Goal: Find specific page/section: Find specific page/section

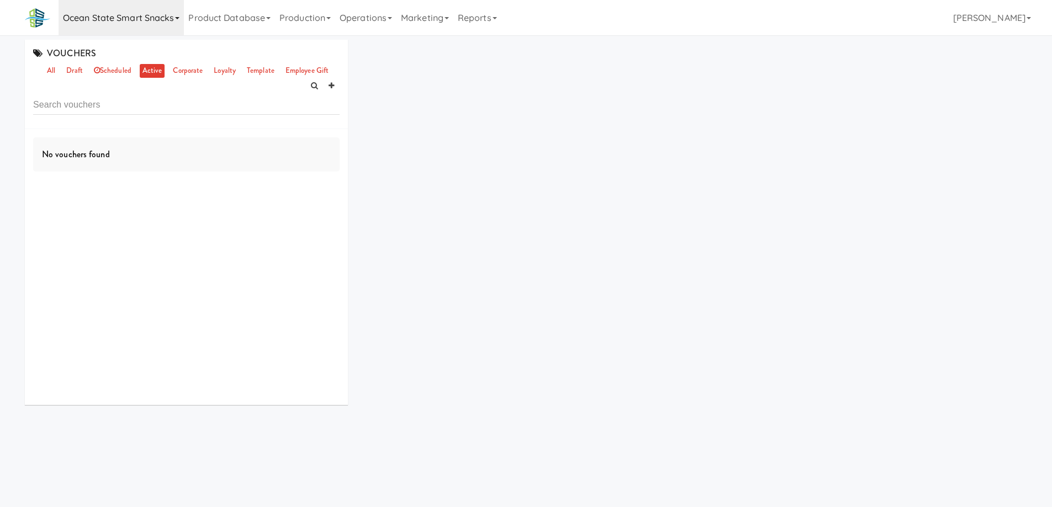
click at [178, 19] on icon at bounding box center [177, 18] width 4 height 2
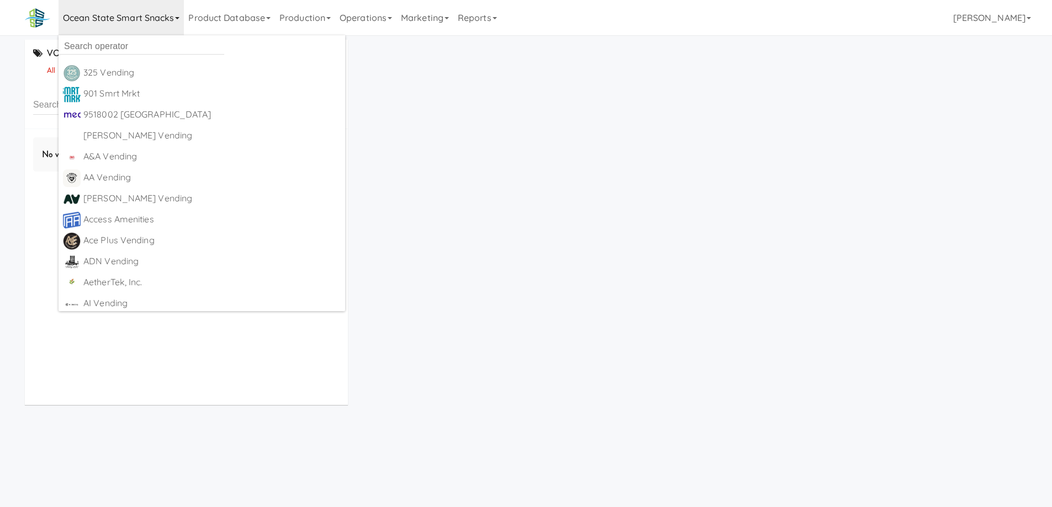
click at [178, 19] on icon at bounding box center [177, 18] width 4 height 2
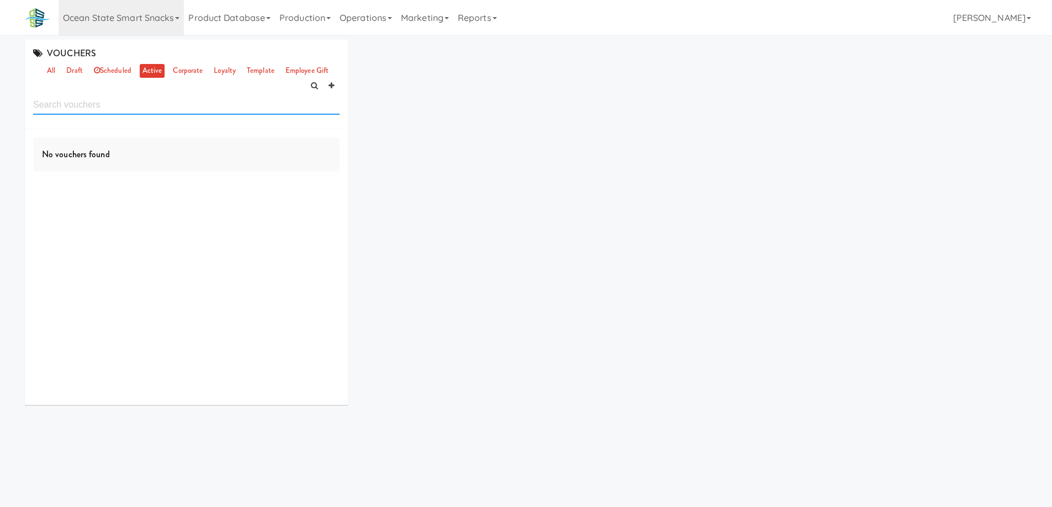
click at [124, 105] on input "text" at bounding box center [186, 104] width 306 height 20
click at [126, 104] on input "ocean" at bounding box center [186, 104] width 306 height 20
type input "ocean"
click at [176, 22] on link "Ocean State Smart Snacks" at bounding box center [121, 17] width 125 height 35
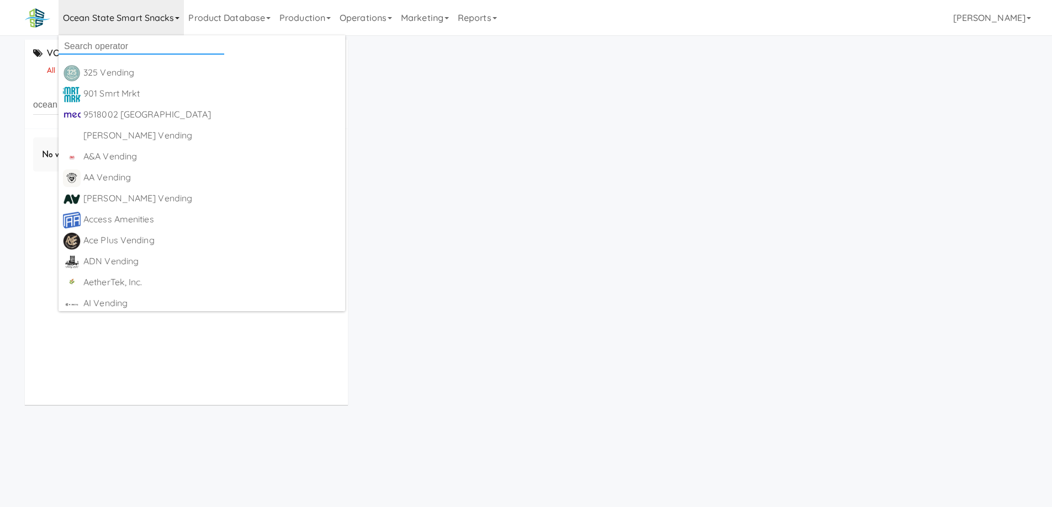
click at [166, 45] on input "text" at bounding box center [142, 46] width 166 height 17
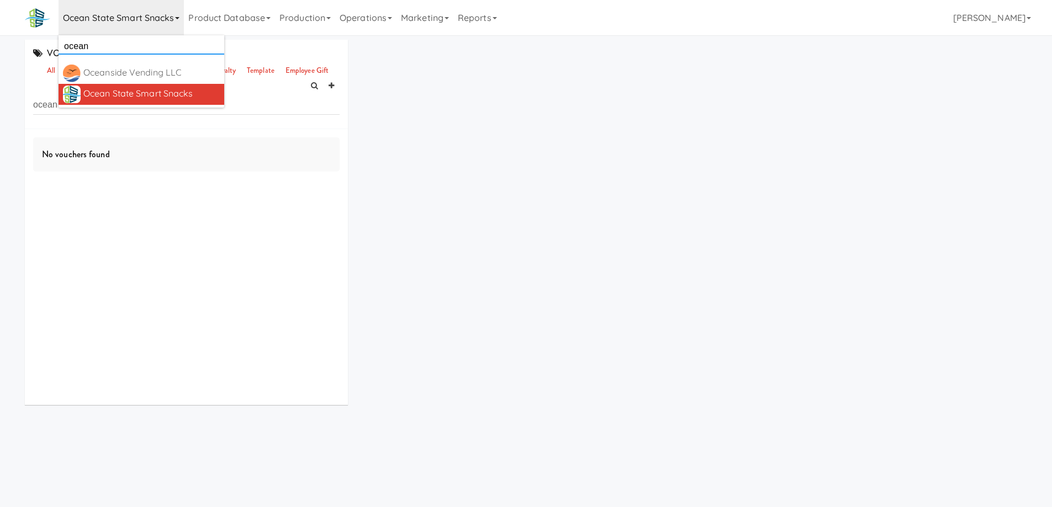
type input "ocean"
click at [157, 94] on div "Ocean State Smart Snacks" at bounding box center [151, 94] width 136 height 17
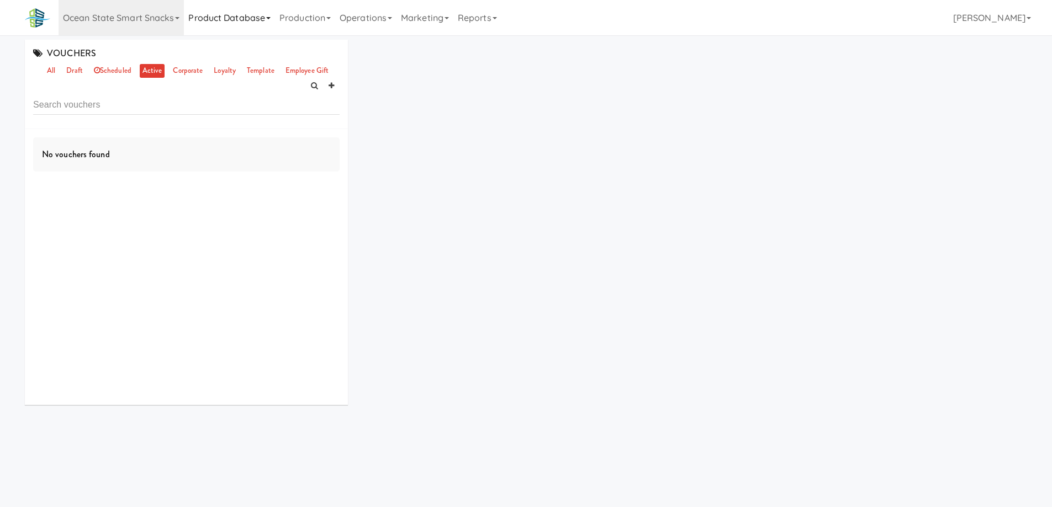
click at [271, 19] on icon at bounding box center [268, 18] width 4 height 2
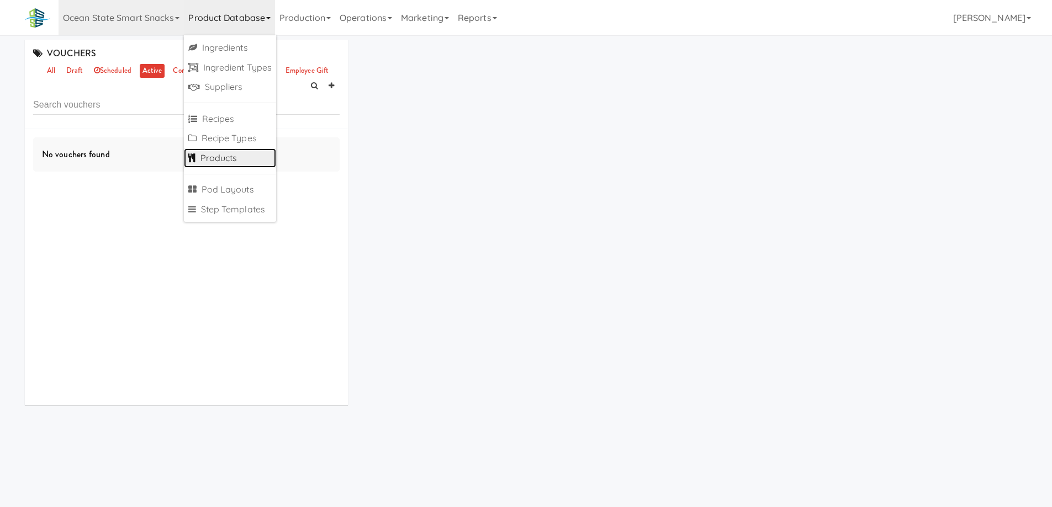
click at [225, 158] on link "Products" at bounding box center [230, 159] width 92 height 20
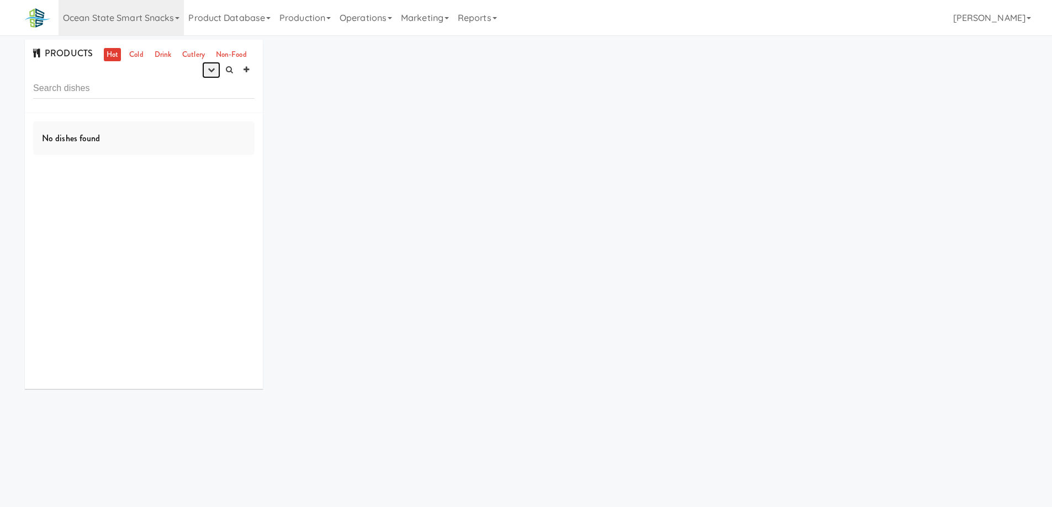
click at [213, 71] on icon "button" at bounding box center [211, 69] width 7 height 7
click at [198, 91] on link "experimenting" at bounding box center [176, 91] width 88 height 20
click at [132, 51] on link "Cold" at bounding box center [135, 55] width 19 height 14
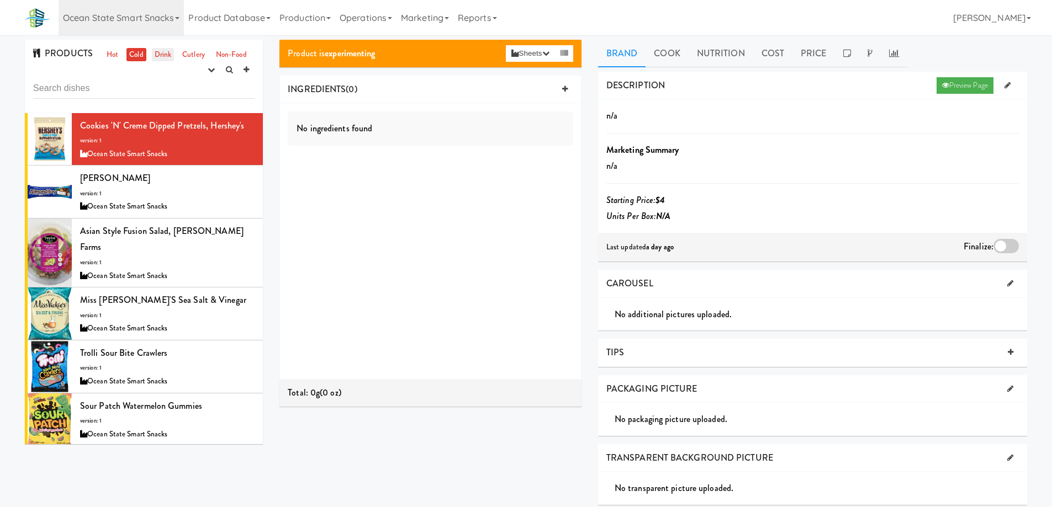
click at [168, 54] on link "Drink" at bounding box center [163, 55] width 23 height 14
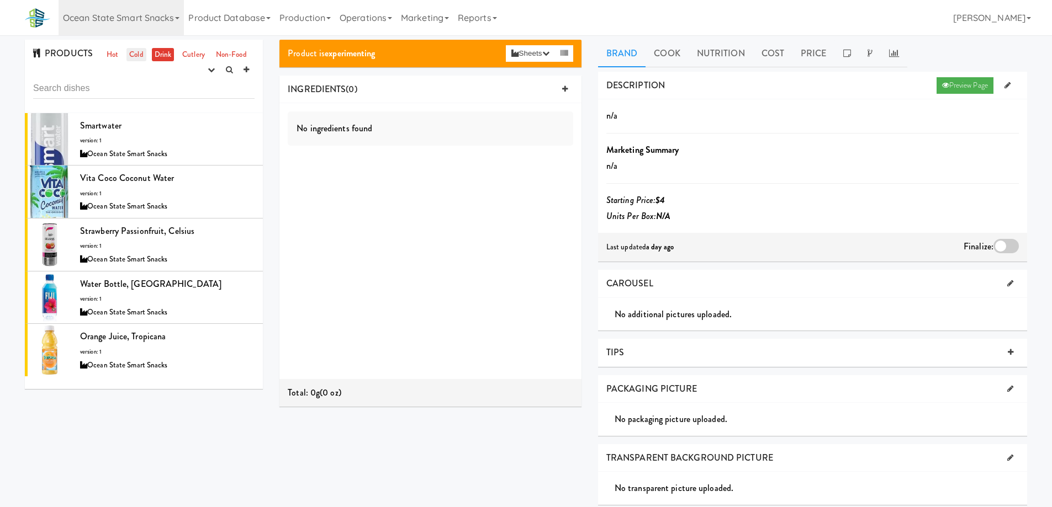
click at [137, 52] on link "Cold" at bounding box center [135, 55] width 19 height 14
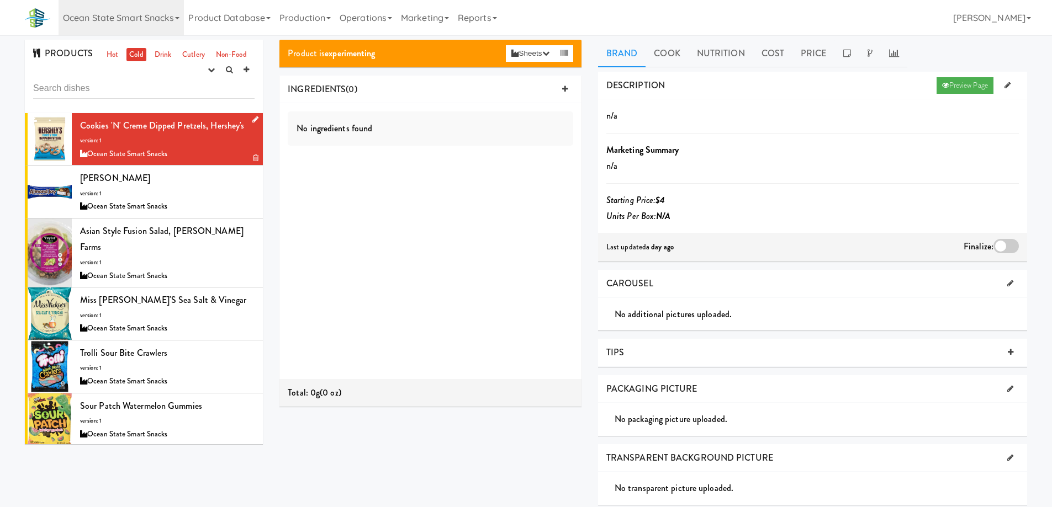
click at [209, 149] on div "Ocean State Smart Snacks" at bounding box center [167, 154] width 174 height 14
click at [211, 189] on div "Almond Joy version: 1 Ocean State Smart Snacks" at bounding box center [167, 192] width 174 height 44
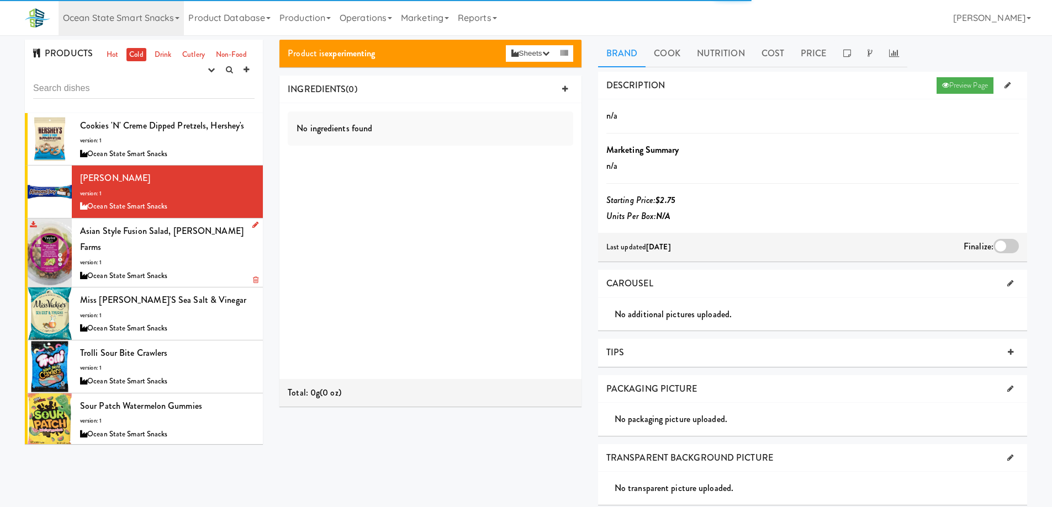
click at [212, 269] on div "Ocean State Smart Snacks" at bounding box center [167, 276] width 174 height 14
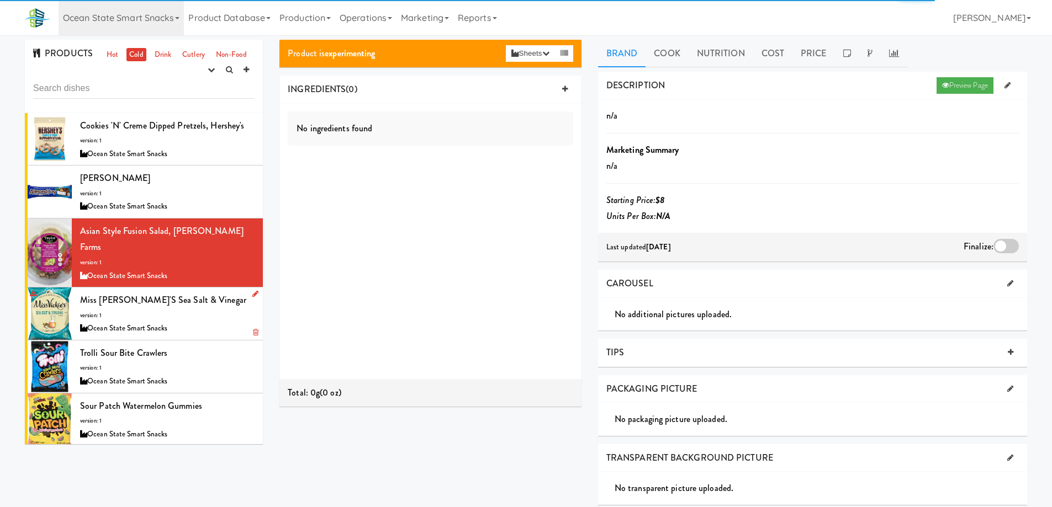
click at [197, 322] on div "Ocean State Smart Snacks" at bounding box center [167, 329] width 174 height 14
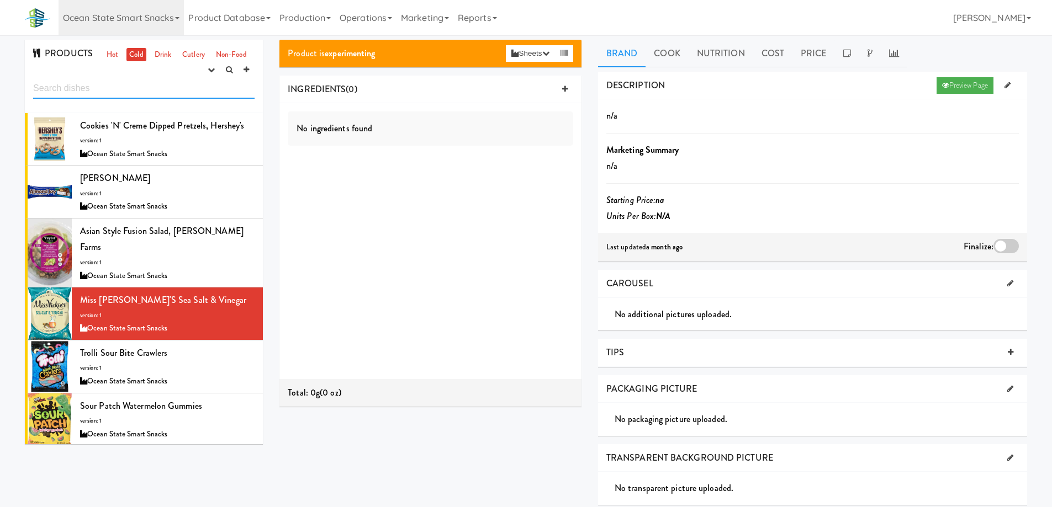
click at [136, 90] on input "text" at bounding box center [143, 88] width 221 height 20
paste input "Excellent Vending"
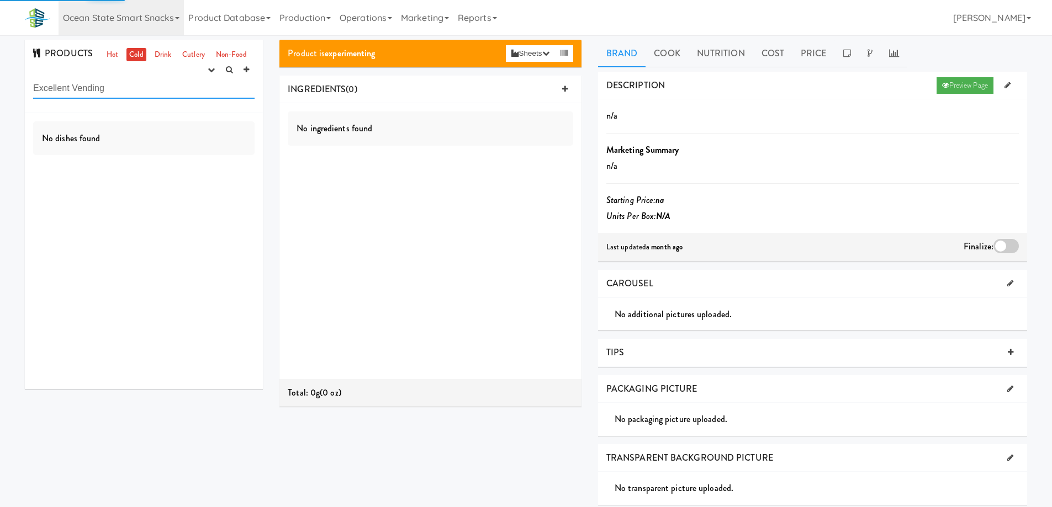
click at [35, 88] on input "Excellent Vending" at bounding box center [143, 88] width 221 height 20
type input "Excellent Vending"
click at [173, 17] on link "Ocean State Smart Snacks" at bounding box center [121, 17] width 125 height 35
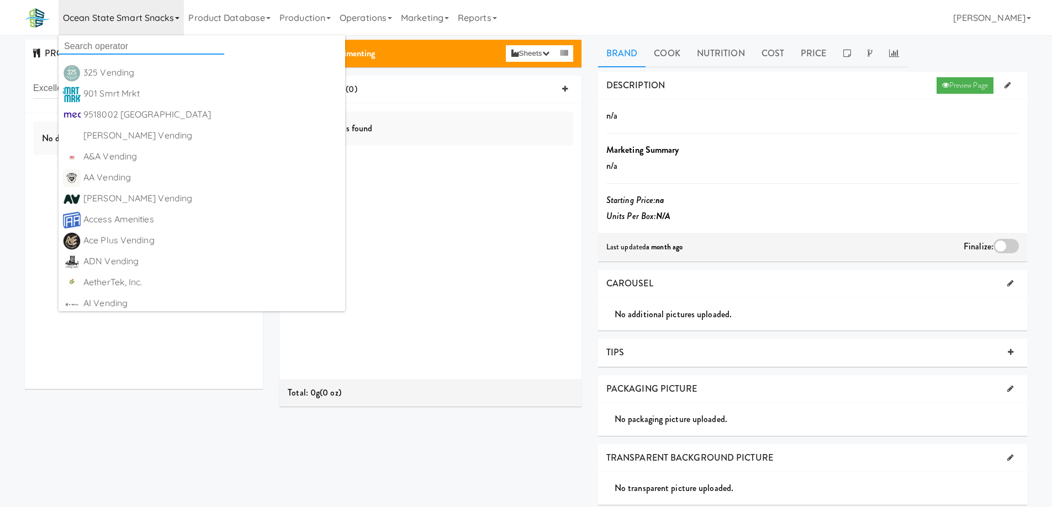
click at [143, 45] on input "text" at bounding box center [142, 46] width 166 height 17
paste input "Excellent Vending"
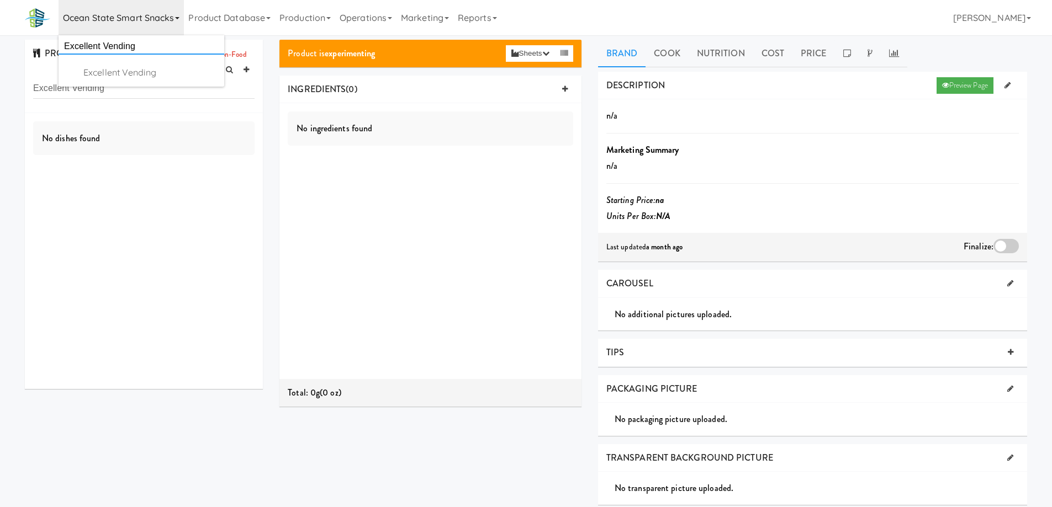
click at [67, 47] on input "Excellent Vending" at bounding box center [142, 46] width 166 height 17
type input "Excellent Vending"
click at [116, 68] on div "Excellent Vending" at bounding box center [151, 73] width 136 height 17
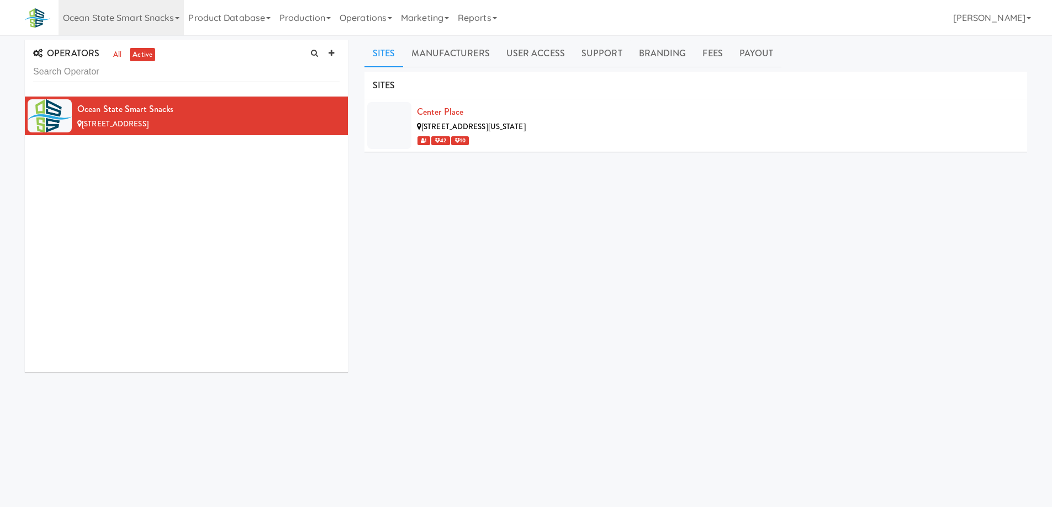
click at [154, 73] on input "text" at bounding box center [186, 72] width 306 height 20
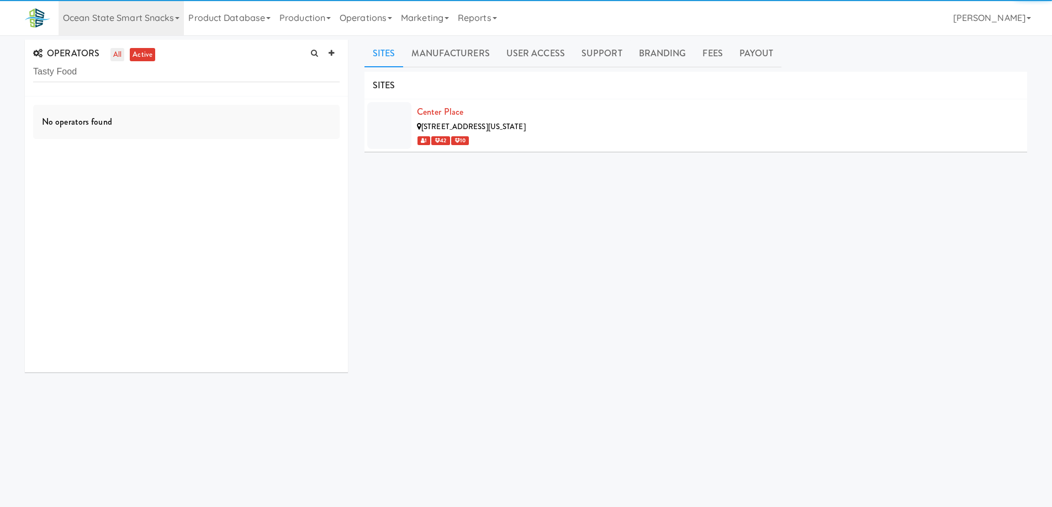
type input "Tasty Food"
click at [115, 55] on link "all" at bounding box center [117, 55] width 14 height 14
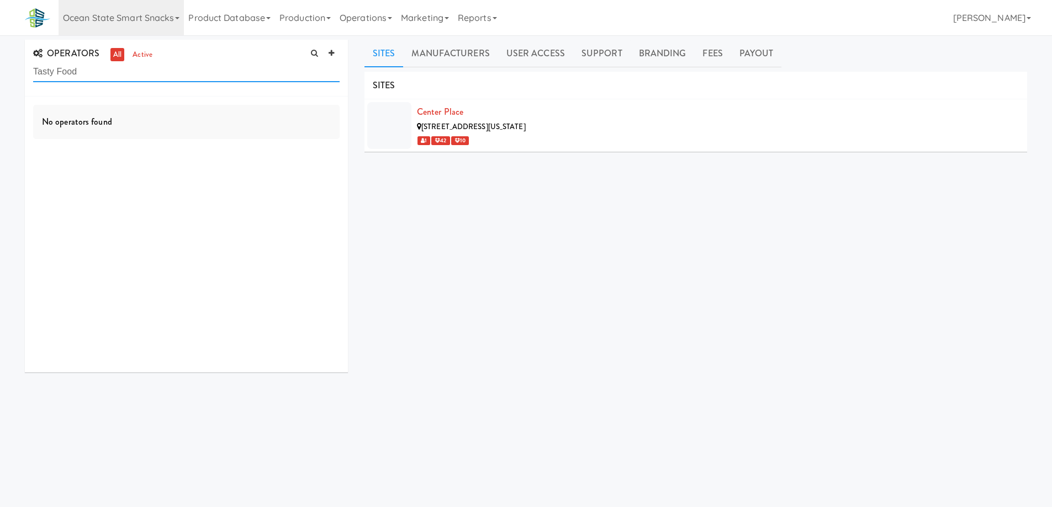
click at [97, 70] on input "Tasty Food" at bounding box center [186, 72] width 306 height 20
click at [168, 21] on link "Ocean State Smart Snacks" at bounding box center [121, 17] width 125 height 35
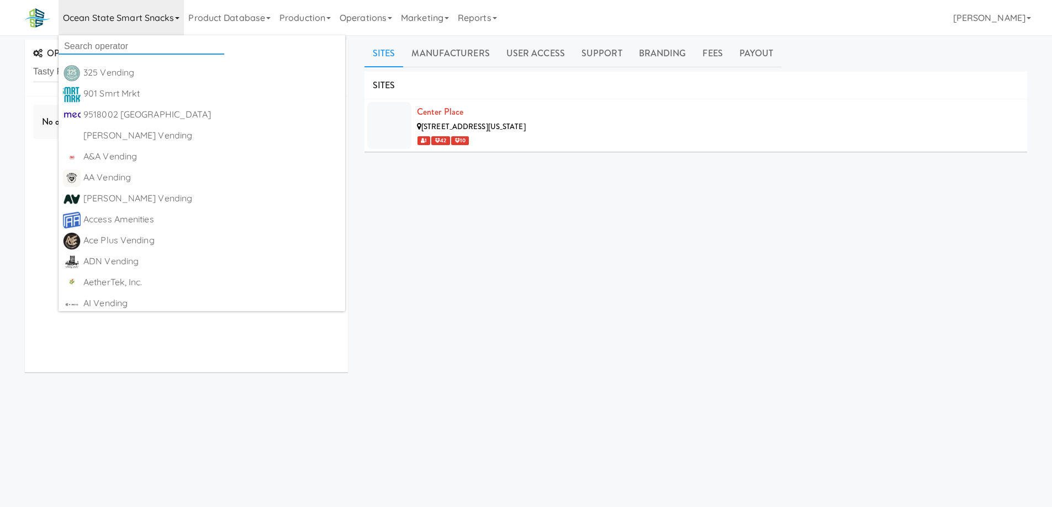
click at [152, 45] on input "text" at bounding box center [142, 46] width 166 height 17
paste input "Tasty Food"
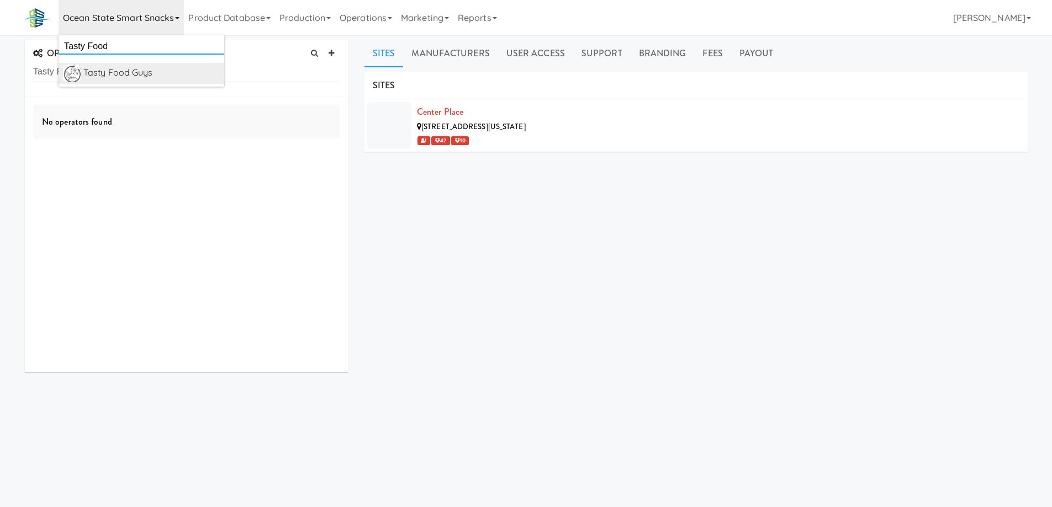
type input "Tasty Food"
click at [156, 72] on div "Tasty Food Guys" at bounding box center [151, 73] width 136 height 17
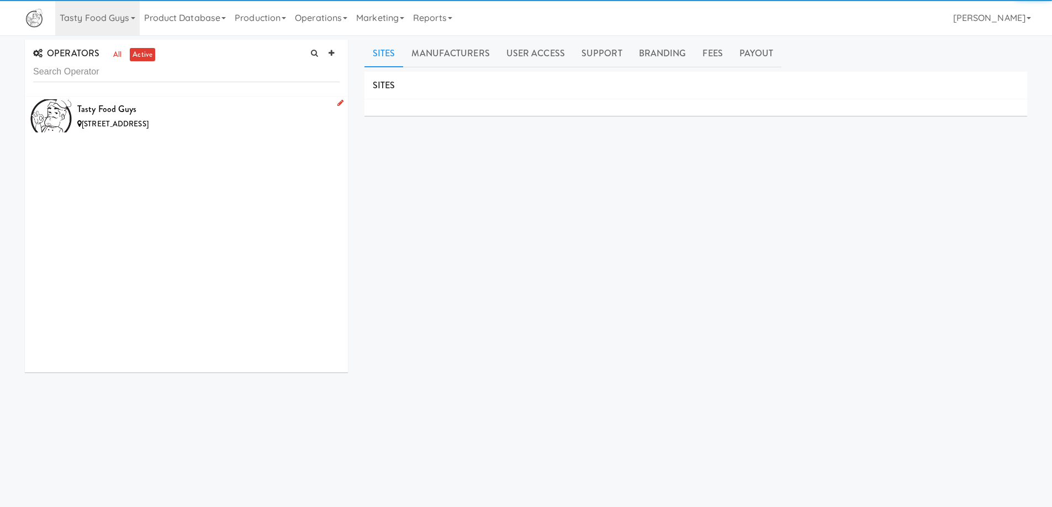
click at [230, 119] on div "6094 Las Colinas Cir, Greenacres FL" at bounding box center [208, 125] width 262 height 14
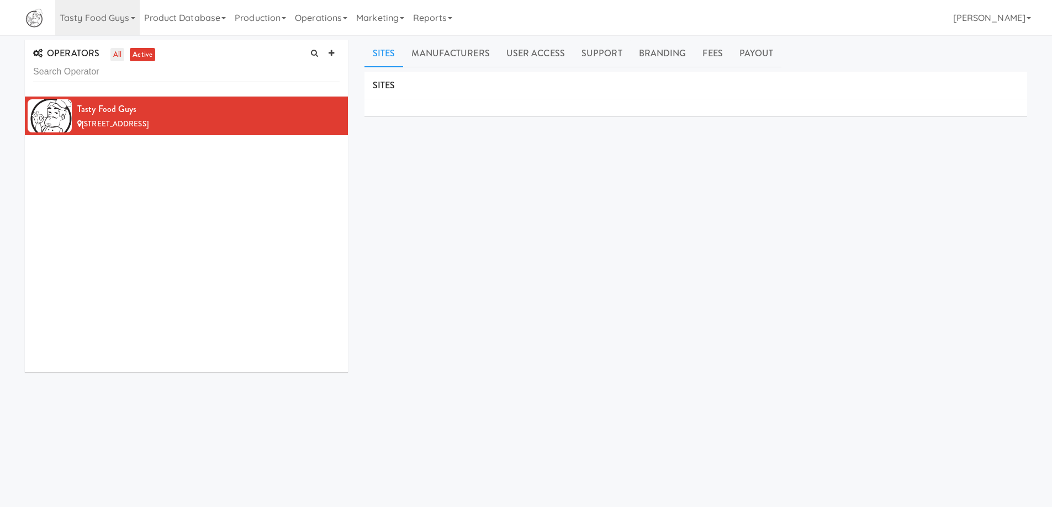
click at [113, 51] on link "all" at bounding box center [117, 55] width 14 height 14
click at [250, 118] on div "6094 Las Colinas Cir, Greenacres FL" at bounding box center [208, 125] width 262 height 14
click at [467, 222] on div "SITES MANUFACTURERS Tasty Food Guys USERS Name Company Registered No Users SUPP…" at bounding box center [695, 279] width 663 height 414
click at [532, 258] on div "SITES MANUFACTURERS Tasty Food Guys USERS Name Company Registered No Users SUPP…" at bounding box center [695, 279] width 663 height 414
click at [262, 125] on div "6094 Las Colinas Cir, Greenacres FL" at bounding box center [208, 125] width 262 height 14
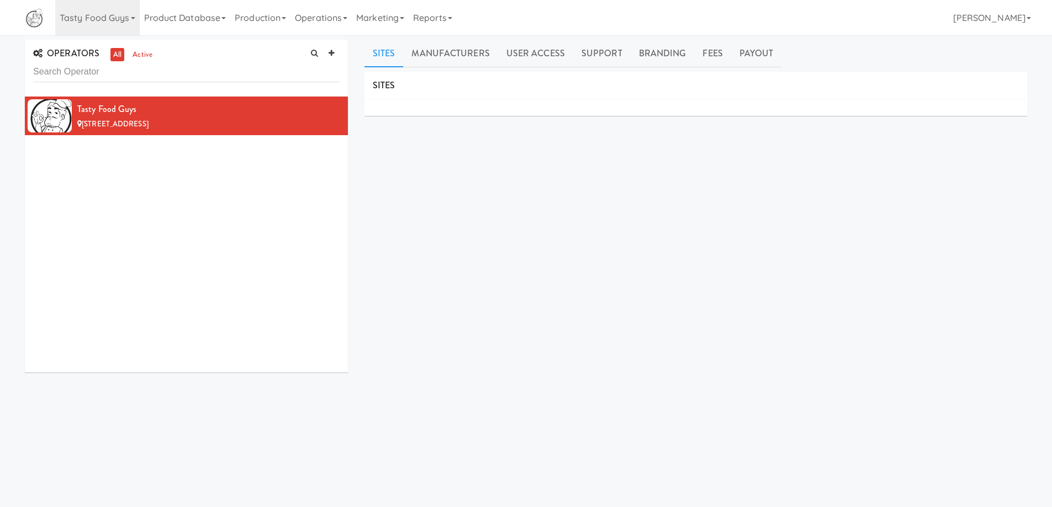
click at [253, 204] on div "Tasty Food Guys 6094 Las Colinas Cir, Greenacres FL" at bounding box center [186, 235] width 323 height 276
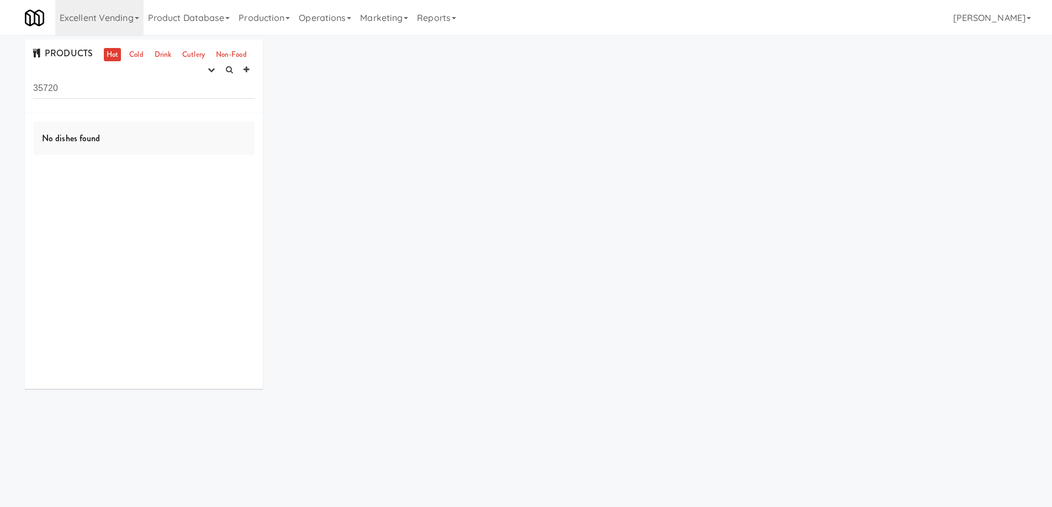
click at [128, 47] on div "PRODUCTS Hot Cold Drink Cutlery Non-Food experimenting finalized shipped discon…" at bounding box center [144, 76] width 238 height 73
click at [134, 57] on link "Cold" at bounding box center [135, 55] width 19 height 14
click at [158, 52] on link "Drink" at bounding box center [163, 55] width 23 height 14
click at [211, 72] on icon "button" at bounding box center [211, 69] width 7 height 7
click at [197, 84] on link "experimenting" at bounding box center [176, 91] width 88 height 20
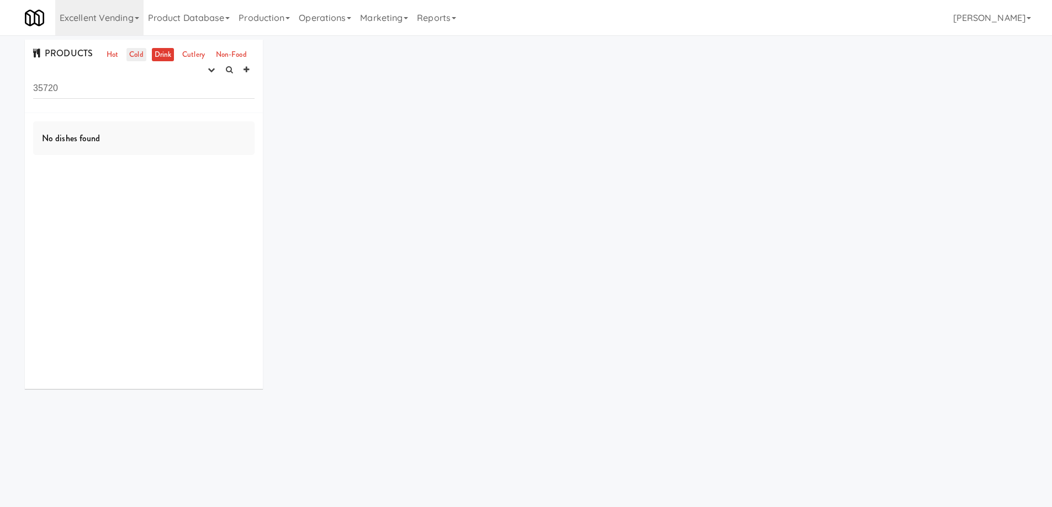
click at [141, 50] on link "Cold" at bounding box center [135, 55] width 19 height 14
click at [162, 51] on link "Drink" at bounding box center [163, 55] width 23 height 14
click at [195, 54] on link "Cutlery" at bounding box center [193, 55] width 28 height 14
click at [217, 51] on link "Non-Food" at bounding box center [231, 55] width 36 height 14
click at [136, 57] on link "Cold" at bounding box center [135, 55] width 19 height 14
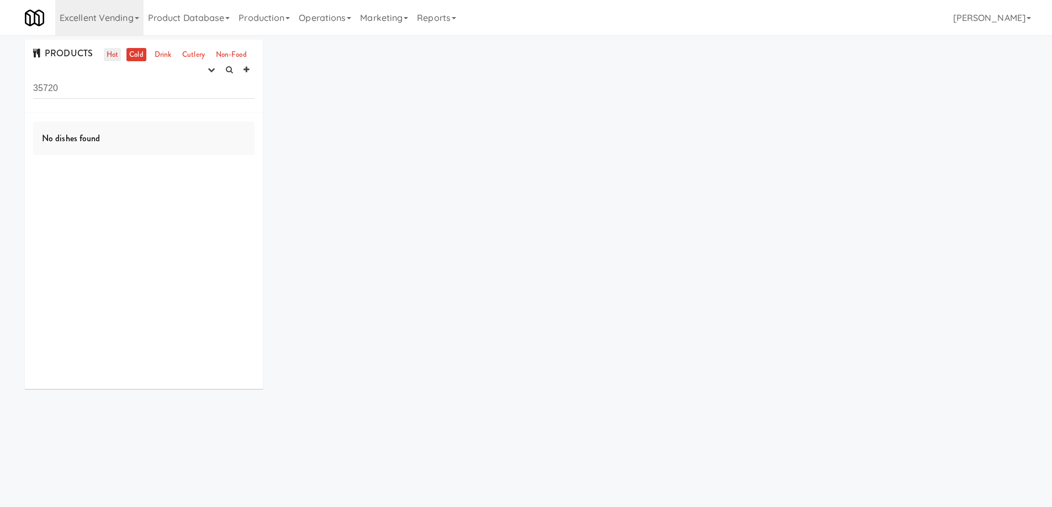
click at [113, 56] on link "Hot" at bounding box center [112, 55] width 17 height 14
click at [98, 93] on input "35720" at bounding box center [143, 88] width 221 height 20
click at [211, 73] on icon "button" at bounding box center [211, 69] width 7 height 7
click at [184, 88] on link "experimenting" at bounding box center [176, 91] width 88 height 20
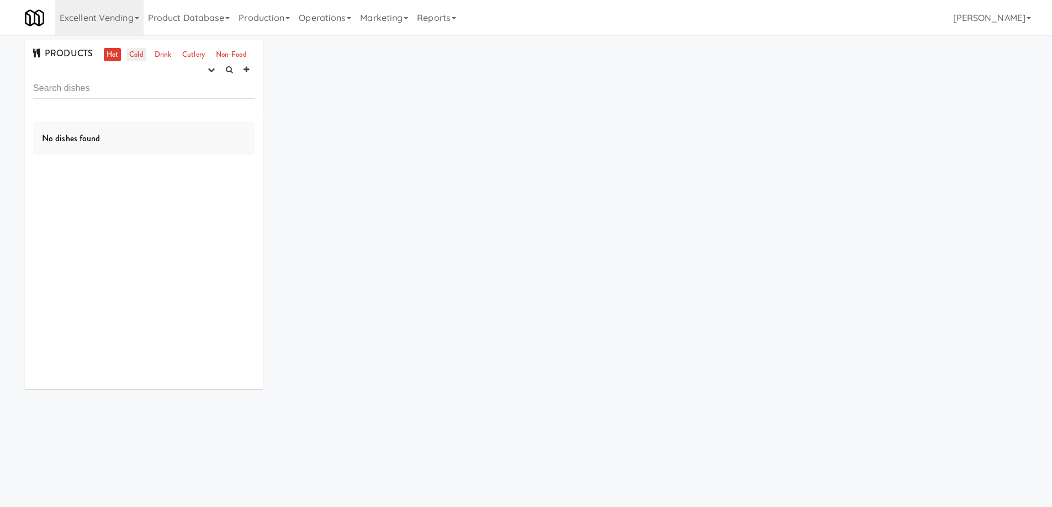
click at [143, 51] on link "Cold" at bounding box center [135, 55] width 19 height 14
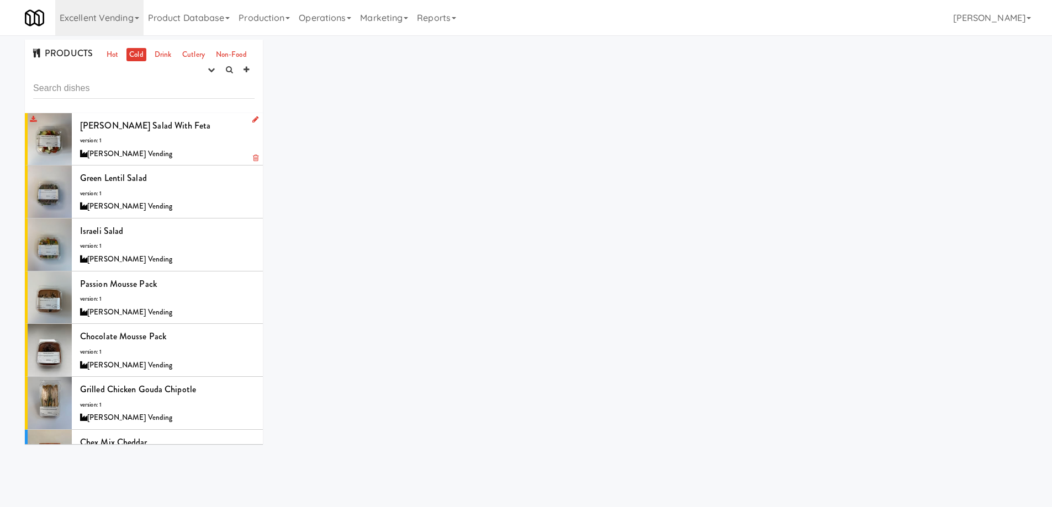
click at [202, 140] on div "Shephard Salad with Feta version: 1 Brendan Courtwright Vending" at bounding box center [167, 140] width 174 height 44
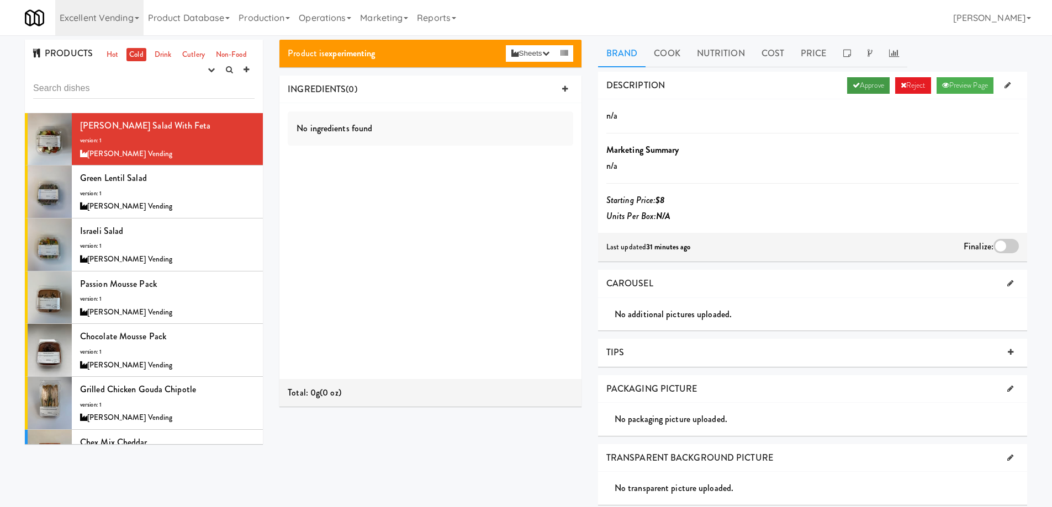
click at [857, 90] on link "Approve" at bounding box center [868, 85] width 43 height 17
click at [1003, 247] on div at bounding box center [1005, 246] width 25 height 14
click at [0, 0] on input "checkbox" at bounding box center [0, 0] width 0 height 0
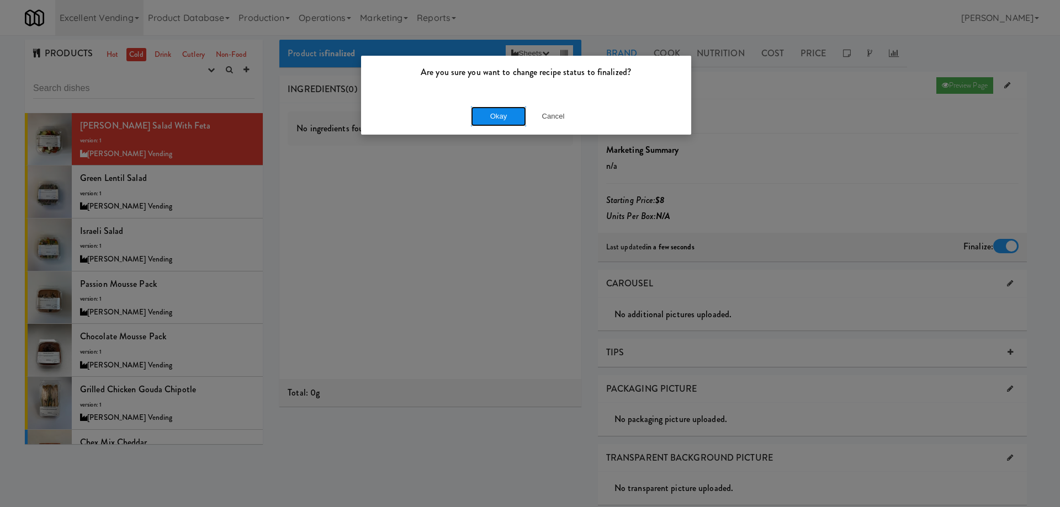
click at [497, 113] on button "Okay" at bounding box center [498, 117] width 55 height 20
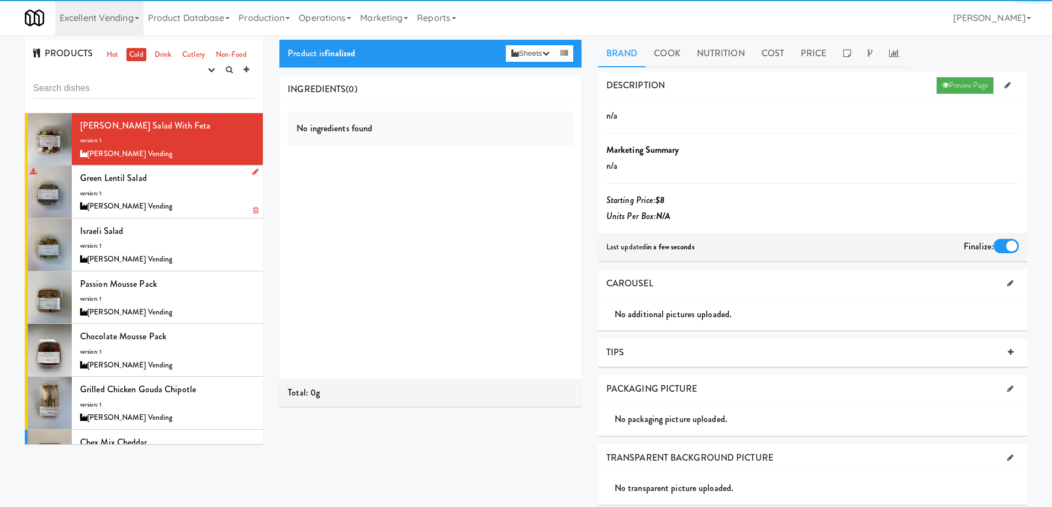
click at [221, 199] on div "Green lentil Salad version: 1 Brendan Courtwright Vending" at bounding box center [167, 192] width 174 height 44
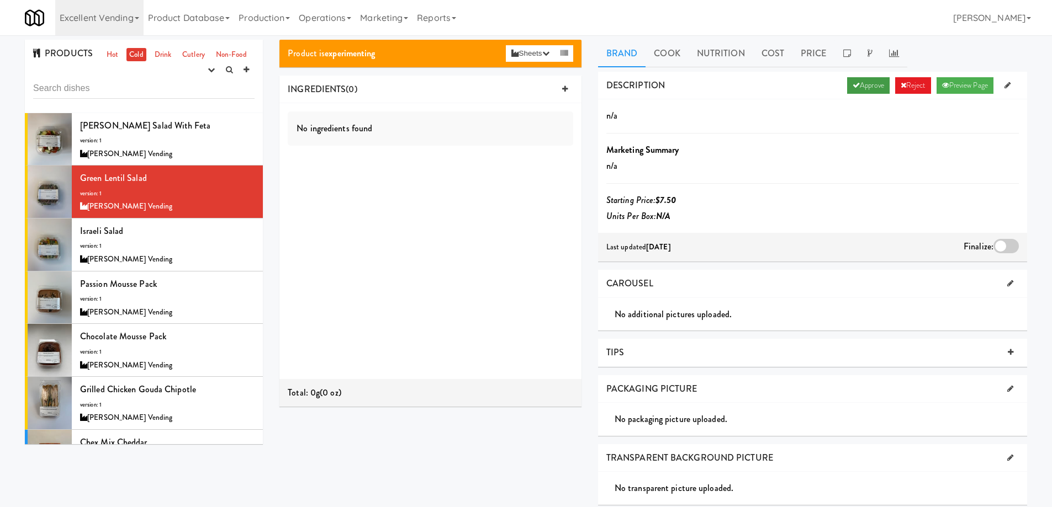
click at [857, 87] on link "Approve" at bounding box center [868, 85] width 43 height 17
click at [1002, 240] on div at bounding box center [1005, 246] width 25 height 14
click at [0, 0] on input "checkbox" at bounding box center [0, 0] width 0 height 0
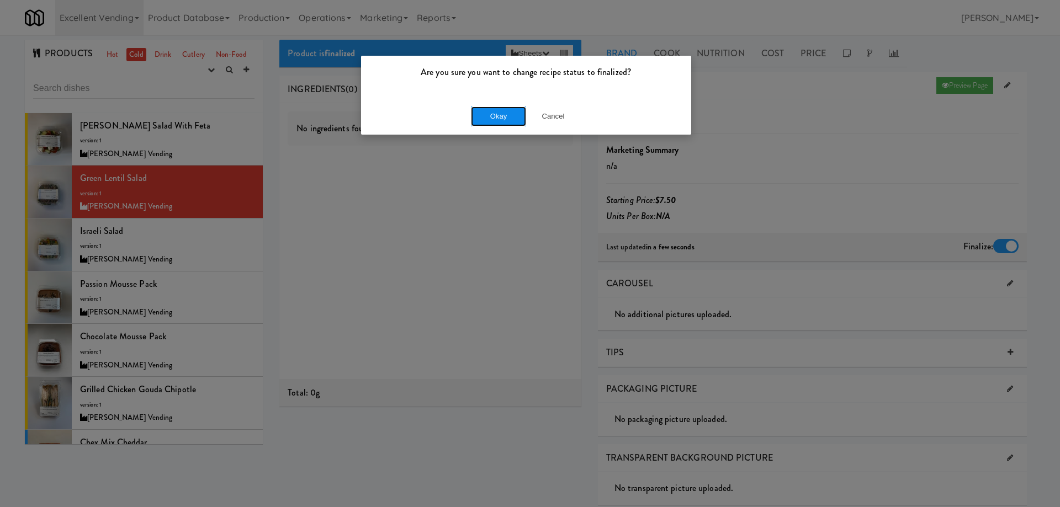
click at [501, 113] on button "Okay" at bounding box center [498, 117] width 55 height 20
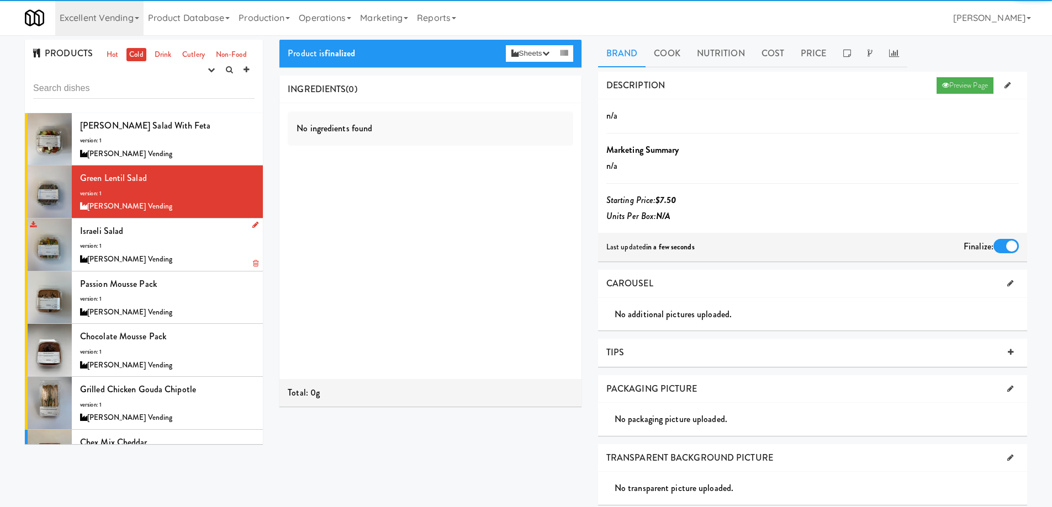
click at [207, 246] on div "Israeli Salad version: 1 Brendan Courtwright Vending" at bounding box center [167, 245] width 174 height 44
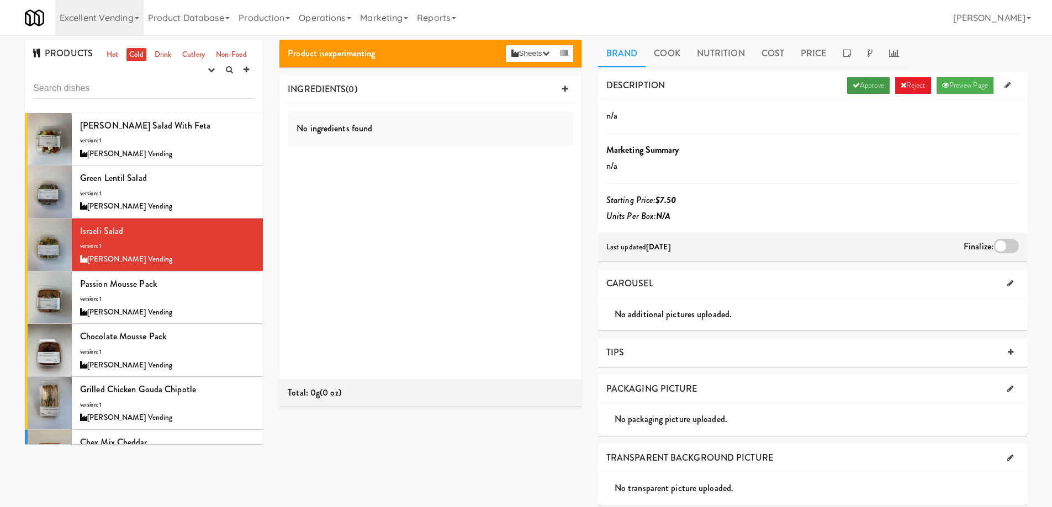
click at [856, 83] on link "Approve" at bounding box center [868, 85] width 43 height 17
click at [1004, 251] on div at bounding box center [1005, 246] width 25 height 14
click at [0, 0] on input "checkbox" at bounding box center [0, 0] width 0 height 0
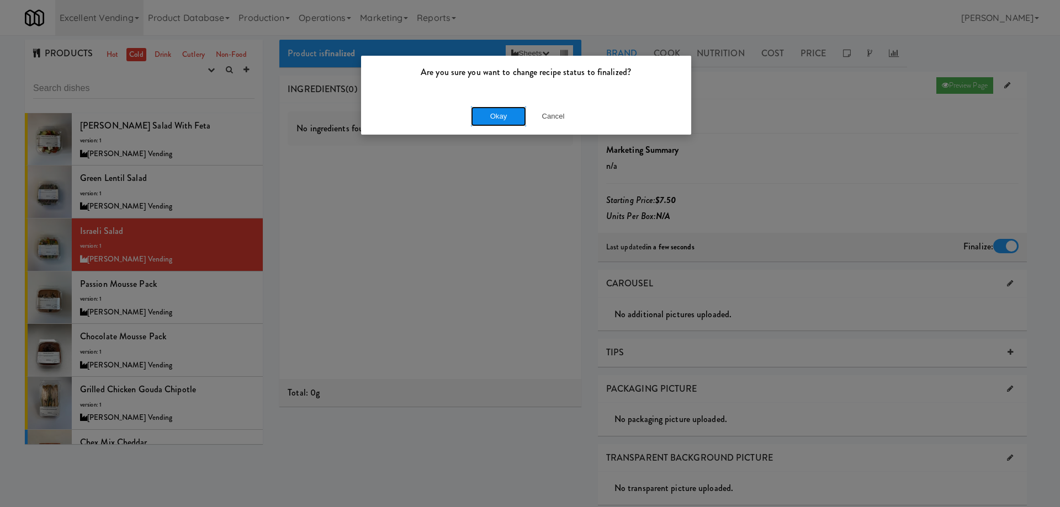
click at [495, 114] on button "Okay" at bounding box center [498, 117] width 55 height 20
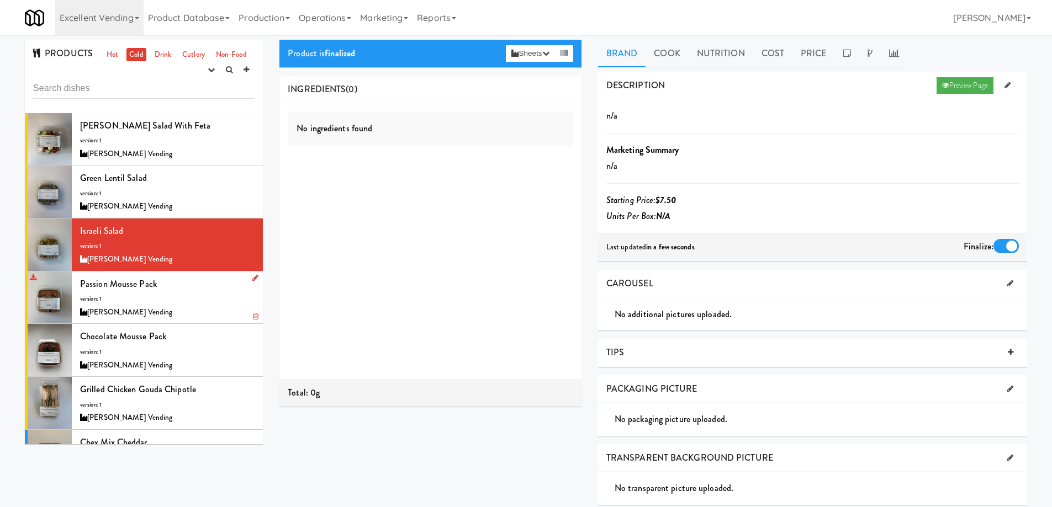
click at [202, 296] on div "Passion Mousse Pack version: 1 Brendan Courtwright Vending" at bounding box center [167, 298] width 174 height 44
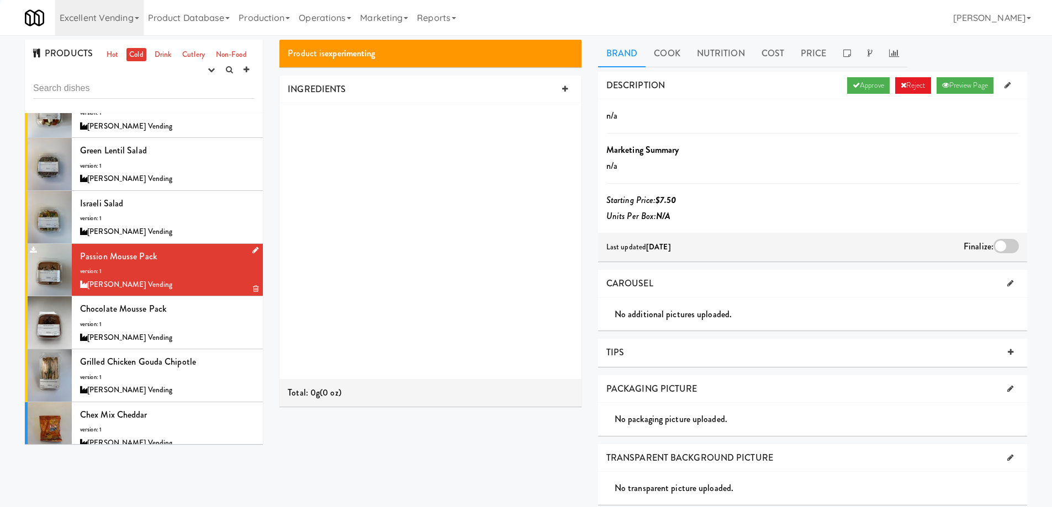
scroll to position [55, 0]
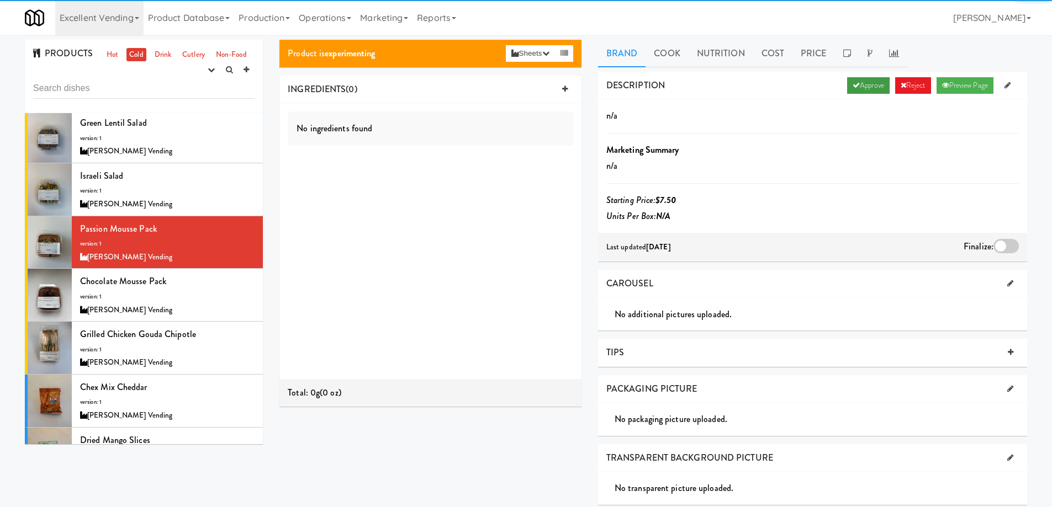
click at [855, 84] on link "Approve" at bounding box center [868, 85] width 43 height 17
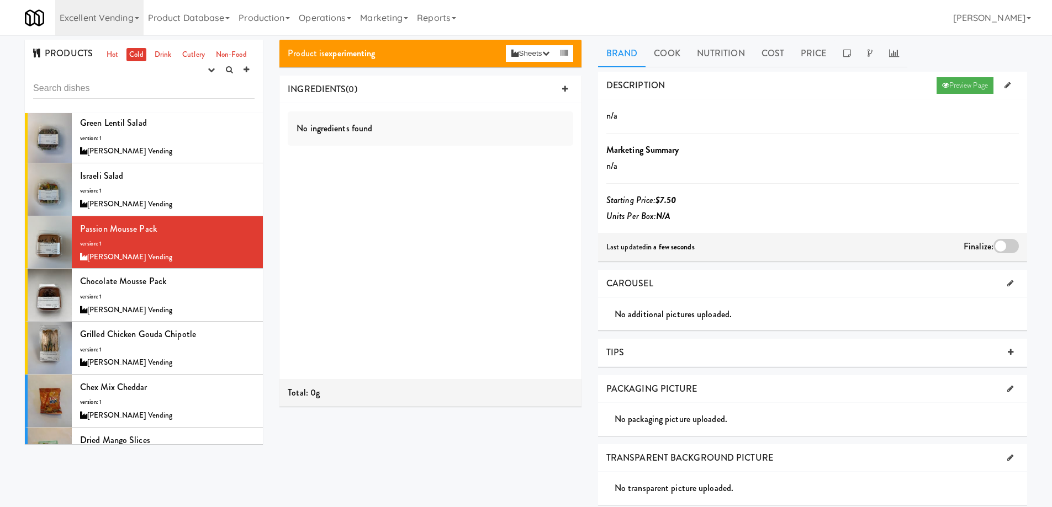
click at [1005, 247] on div at bounding box center [1005, 246] width 25 height 14
click at [0, 0] on input "checkbox" at bounding box center [0, 0] width 0 height 0
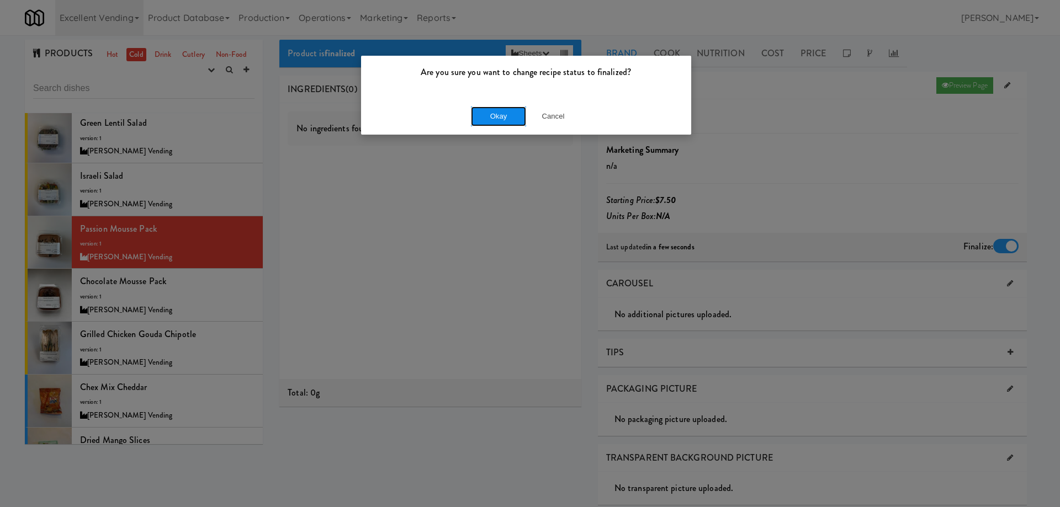
click at [490, 117] on button "Okay" at bounding box center [498, 117] width 55 height 20
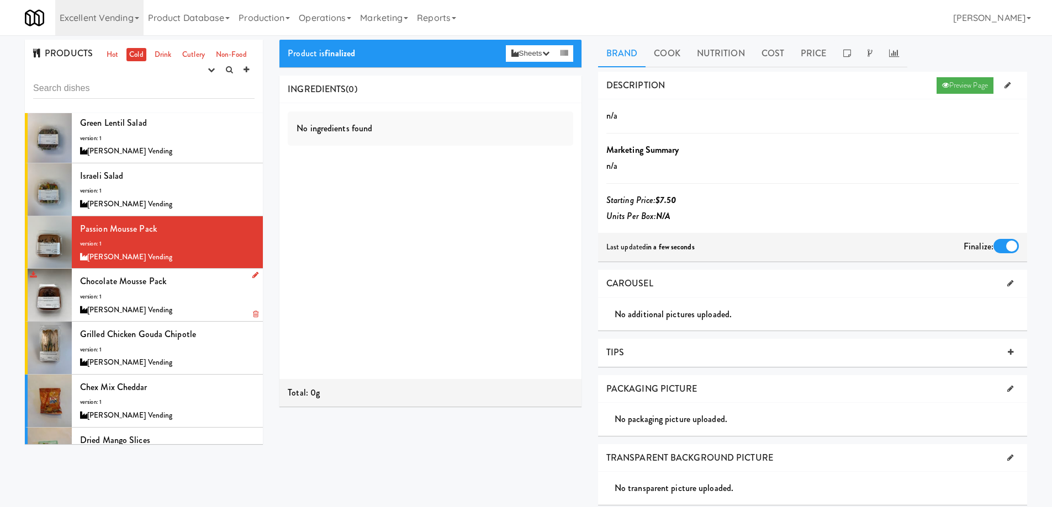
click at [213, 289] on div "Chocolate Mousse Pack version: 1 Brendan Courtwright Vending" at bounding box center [167, 295] width 174 height 44
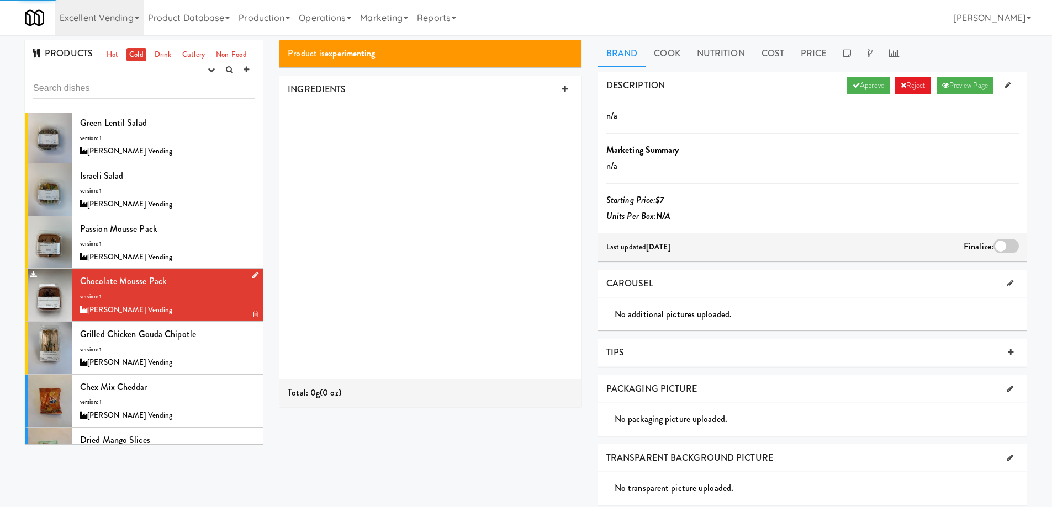
scroll to position [110, 0]
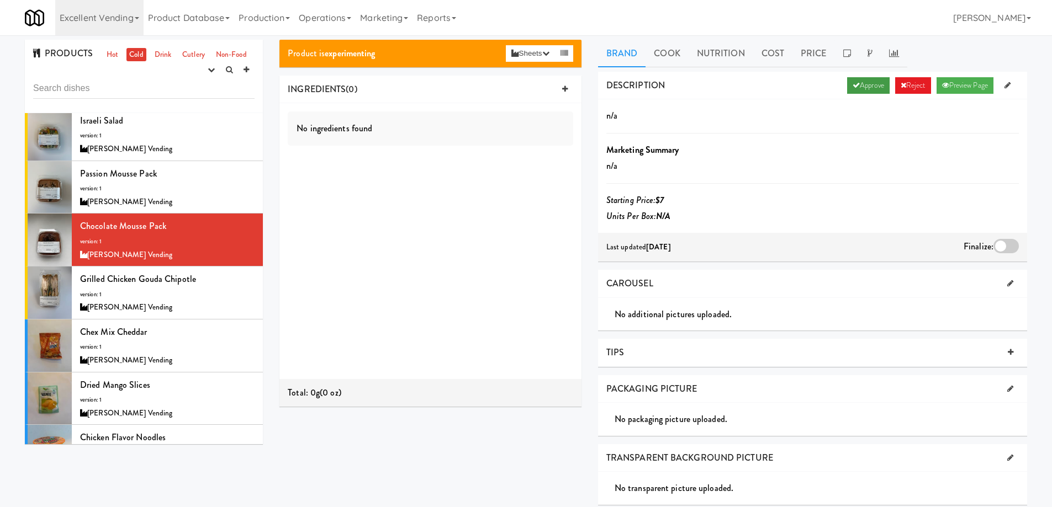
click at [857, 86] on link "Approve" at bounding box center [868, 85] width 43 height 17
click at [1005, 248] on div at bounding box center [1005, 246] width 25 height 14
click at [0, 0] on input "checkbox" at bounding box center [0, 0] width 0 height 0
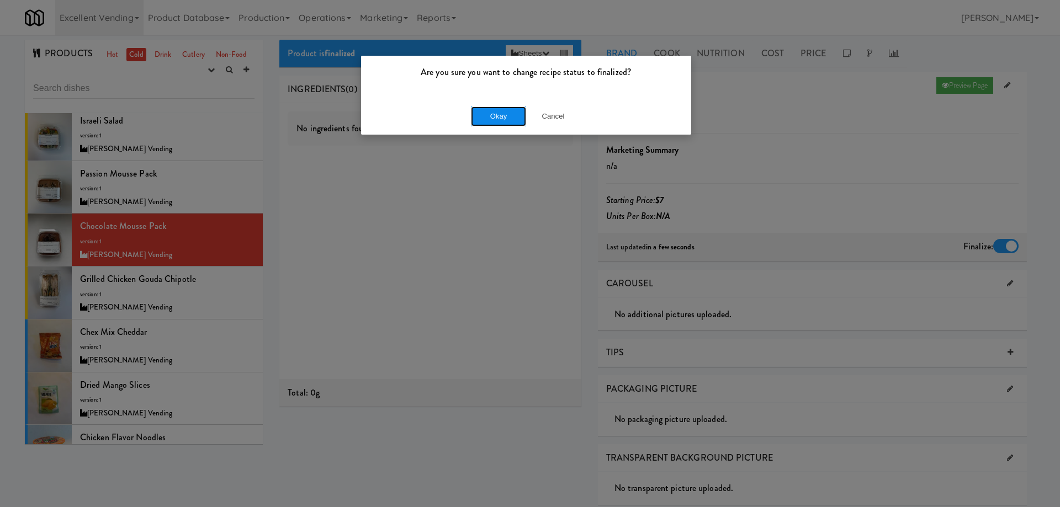
click at [501, 114] on button "Okay" at bounding box center [498, 117] width 55 height 20
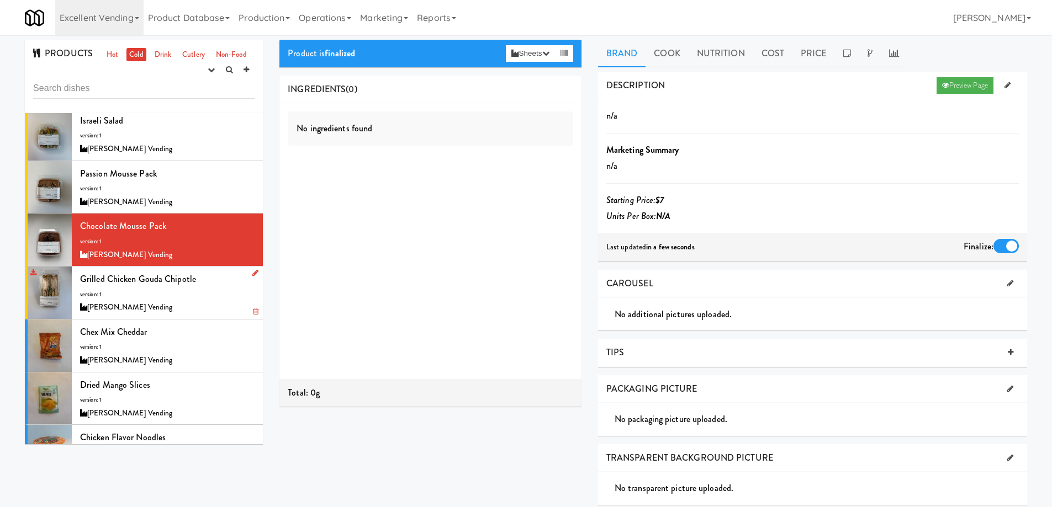
click at [205, 298] on div "Grilled Chicken Gouda Chipotle version: 1 Brendan Courtwright Vending" at bounding box center [167, 293] width 174 height 44
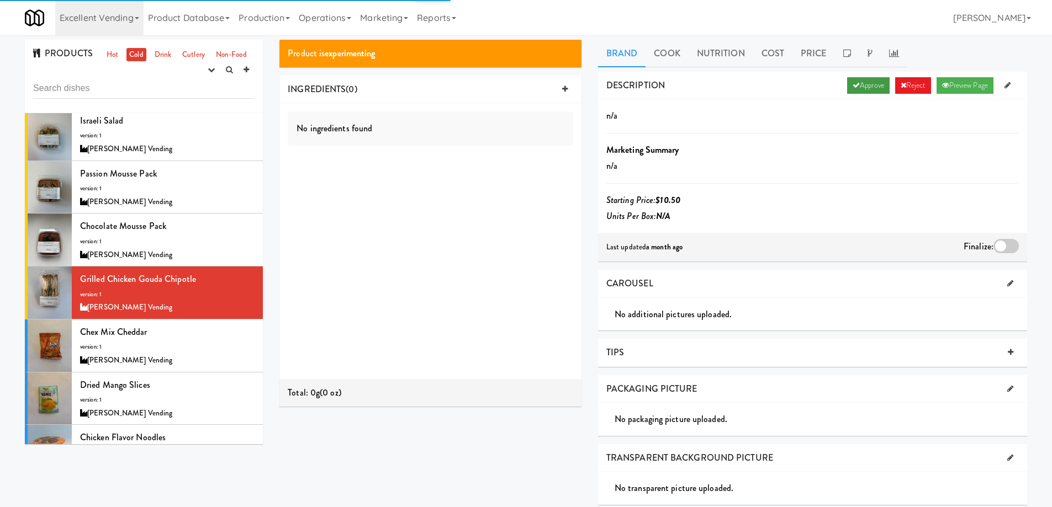
click at [867, 89] on link "Approve" at bounding box center [868, 85] width 43 height 17
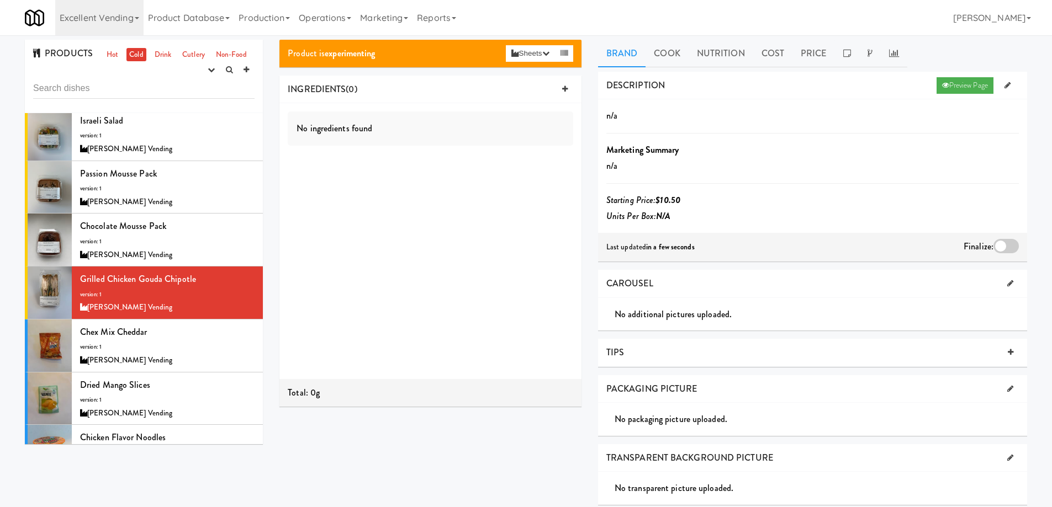
click at [1002, 244] on div at bounding box center [1005, 246] width 25 height 14
click at [0, 0] on input "checkbox" at bounding box center [0, 0] width 0 height 0
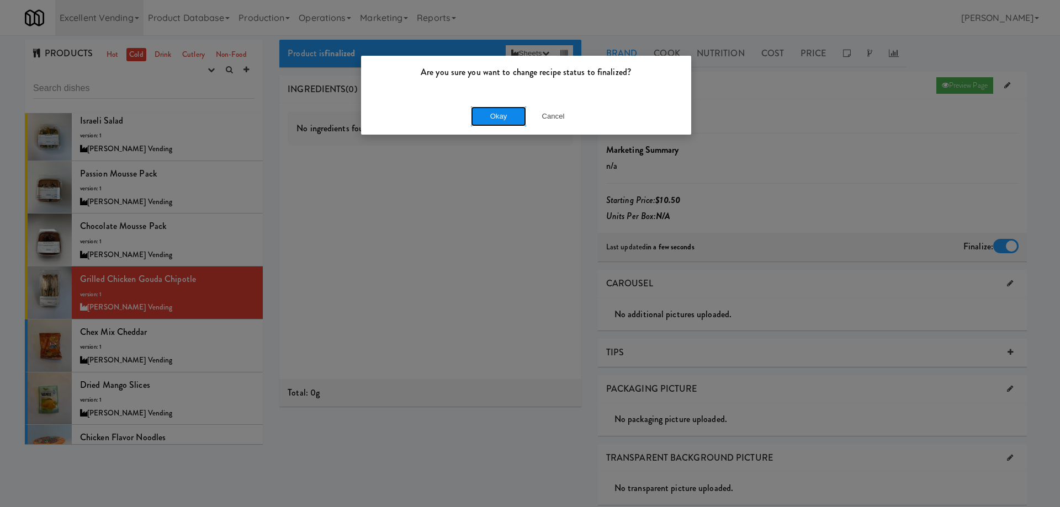
click at [492, 115] on button "Okay" at bounding box center [498, 117] width 55 height 20
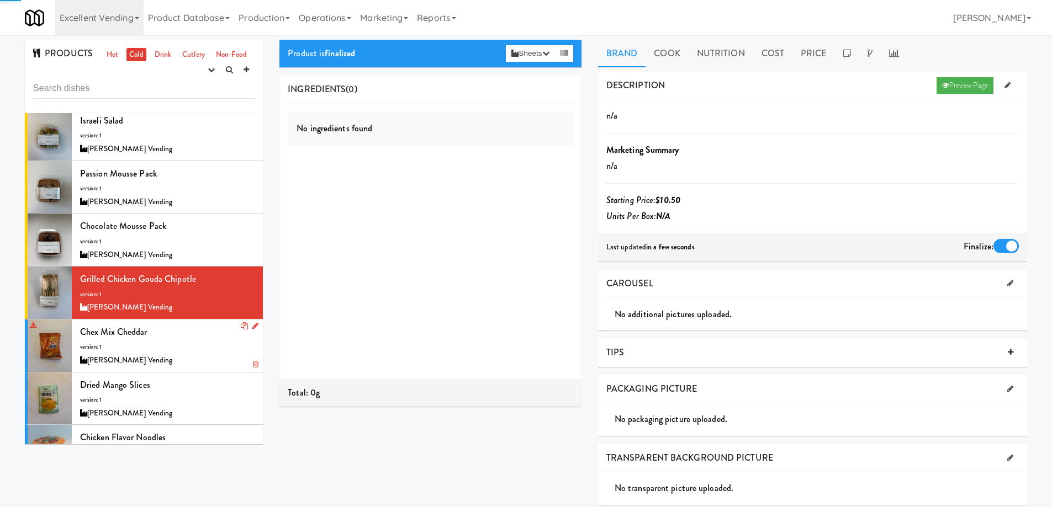
click at [197, 346] on div "Chex Mix Cheddar version: 1 Brendan Courtwright Vending" at bounding box center [167, 346] width 174 height 44
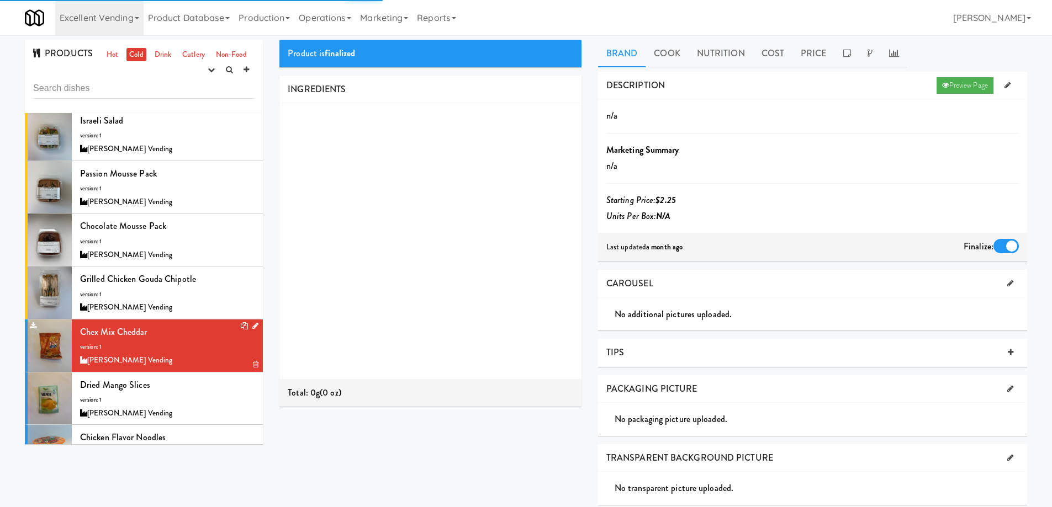
scroll to position [221, 0]
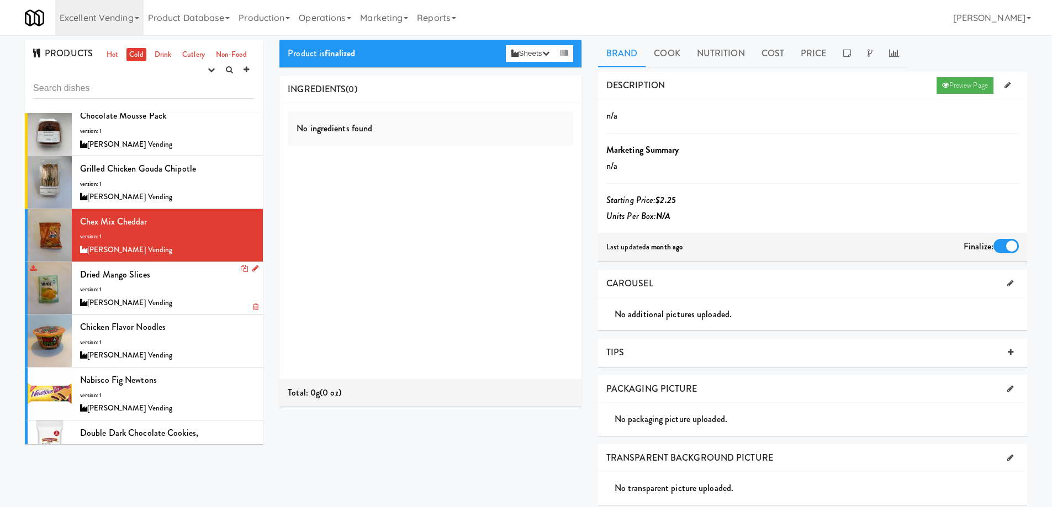
click at [189, 282] on div "Dried Mango Slices version: 1 Brendan Courtwright Vending" at bounding box center [167, 289] width 174 height 44
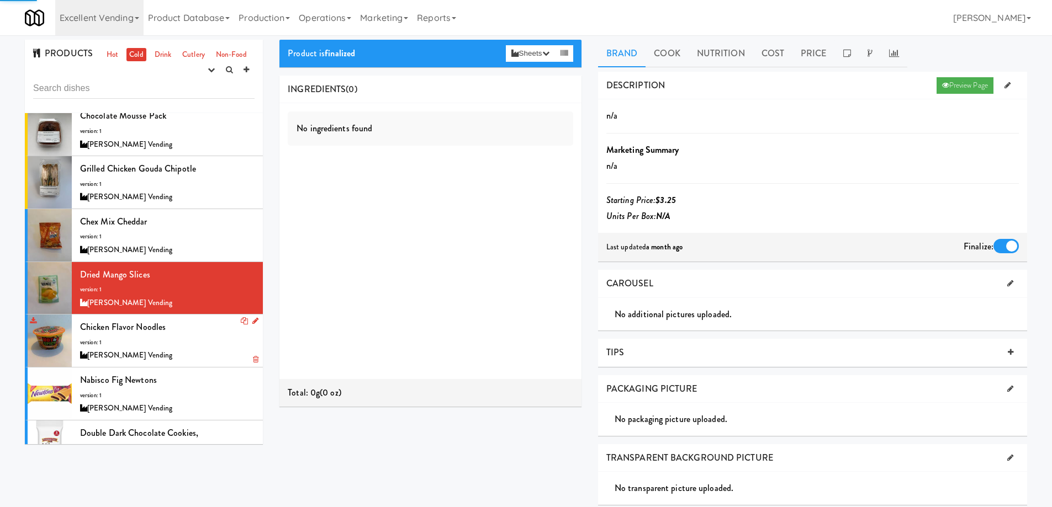
click at [201, 327] on div "Chicken Flavor Noodles version: 1 Brendan Courtwright Vending" at bounding box center [167, 341] width 174 height 44
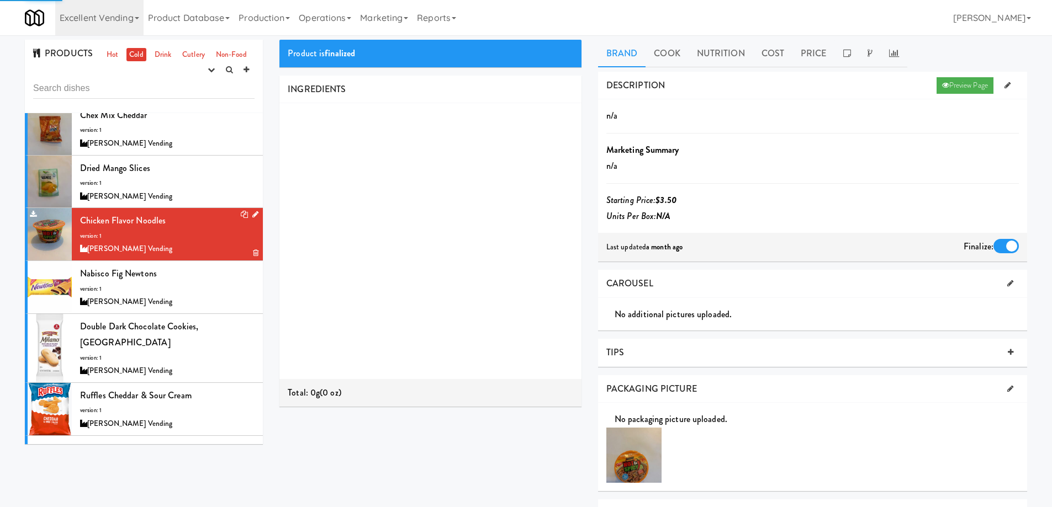
scroll to position [386, 0]
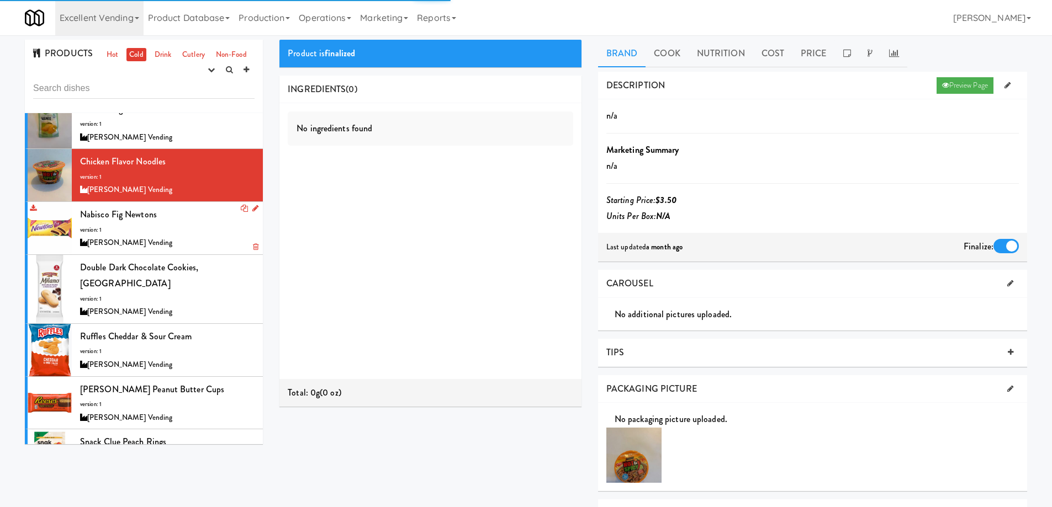
click at [198, 227] on div "Nabisco Fig Newtons version: 1 Brendan Courtwright Vending" at bounding box center [167, 228] width 174 height 44
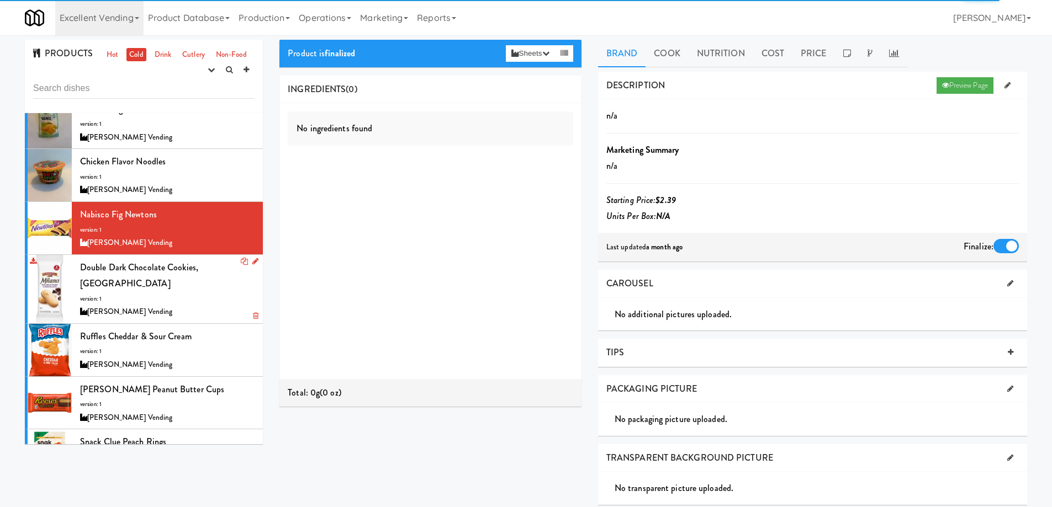
click at [207, 287] on div "Double Dark Chocolate Cookies, Milano version: 1 Brendan Courtwright Vending" at bounding box center [167, 289] width 174 height 60
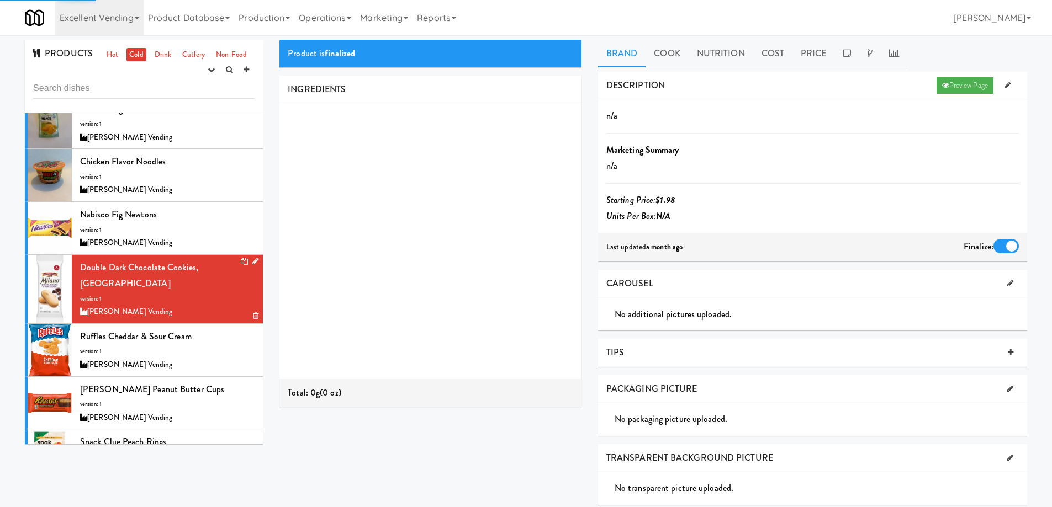
scroll to position [442, 0]
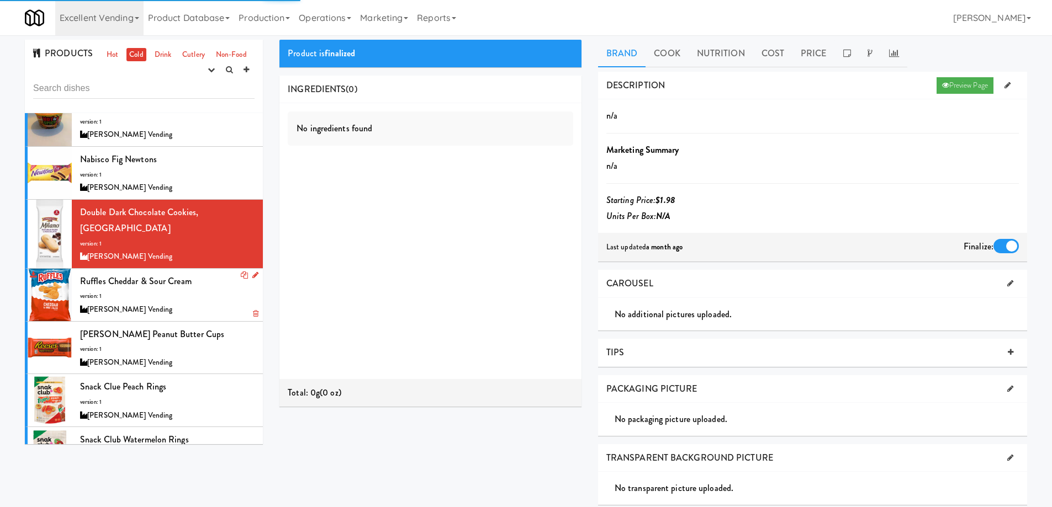
click at [204, 273] on div "Ruffles Cheddar & Sour Cream version: 1 Brendan Courtwright Vending" at bounding box center [167, 295] width 174 height 44
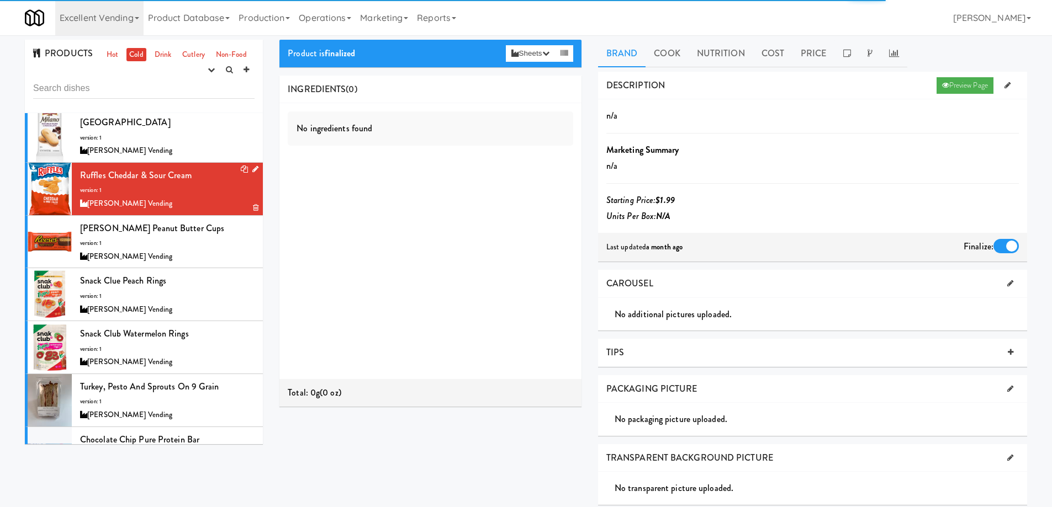
scroll to position [552, 0]
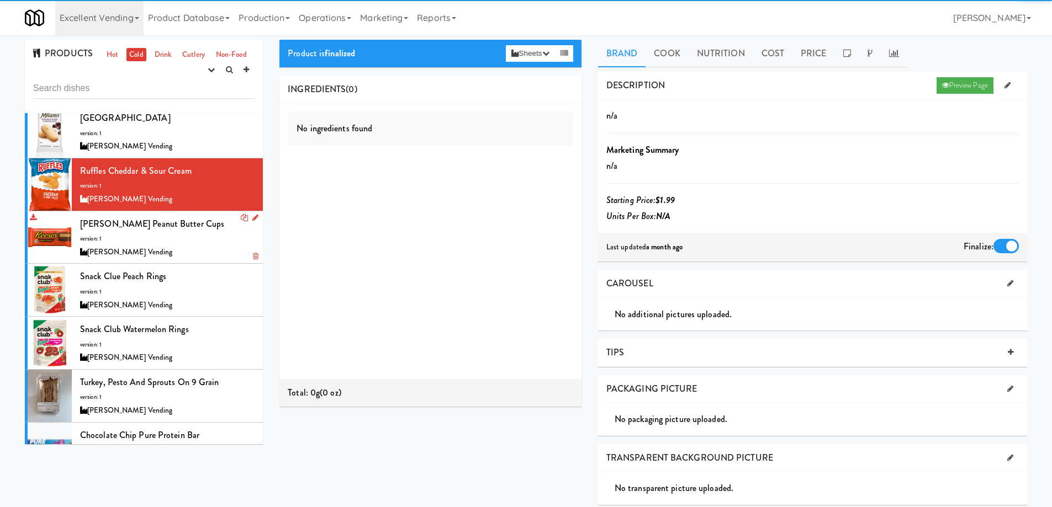
click at [204, 225] on div "Reese's Peanut Butter Cups version: 1 Brendan Courtwright Vending" at bounding box center [167, 238] width 174 height 44
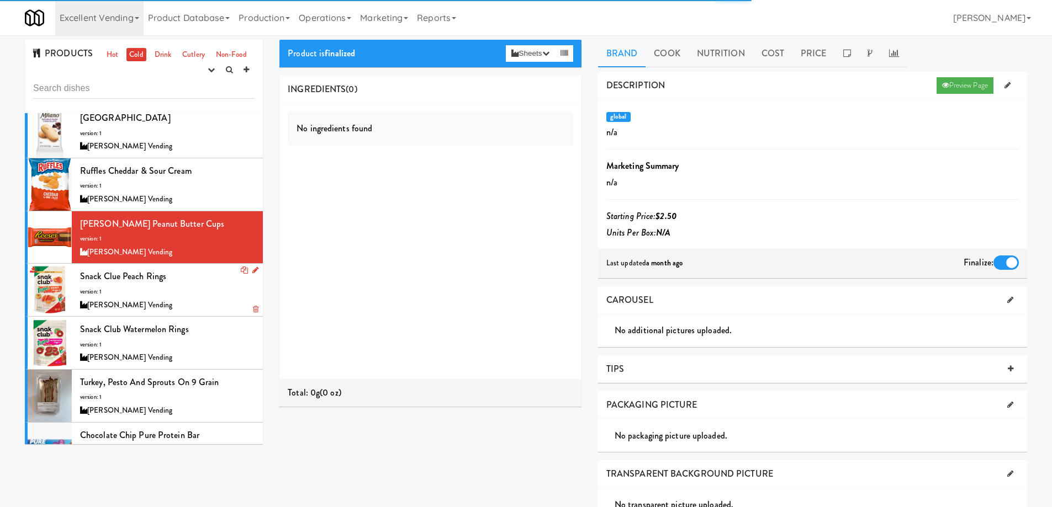
click at [204, 273] on div "Snack Clue Peach Rings version: 1 Brendan Courtwright Vending" at bounding box center [167, 290] width 174 height 44
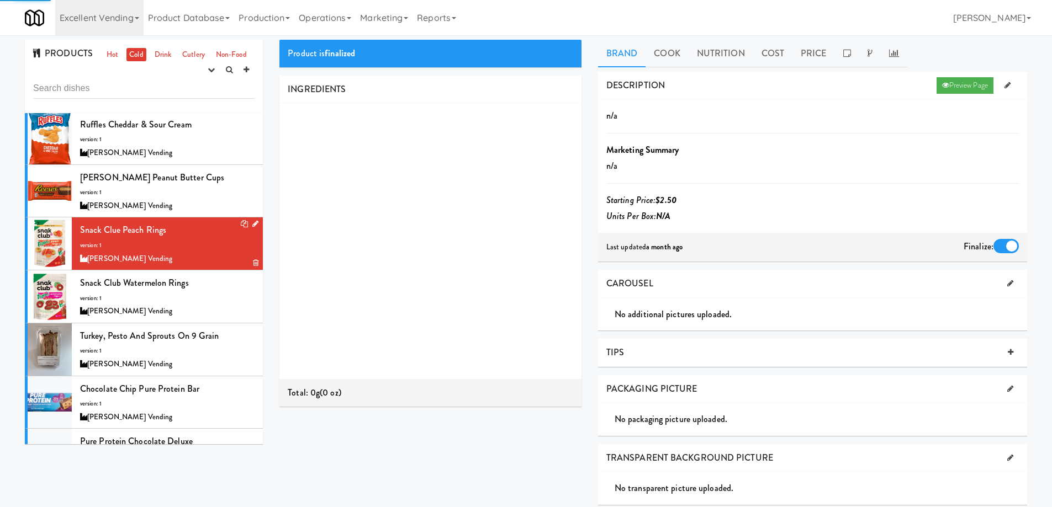
scroll to position [663, 0]
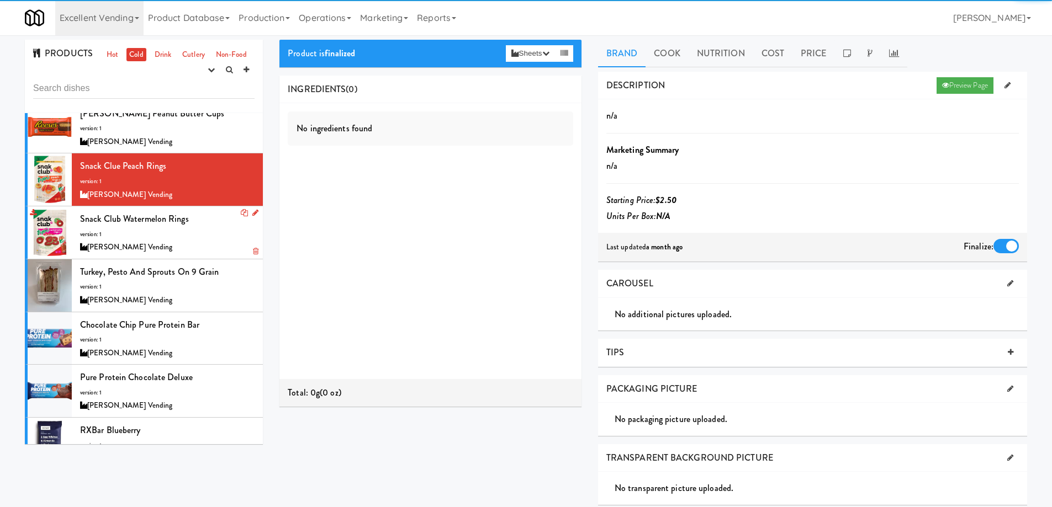
click at [211, 216] on div "Snack Club Watermelon Rings version: 1 Brendan Courtwright Vending" at bounding box center [167, 233] width 174 height 44
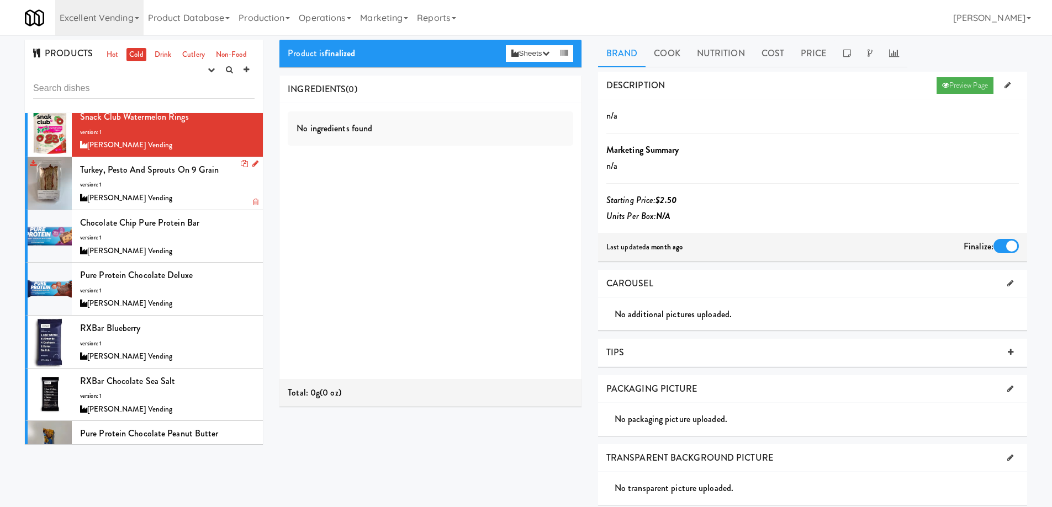
scroll to position [773, 0]
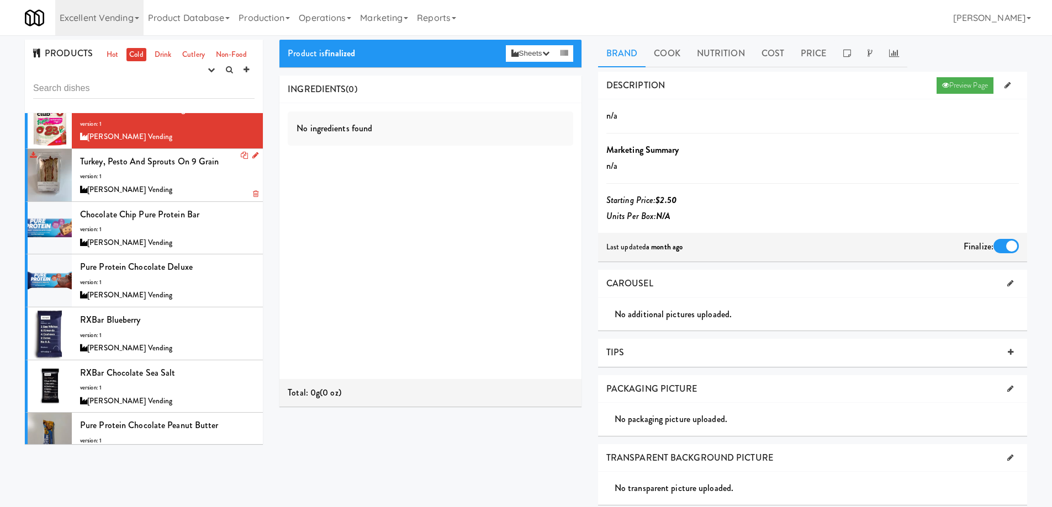
click at [208, 183] on div "[PERSON_NAME] Vending" at bounding box center [167, 190] width 174 height 14
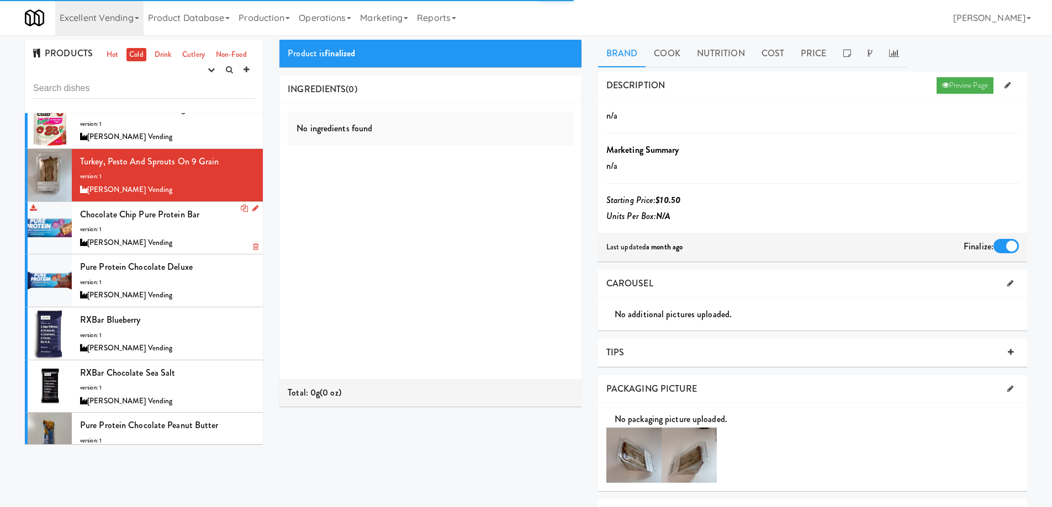
click at [202, 236] on div "[PERSON_NAME] Vending" at bounding box center [167, 243] width 174 height 14
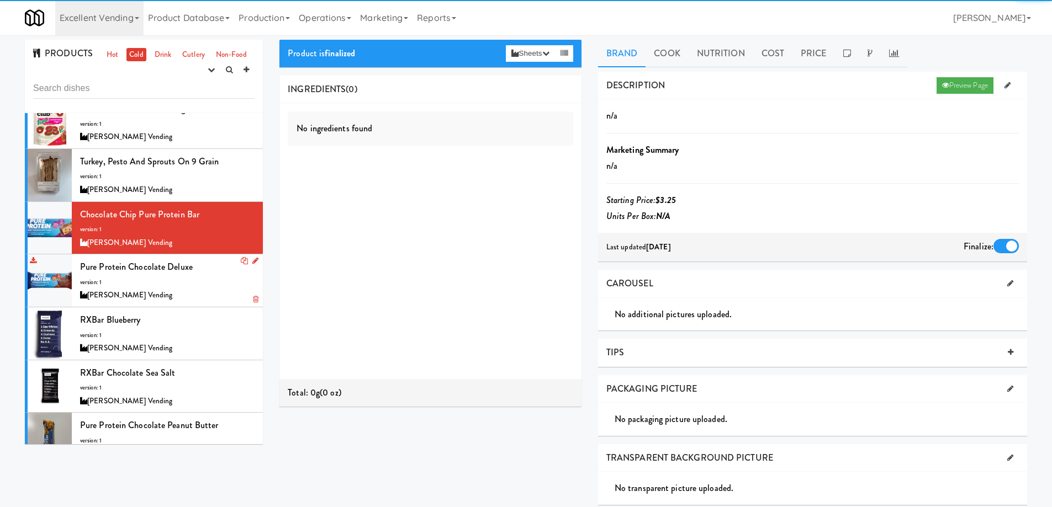
scroll to position [828, 0]
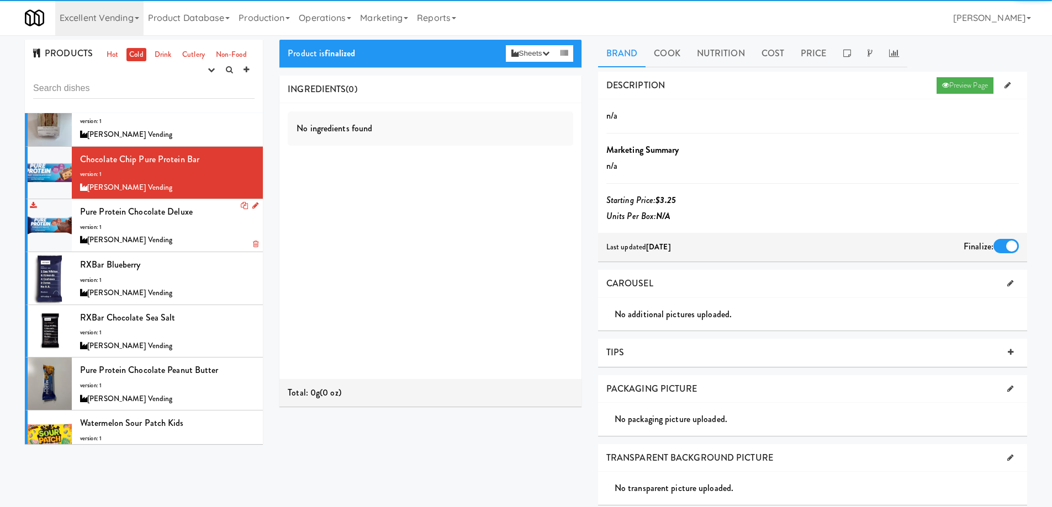
click at [202, 204] on div "Pure Protein Chocolate Deluxe version: 1 Brendan Courtwright Vending" at bounding box center [167, 226] width 174 height 44
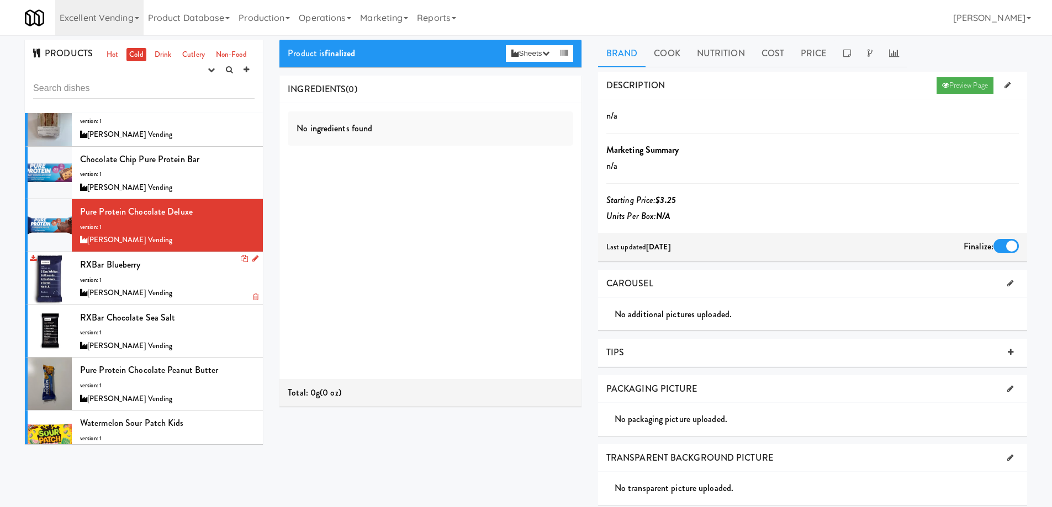
click at [198, 269] on div "RXBar Blueberry version: 1 Brendan Courtwright Vending" at bounding box center [167, 279] width 174 height 44
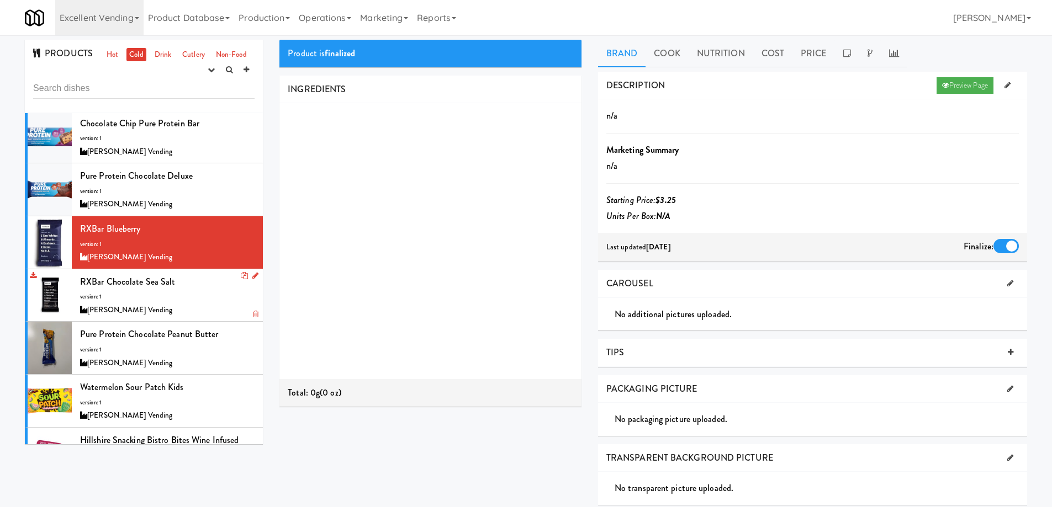
scroll to position [883, 0]
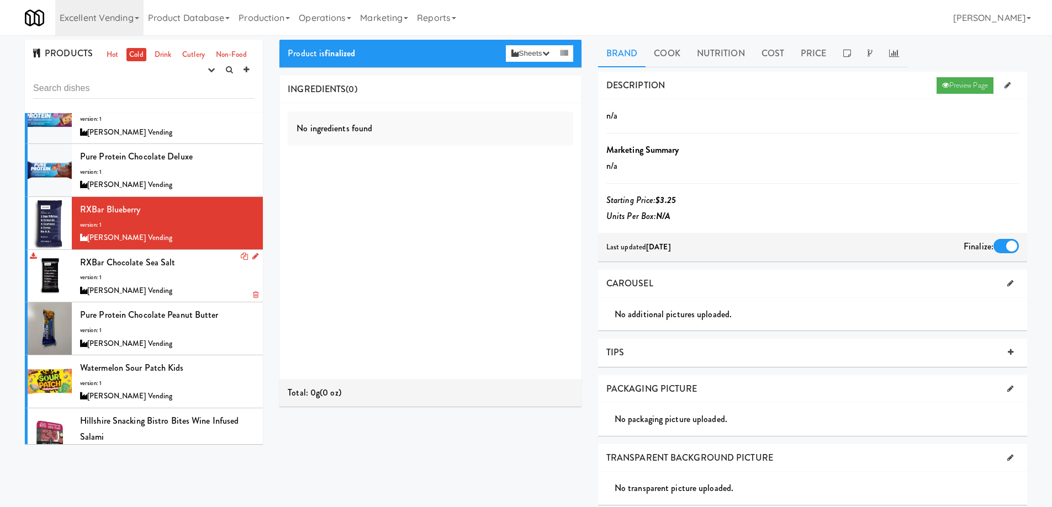
click at [198, 259] on div "RXBar Chocolate Sea Salt version: 1 Brendan Courtwright Vending" at bounding box center [167, 277] width 174 height 44
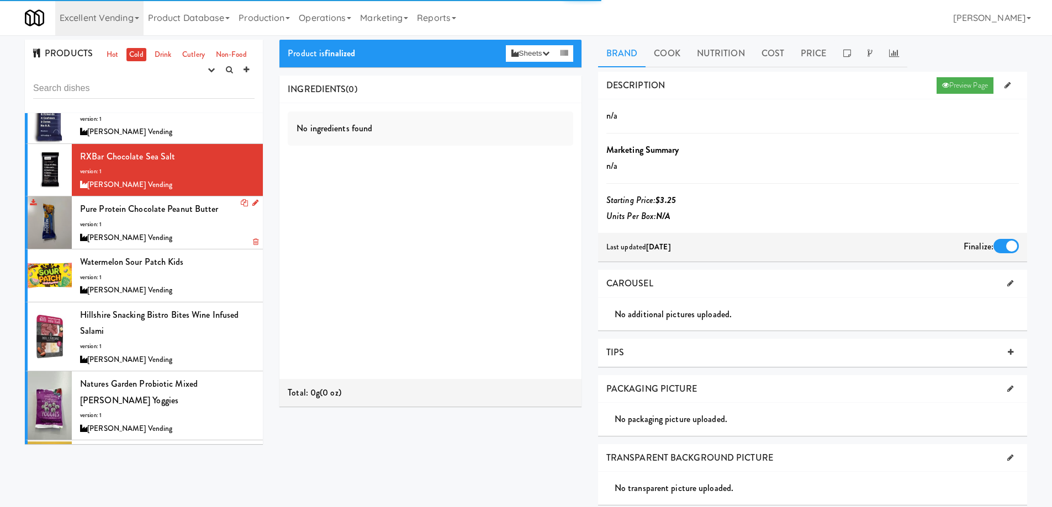
scroll to position [994, 0]
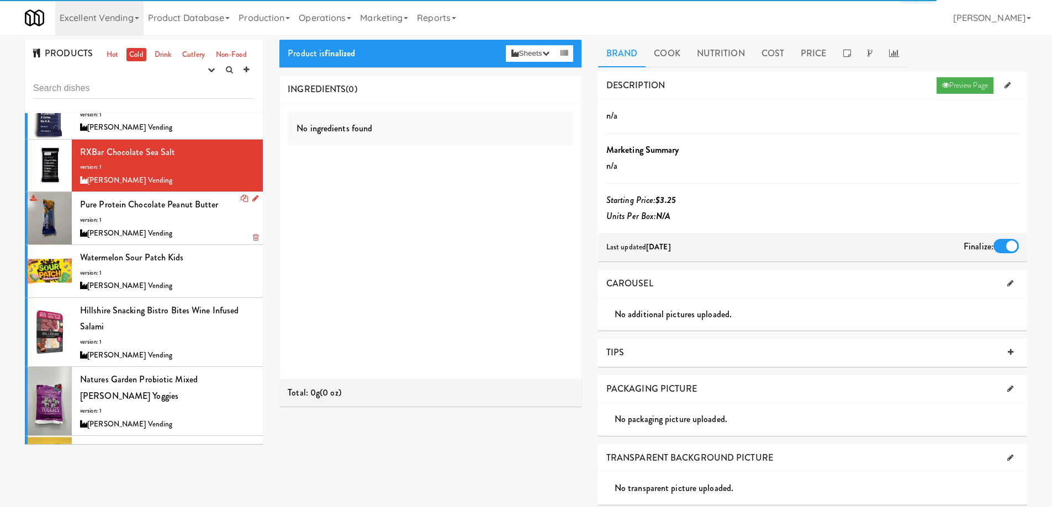
click at [199, 227] on div "[PERSON_NAME] Vending" at bounding box center [167, 234] width 174 height 14
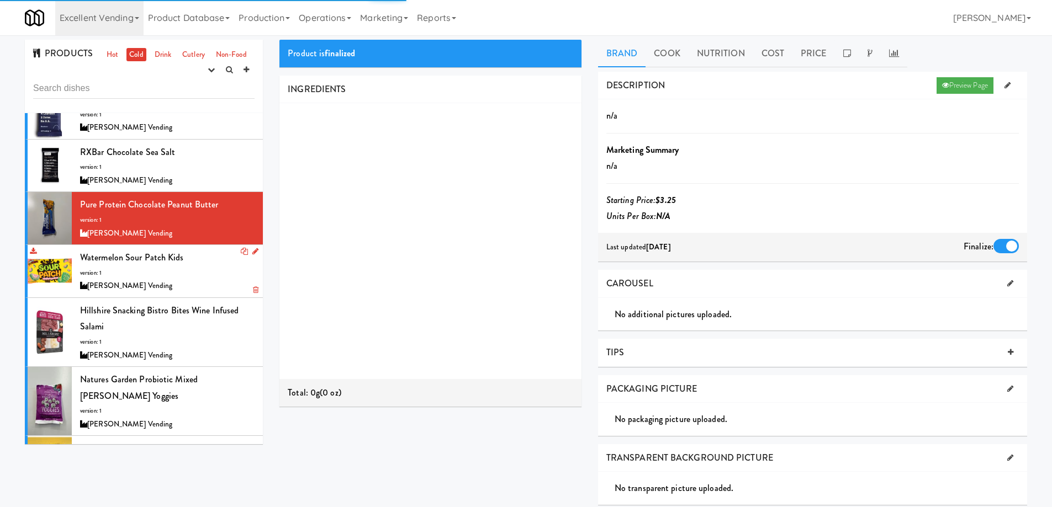
click at [198, 279] on div "[PERSON_NAME] Vending" at bounding box center [167, 286] width 174 height 14
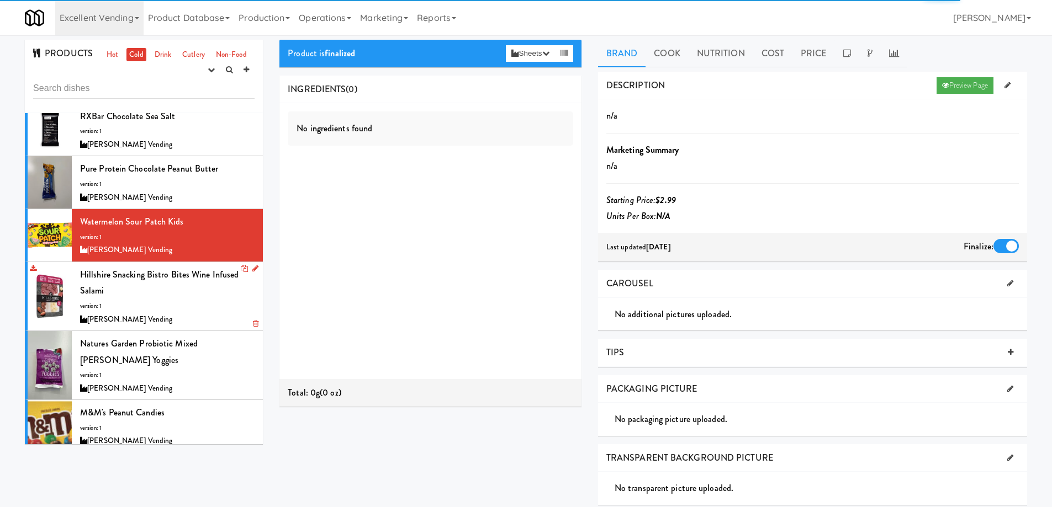
scroll to position [1049, 0]
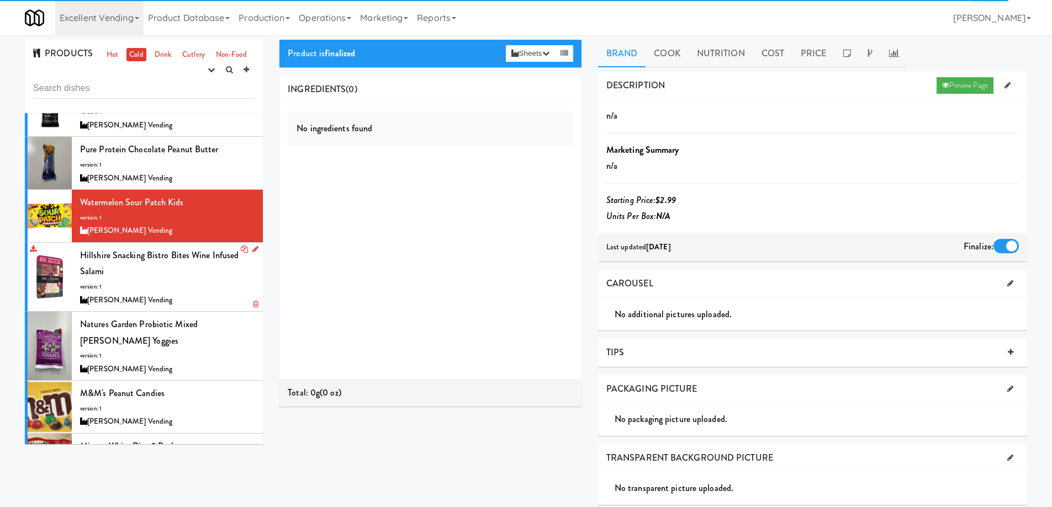
click at [204, 261] on div "Hillshire Snacking Bistro Bites Wine Infused Salami version: 1 Brendan Courtwri…" at bounding box center [167, 277] width 174 height 60
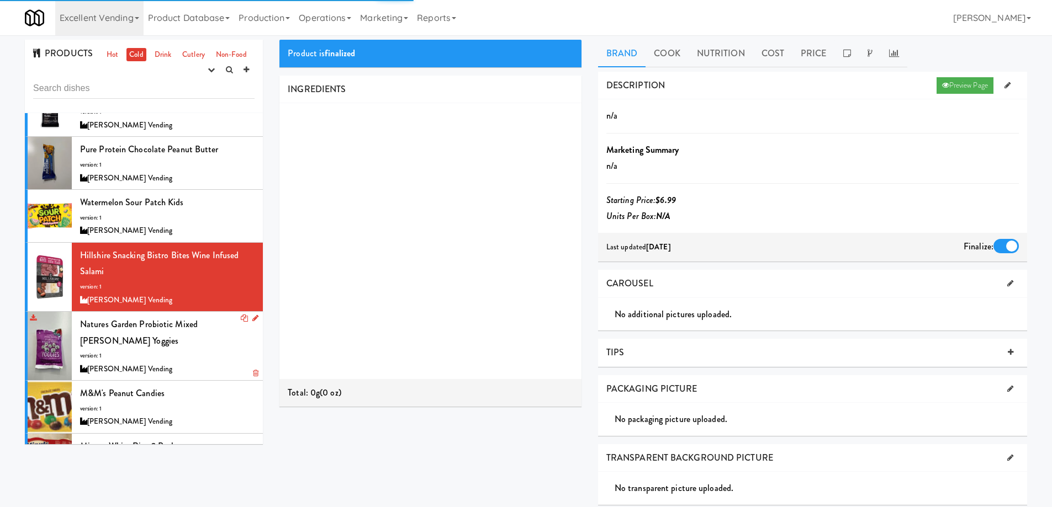
click at [204, 363] on div "[PERSON_NAME] Vending" at bounding box center [167, 370] width 174 height 14
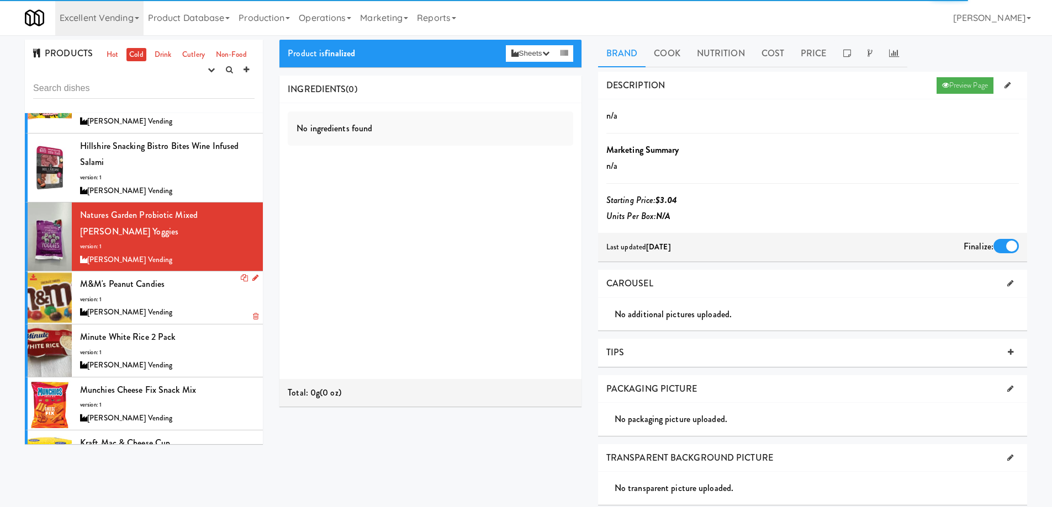
scroll to position [1159, 0]
click at [206, 275] on div "M&M's Peanut Candies version: 1 Brendan Courtwright Vending" at bounding box center [167, 297] width 174 height 44
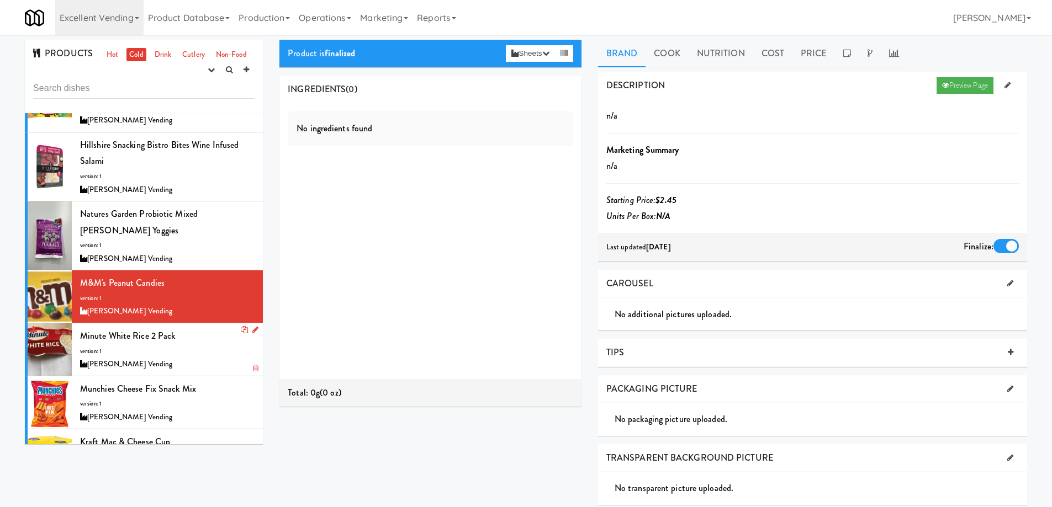
click at [204, 328] on div "Minute White Rice 2 pack version: 1 Brendan Courtwright Vending" at bounding box center [167, 350] width 174 height 44
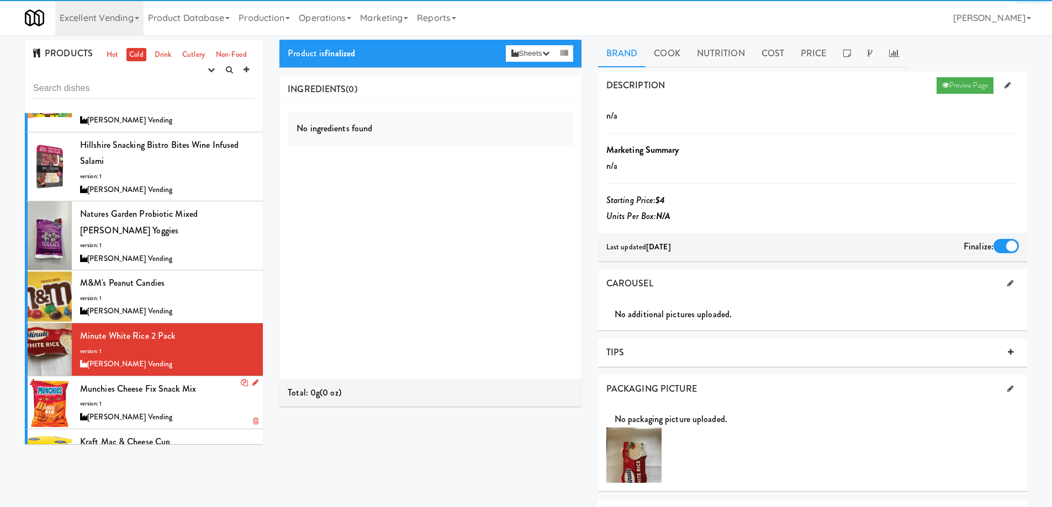
click at [205, 381] on div "Munchies Cheese Fix Snack Mix version: 1 Brendan Courtwright Vending" at bounding box center [167, 403] width 174 height 44
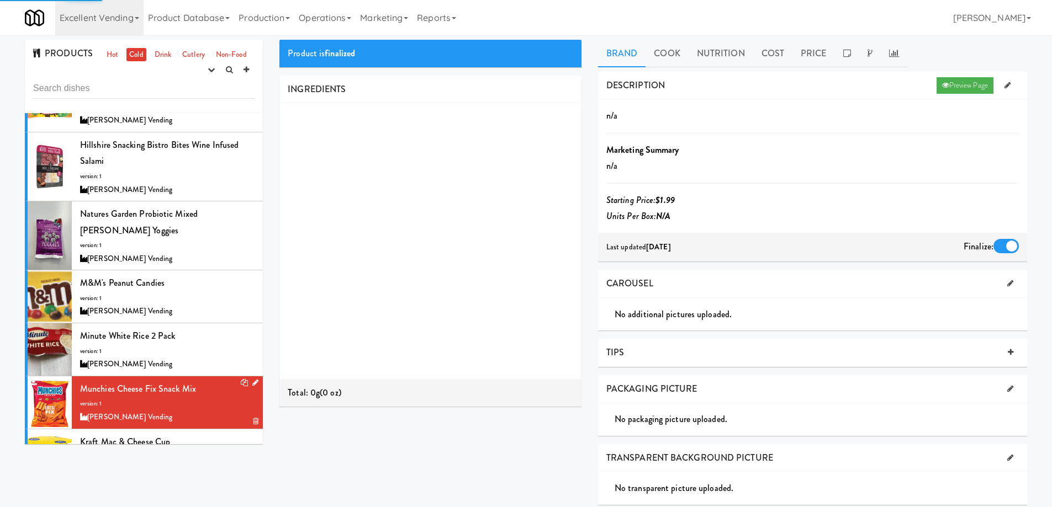
scroll to position [1215, 0]
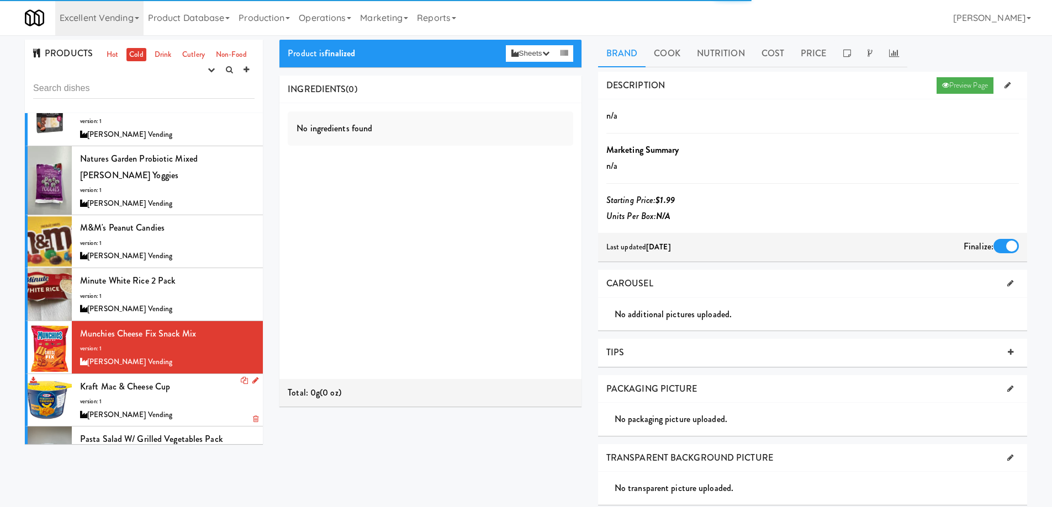
click at [205, 379] on div "Kraft Mac & Cheese Cup version: 1 Brendan Courtwright Vending" at bounding box center [167, 401] width 174 height 44
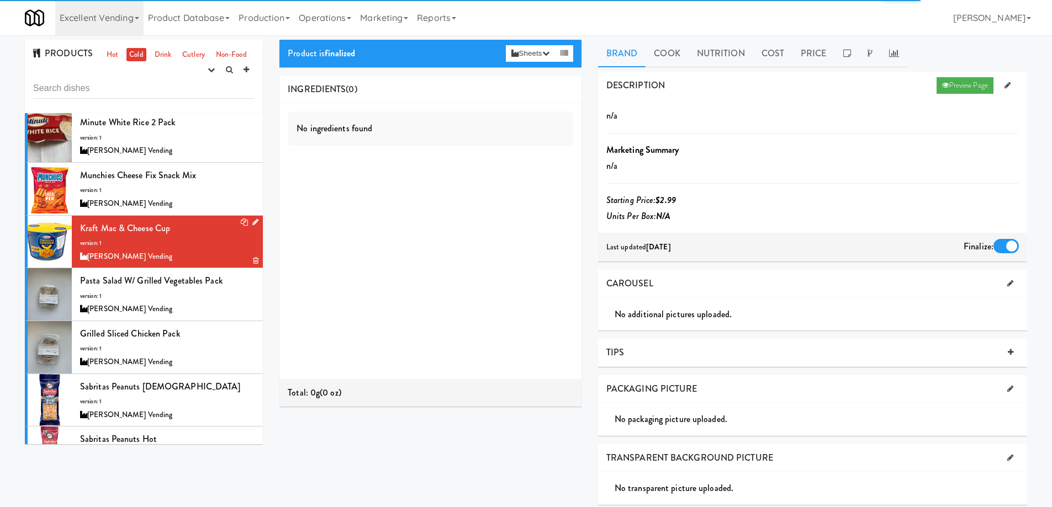
scroll to position [1380, 0]
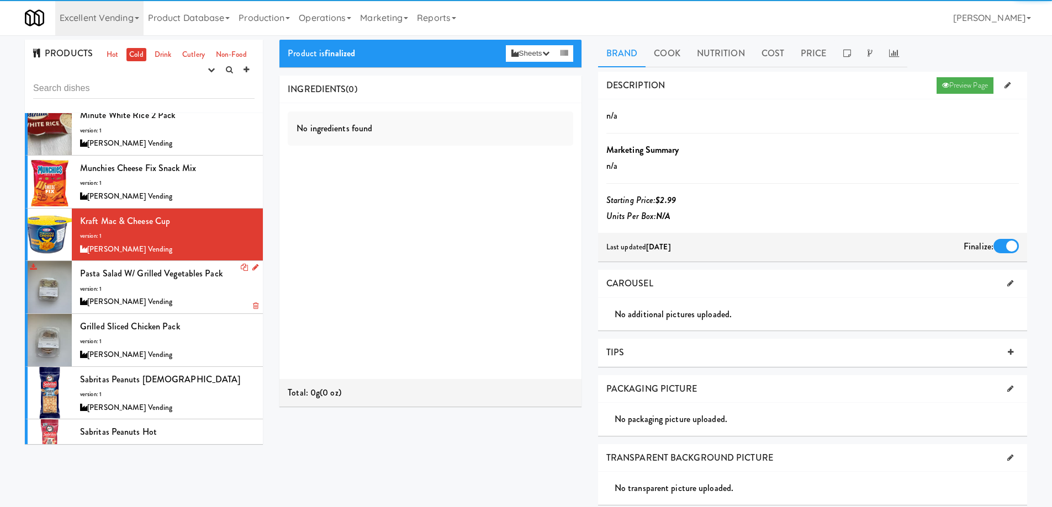
click at [206, 266] on div "Pasta Salad w/ Grilled Vegetables Pack version: 1 Brendan Courtwright Vending" at bounding box center [167, 288] width 174 height 44
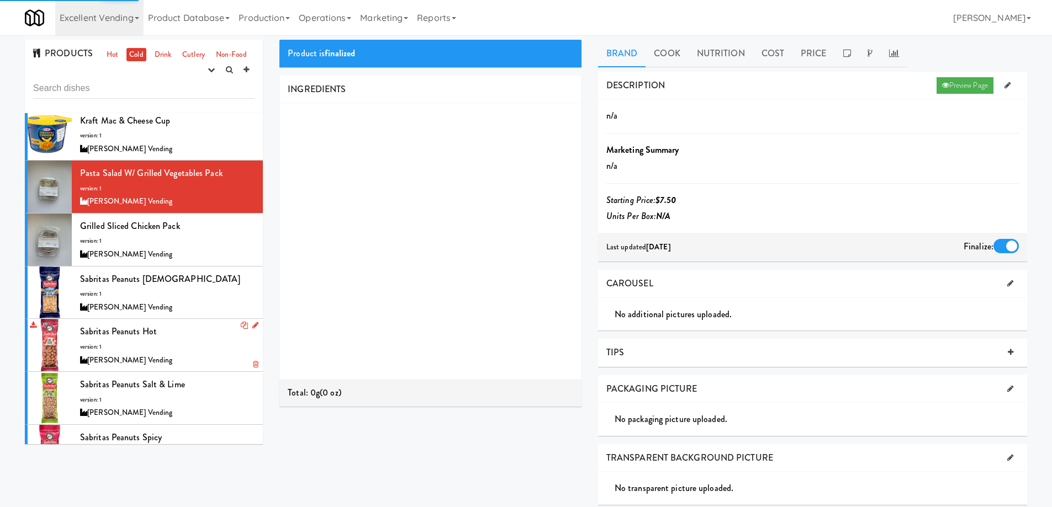
scroll to position [1491, 0]
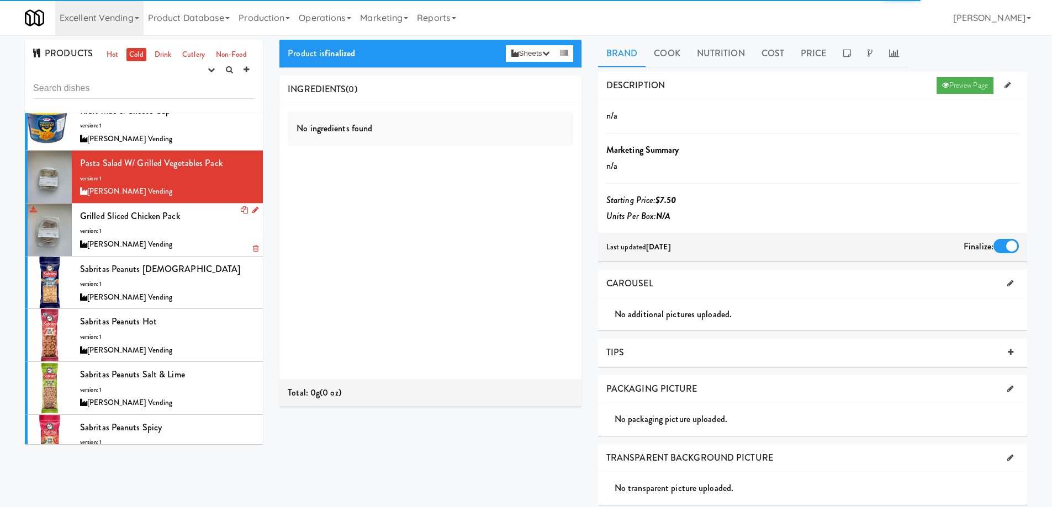
click at [197, 208] on div "Grilled Sliced Chicken Pack version: 1 Brendan Courtwright Vending" at bounding box center [167, 230] width 174 height 44
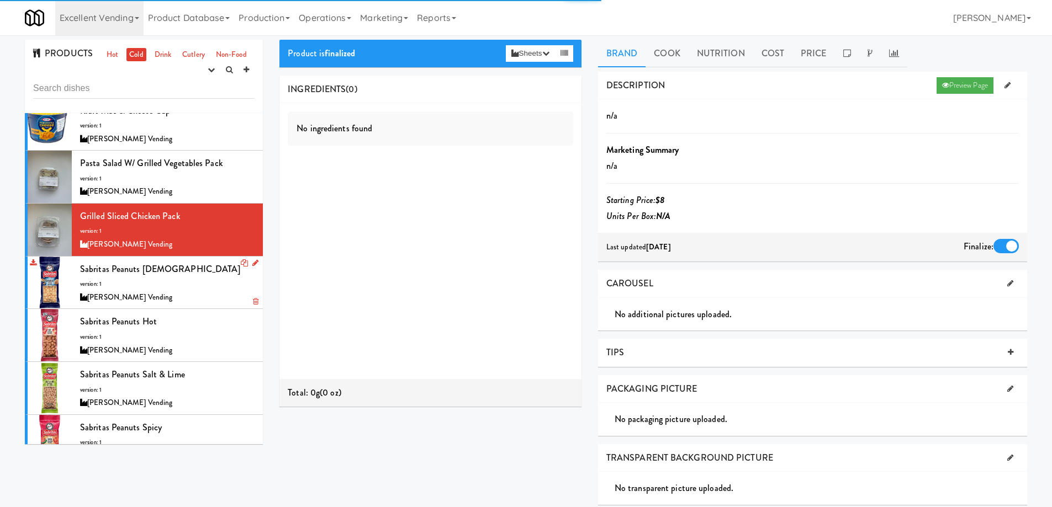
click at [194, 261] on div "Sabritas Peanuts Japanese version: 1 Brendan Courtwright Vending" at bounding box center [167, 283] width 174 height 44
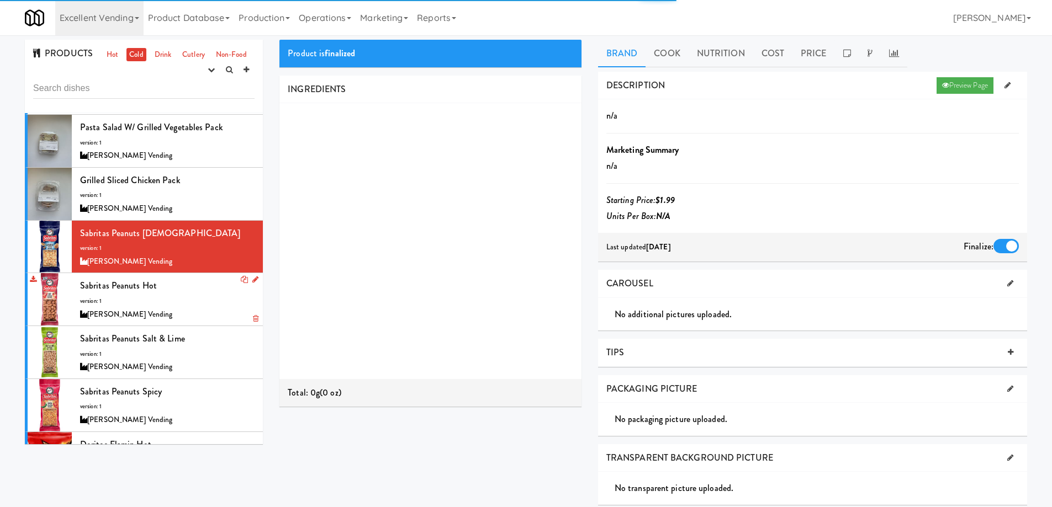
scroll to position [1546, 0]
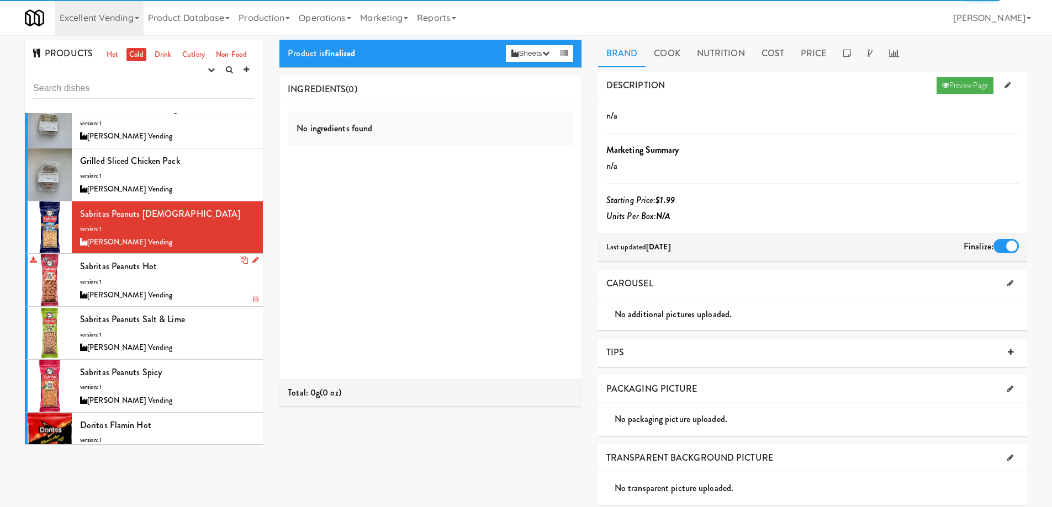
click at [202, 258] on div "Sabritas Peanuts Hot version: 1 Brendan Courtwright Vending" at bounding box center [167, 280] width 174 height 44
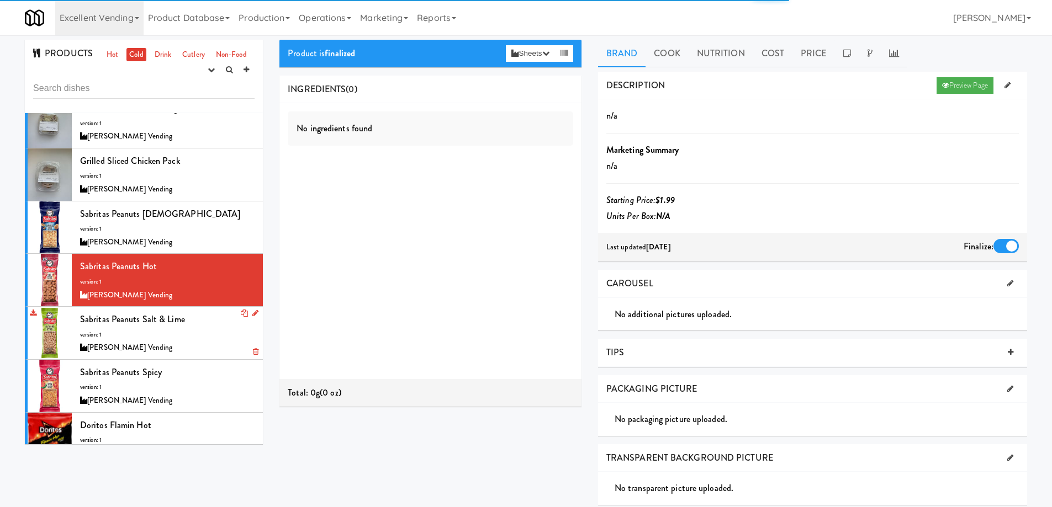
click at [199, 311] on div "Sabritas Peanuts Salt & Lime version: 1 Brendan Courtwright Vending" at bounding box center [167, 333] width 174 height 44
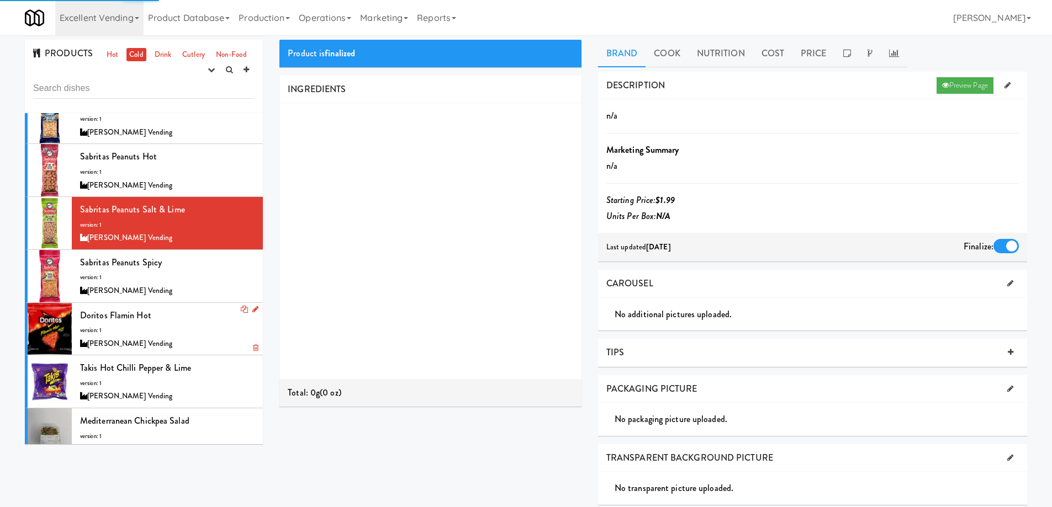
scroll to position [1656, 0]
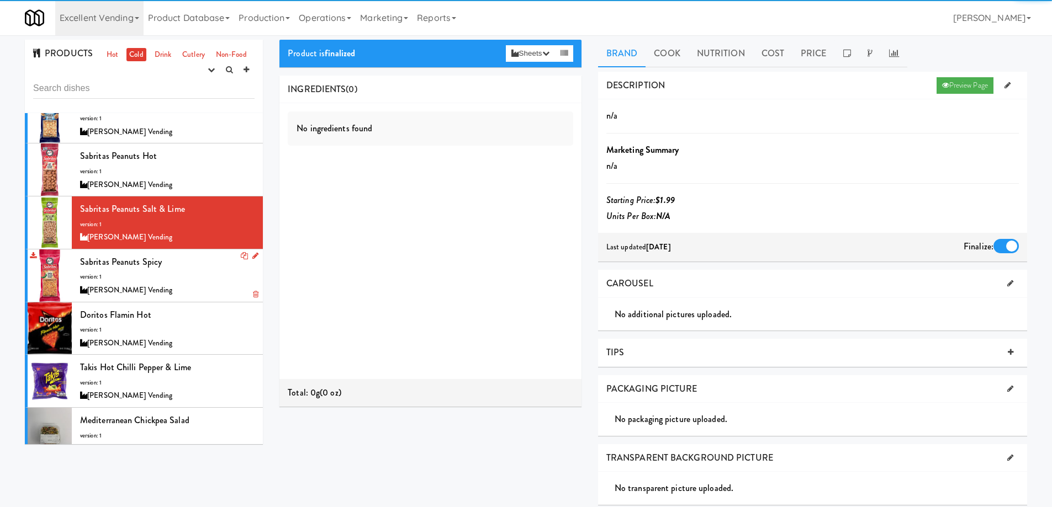
click at [198, 254] on div "Sabritas Peanuts Spicy version: 1 Brendan Courtwright Vending" at bounding box center [167, 276] width 174 height 44
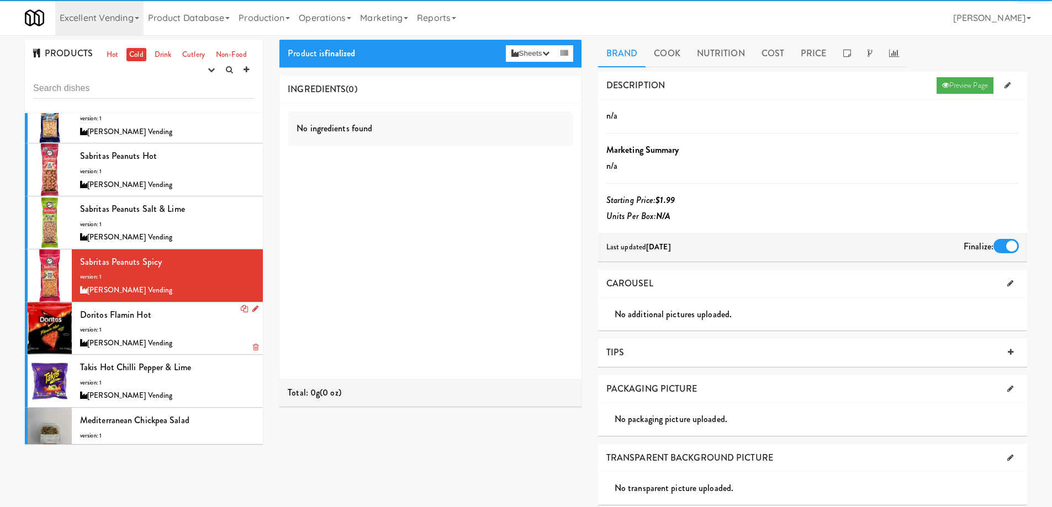
click at [193, 307] on div "Doritos Flamin Hot version: 1 Brendan Courtwright Vending" at bounding box center [167, 329] width 174 height 44
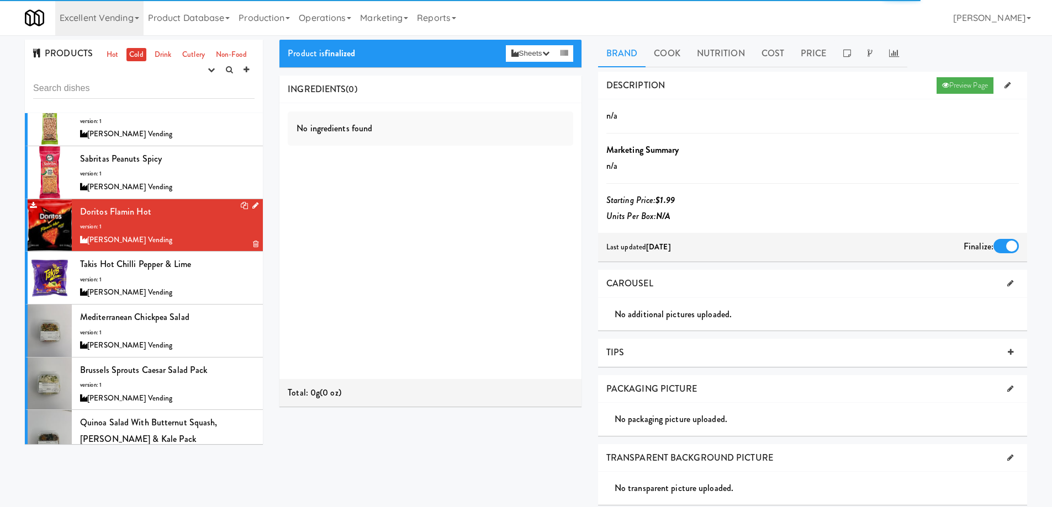
scroll to position [1767, 0]
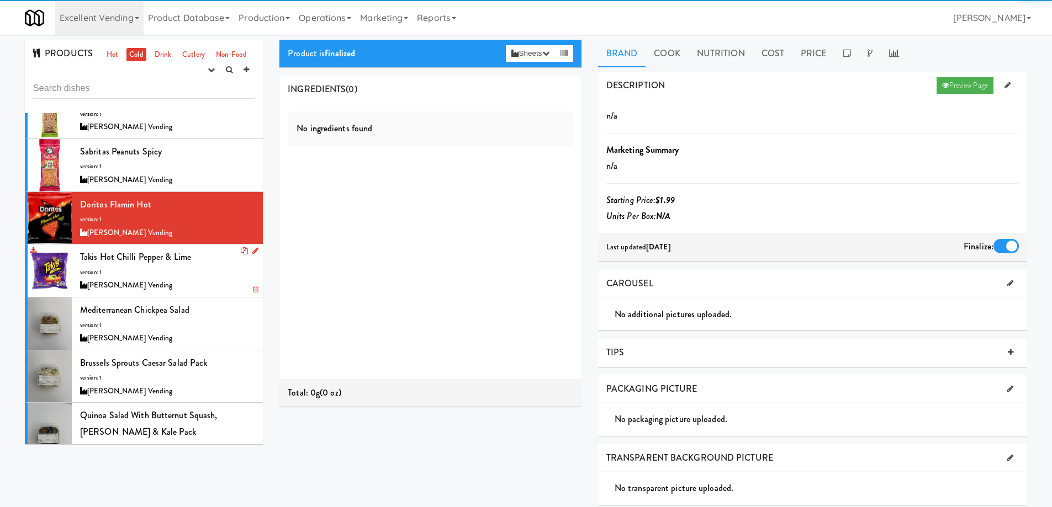
click at [199, 279] on div "[PERSON_NAME] Vending" at bounding box center [167, 286] width 174 height 14
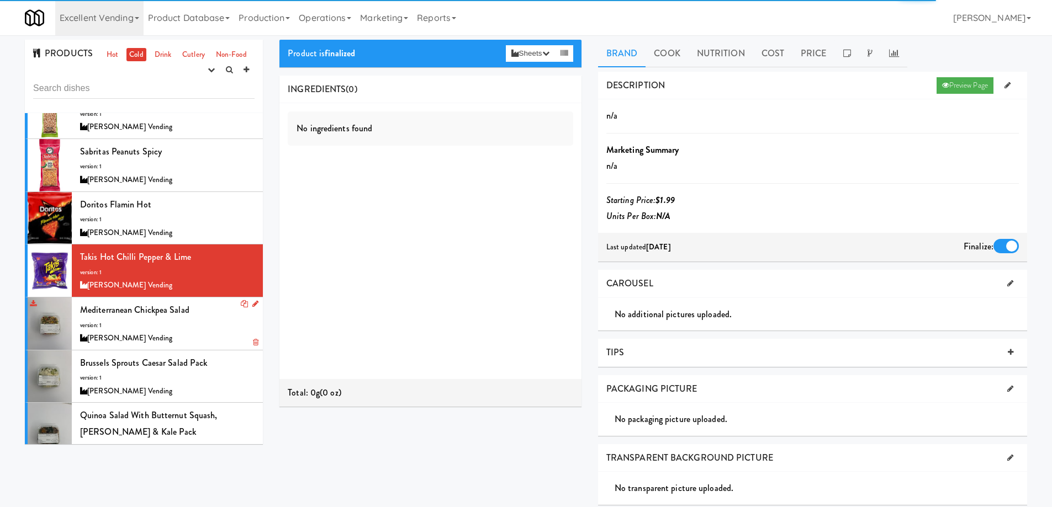
click at [202, 332] on div "[PERSON_NAME] Vending" at bounding box center [167, 339] width 174 height 14
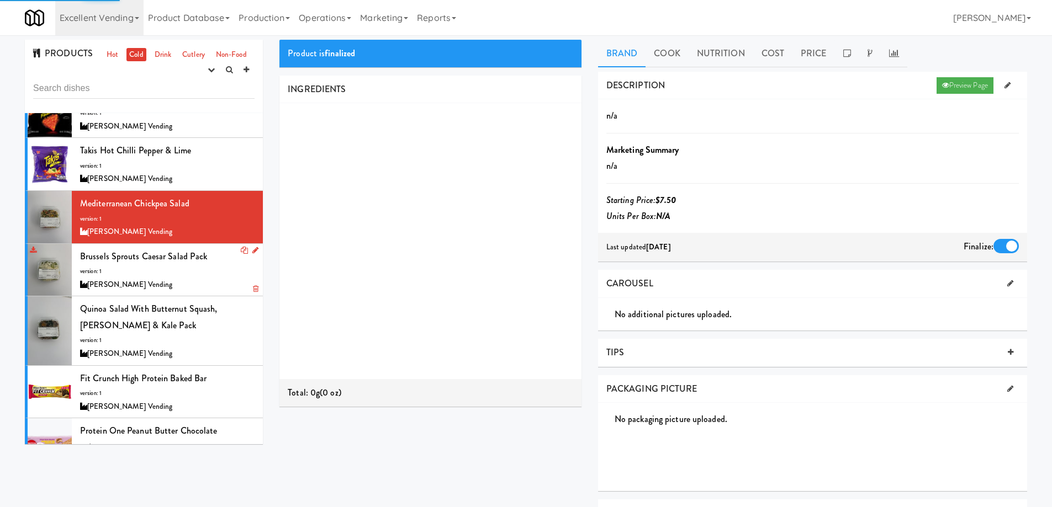
scroll to position [1877, 0]
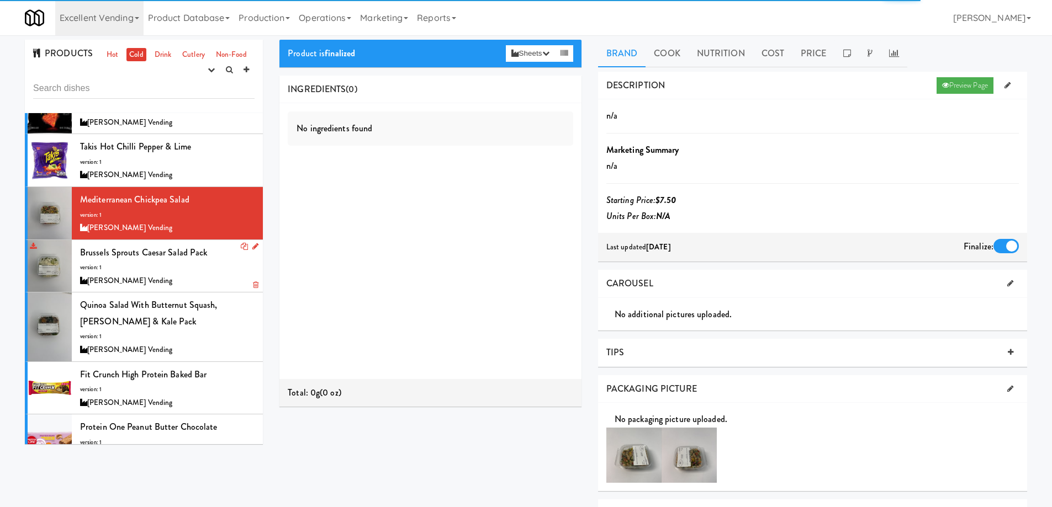
click at [203, 274] on div "[PERSON_NAME] Vending" at bounding box center [167, 281] width 174 height 14
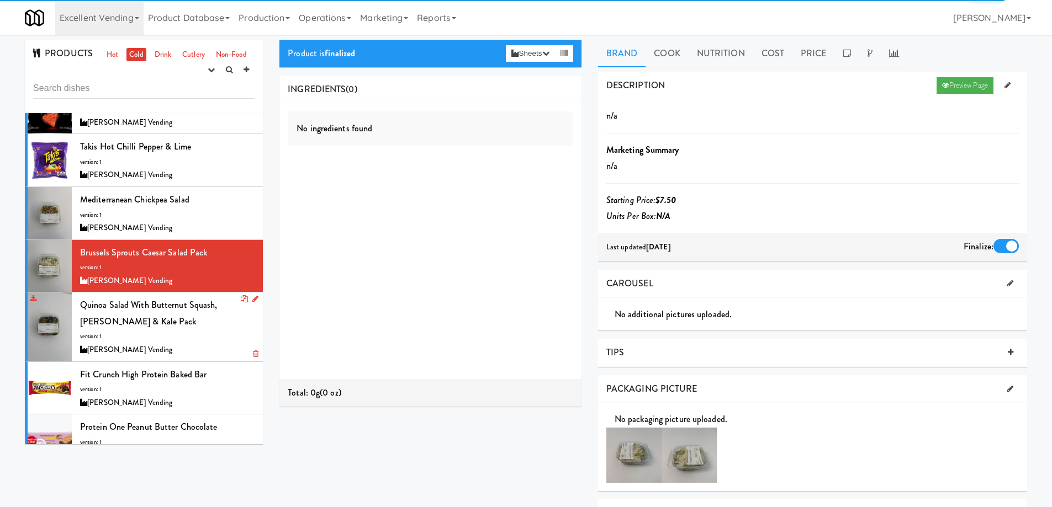
click at [204, 306] on div "Quinoa Salad with Butternut Squash, Quinoa & Kale Pack version: 1 Brendan Court…" at bounding box center [167, 327] width 174 height 60
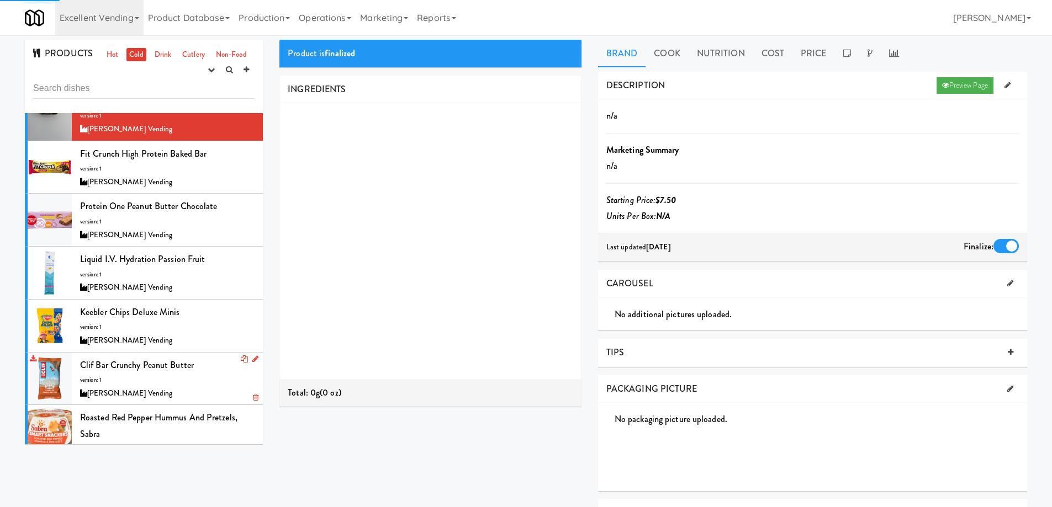
scroll to position [2319, 0]
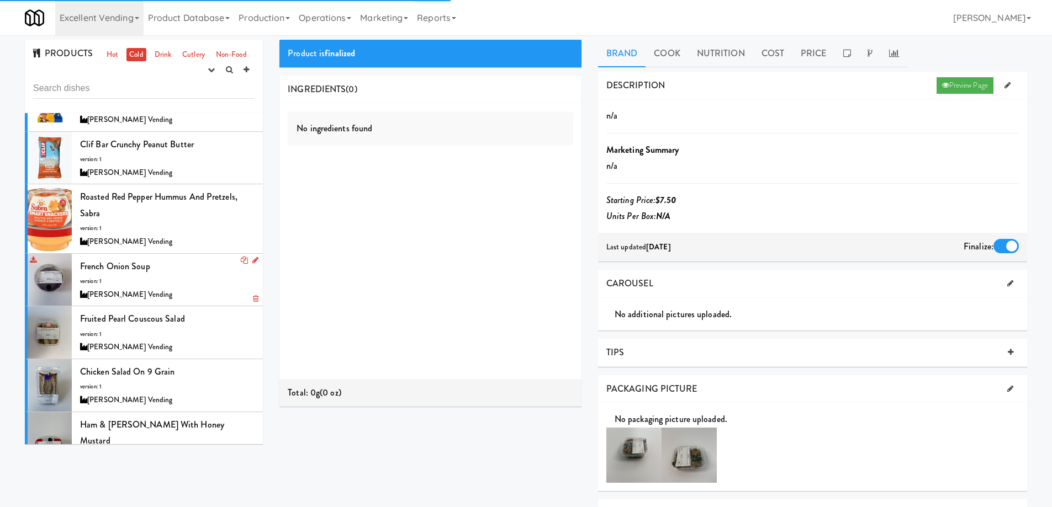
click at [206, 258] on div "French Onion Soup version: 1 Brendan Courtwright Vending" at bounding box center [167, 280] width 174 height 44
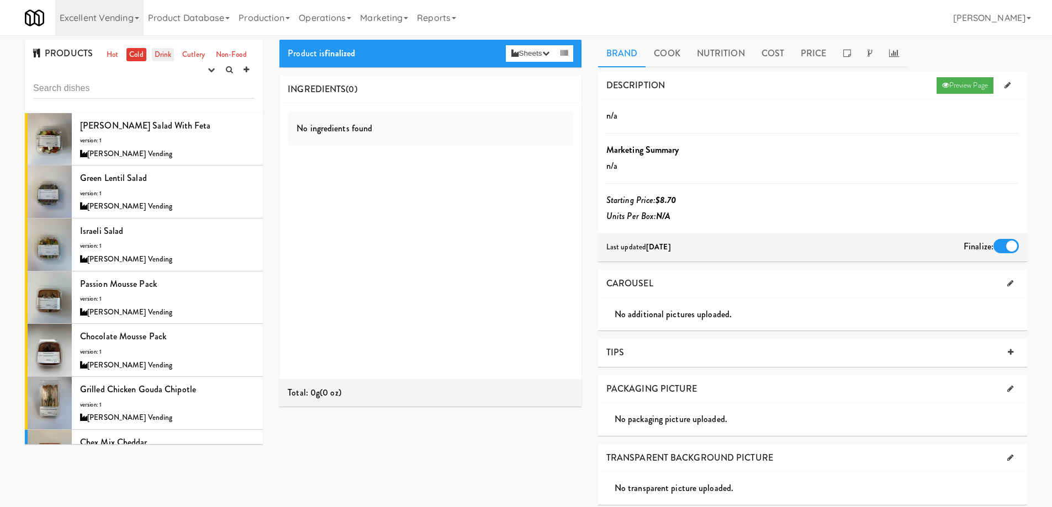
click at [163, 56] on link "Drink" at bounding box center [163, 55] width 23 height 14
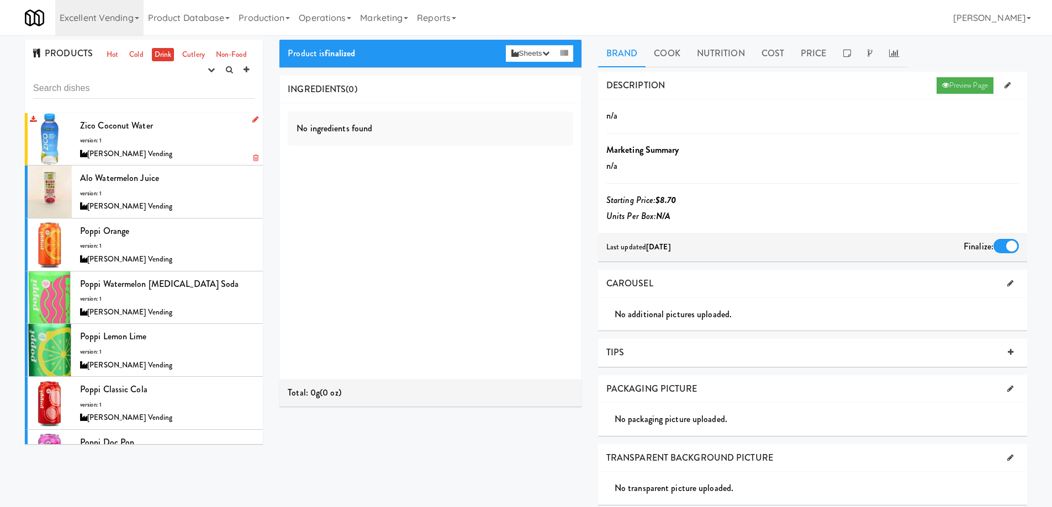
click at [197, 135] on div "Zico Coconut Water version: 1 Brendan Courtwright Vending" at bounding box center [167, 140] width 174 height 44
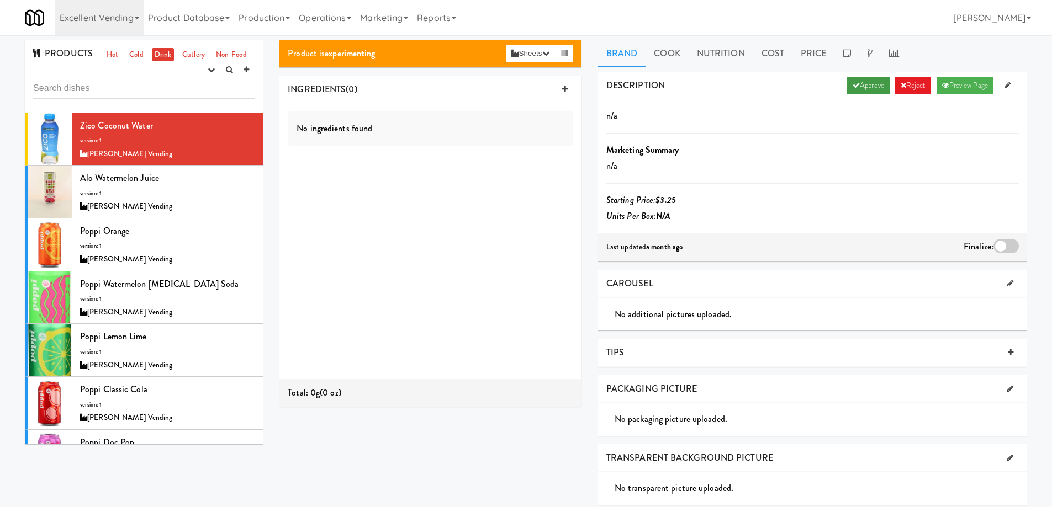
click at [857, 87] on link "Approve" at bounding box center [868, 85] width 43 height 17
click at [1007, 247] on div at bounding box center [1005, 246] width 25 height 14
click at [0, 0] on input "checkbox" at bounding box center [0, 0] width 0 height 0
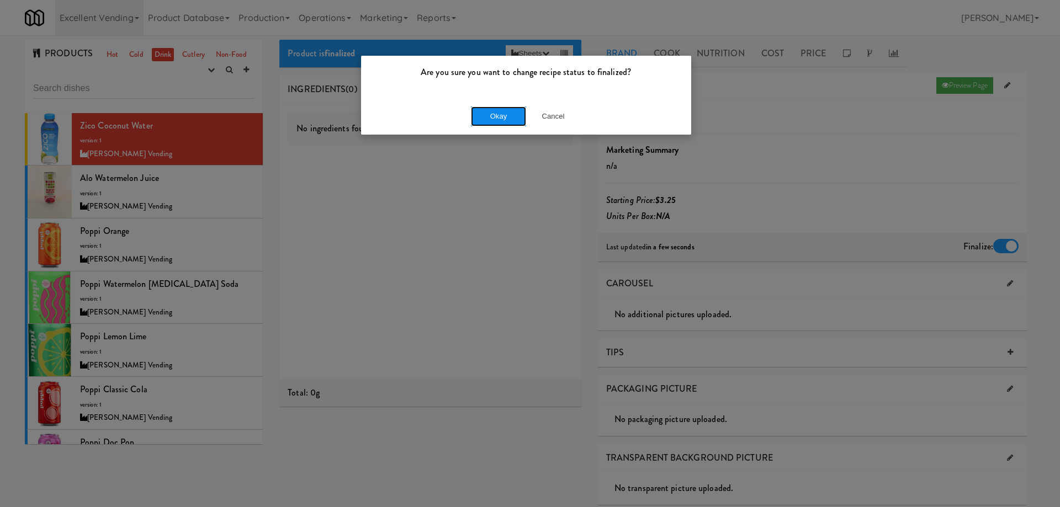
click at [510, 115] on button "Okay" at bounding box center [498, 117] width 55 height 20
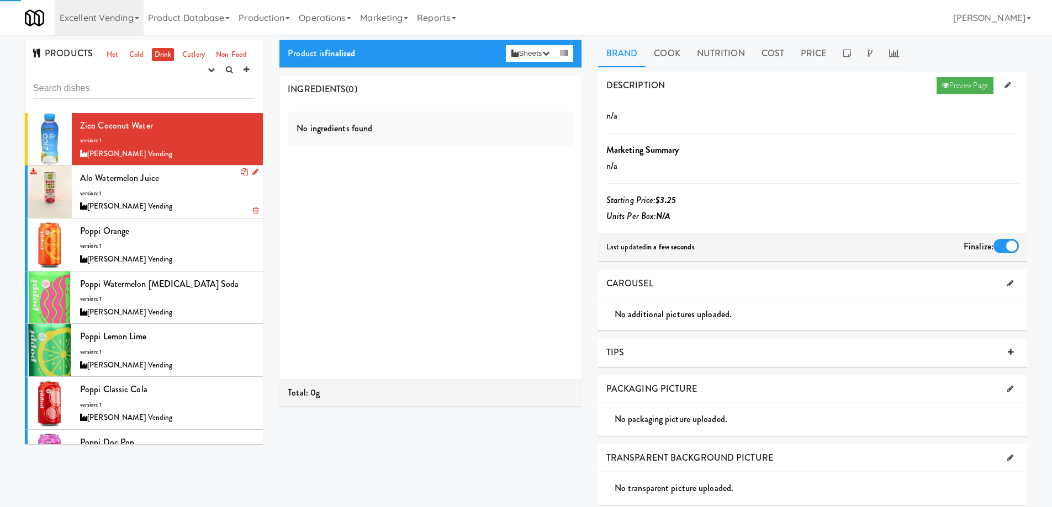
click at [216, 184] on div "Alo Watermelon Juice version: 1 Brendan Courtwright Vending" at bounding box center [167, 192] width 174 height 44
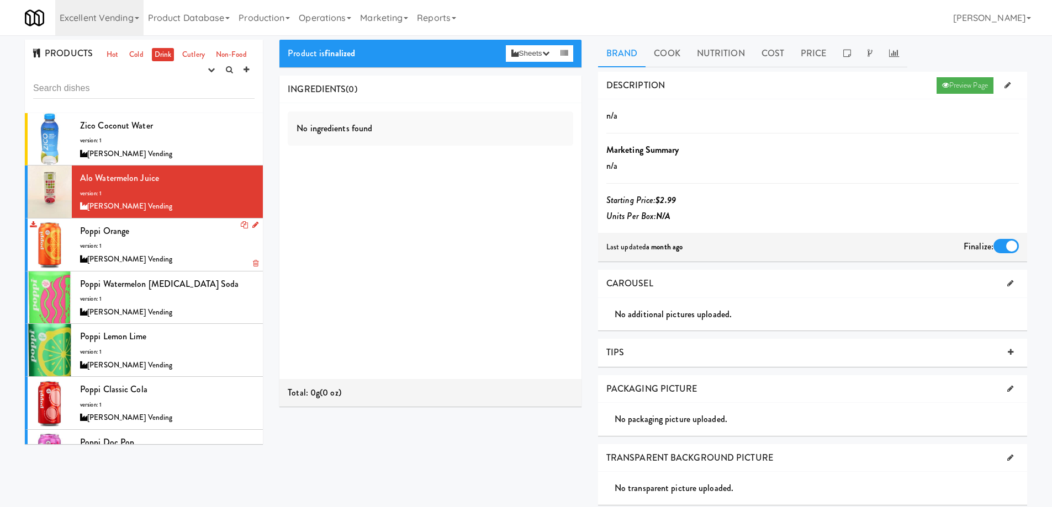
click at [193, 242] on div "Poppi Orange version: 1 Brendan Courtwright Vending" at bounding box center [167, 245] width 174 height 44
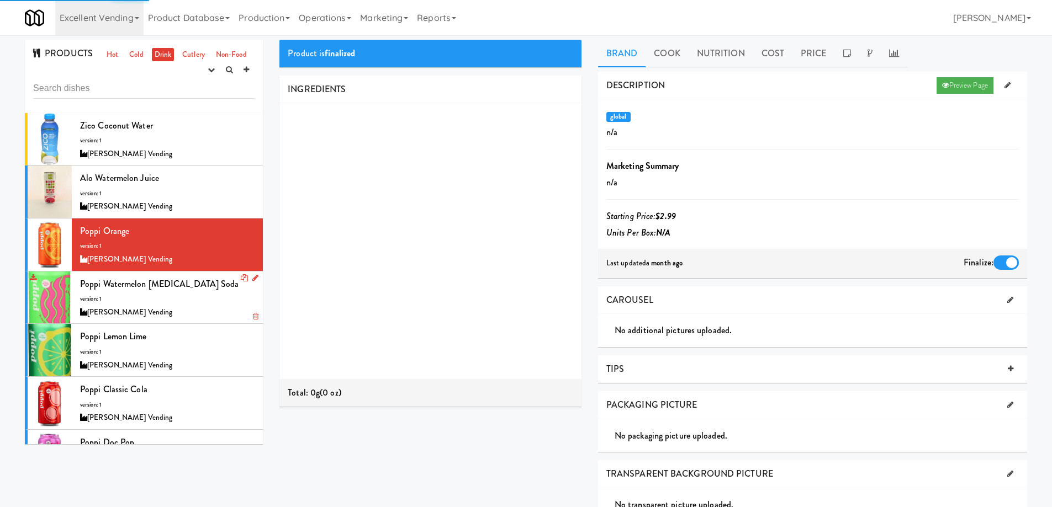
click at [194, 304] on div "Poppi Watermelon Prebiotic Soda version: 1 Brendan Courtwright Vending" at bounding box center [167, 298] width 174 height 44
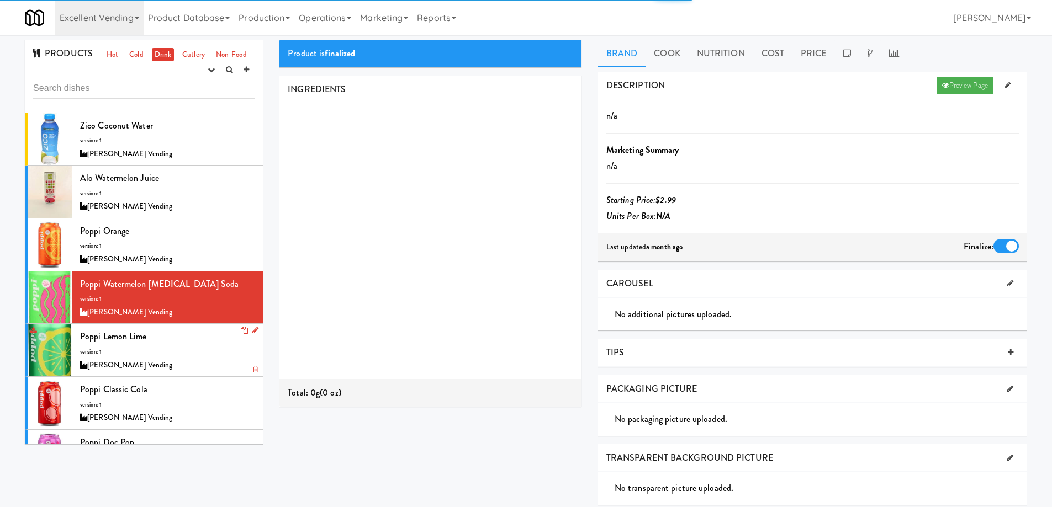
click at [203, 348] on div "Poppi Lemon Lime version: 1 Brendan Courtwright Vending" at bounding box center [167, 351] width 174 height 44
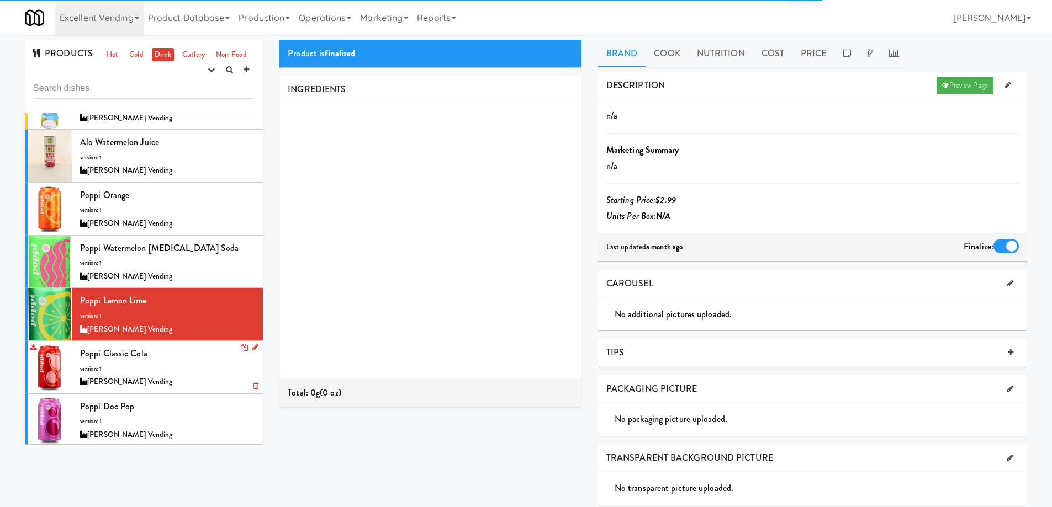
scroll to position [55, 0]
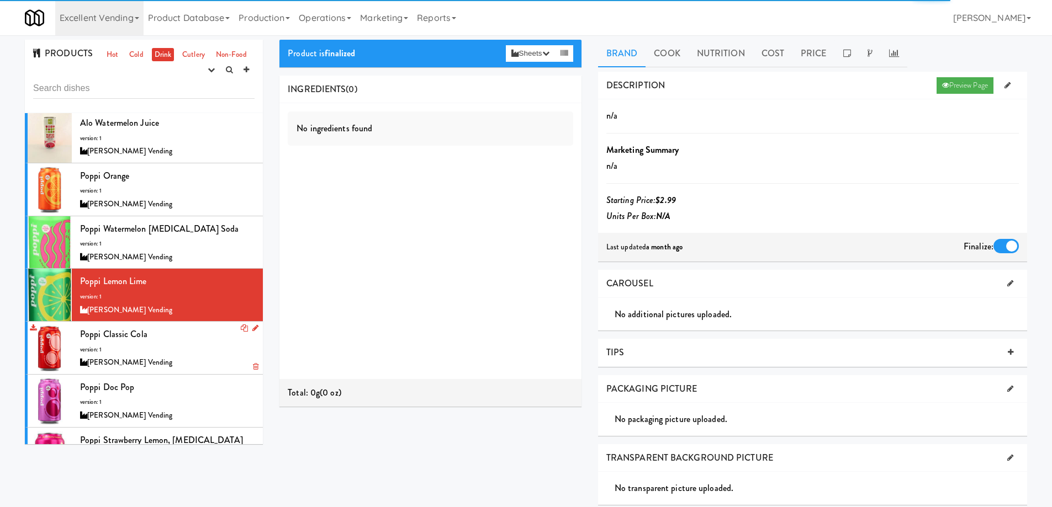
click at [199, 343] on div "Poppi Classic Cola version: 1 Brendan Courtwright Vending" at bounding box center [167, 348] width 174 height 44
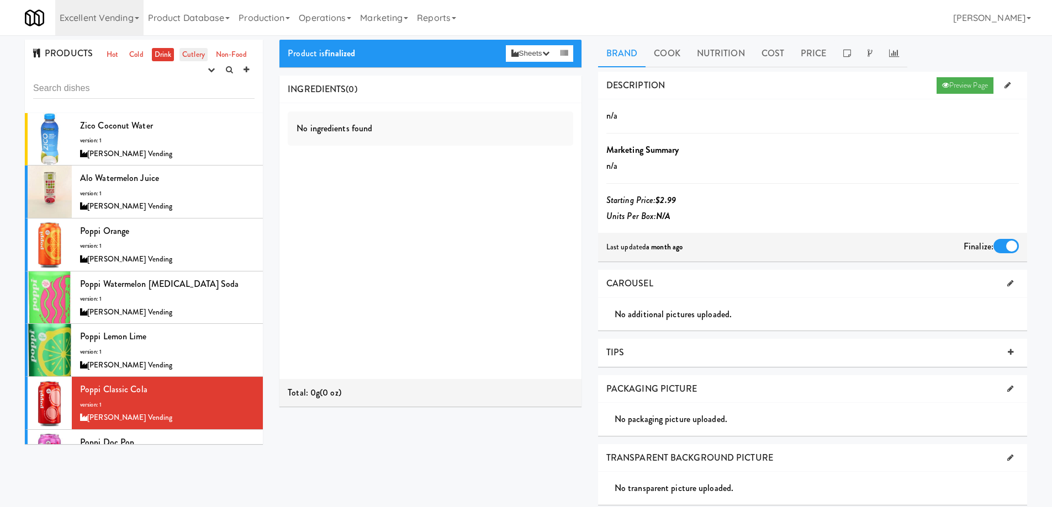
click at [201, 56] on link "Cutlery" at bounding box center [193, 55] width 28 height 14
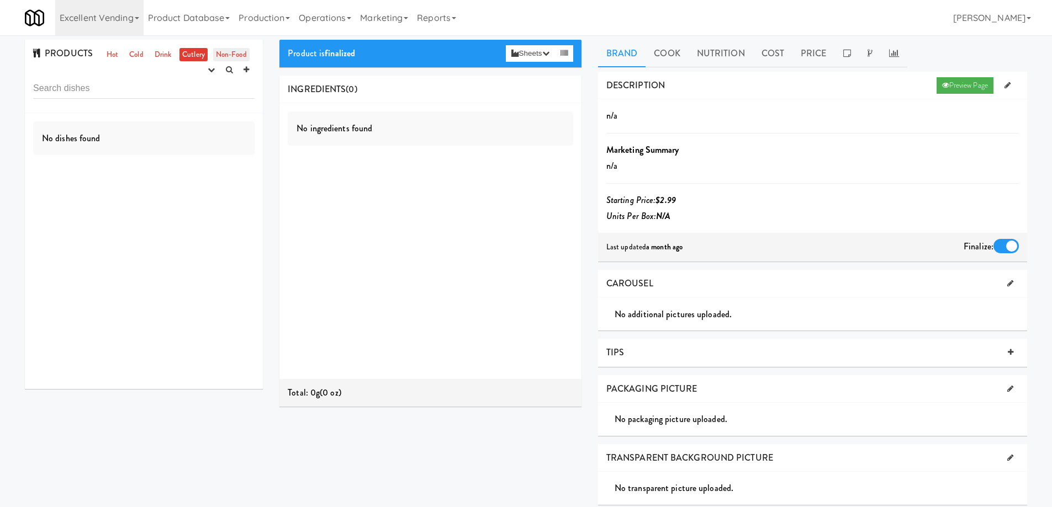
click at [223, 54] on link "Non-Food" at bounding box center [231, 55] width 36 height 14
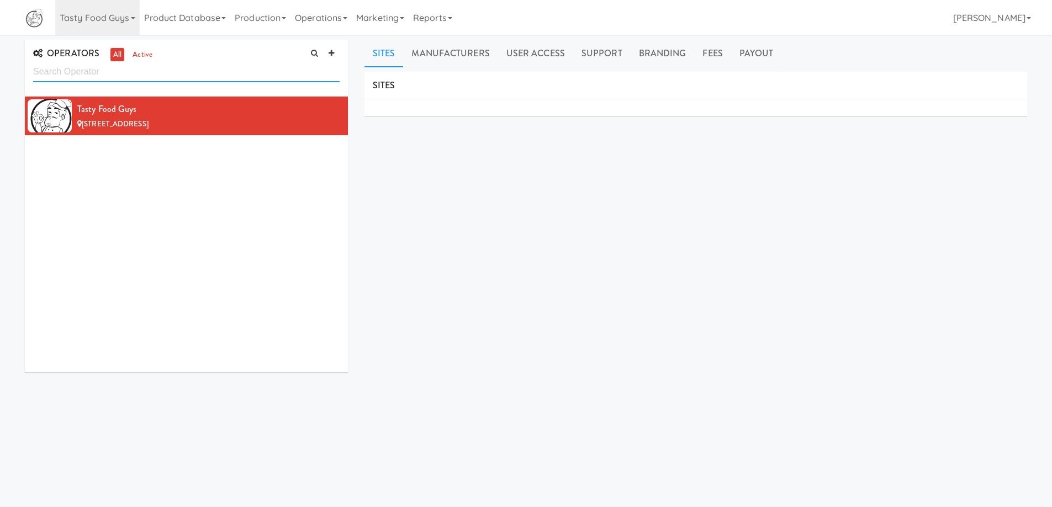
click at [121, 78] on input "text" at bounding box center [186, 72] width 306 height 20
paste input "She Vends"
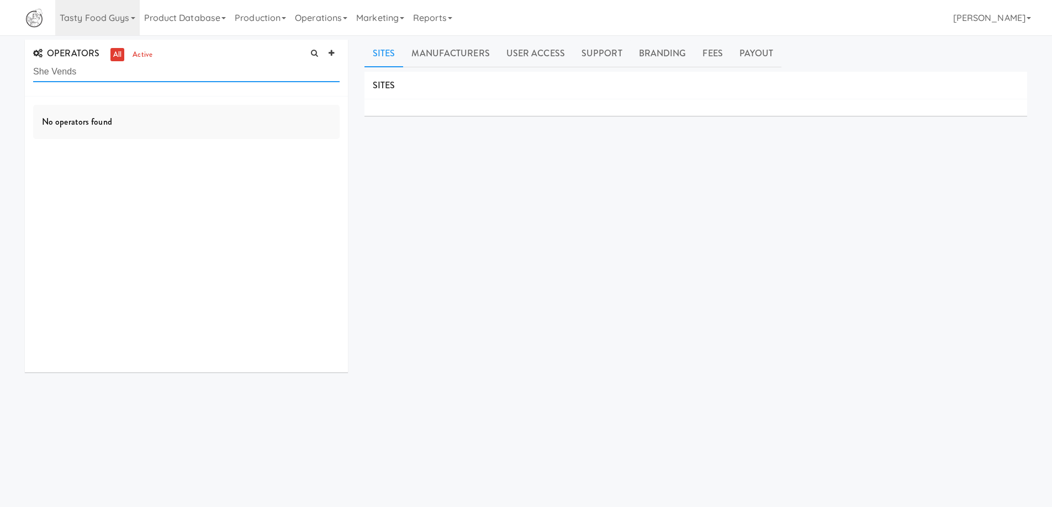
drag, startPoint x: 51, startPoint y: 70, endPoint x: 183, endPoint y: 73, distance: 132.6
click at [184, 73] on input "She Vends" at bounding box center [186, 72] width 306 height 20
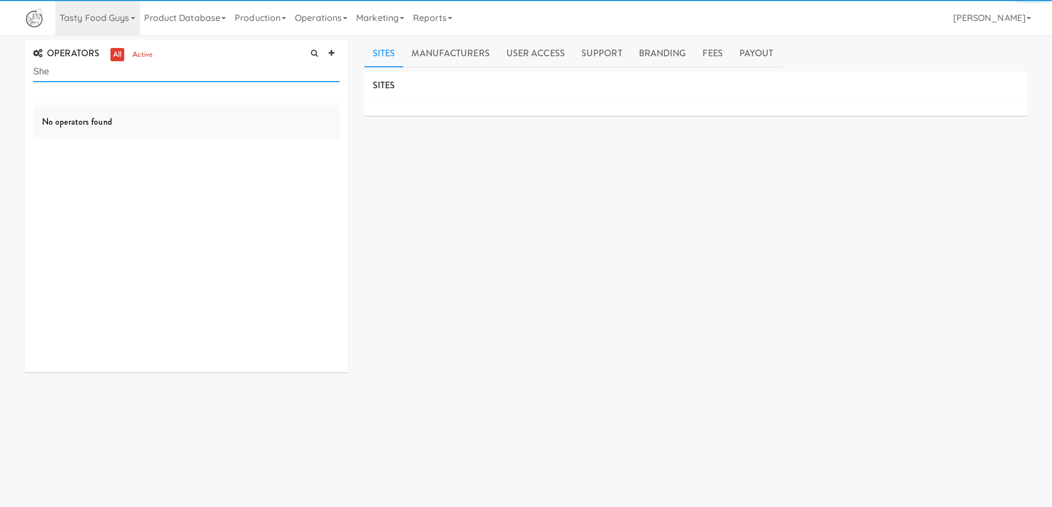
click at [36, 71] on input "She" at bounding box center [186, 72] width 306 height 20
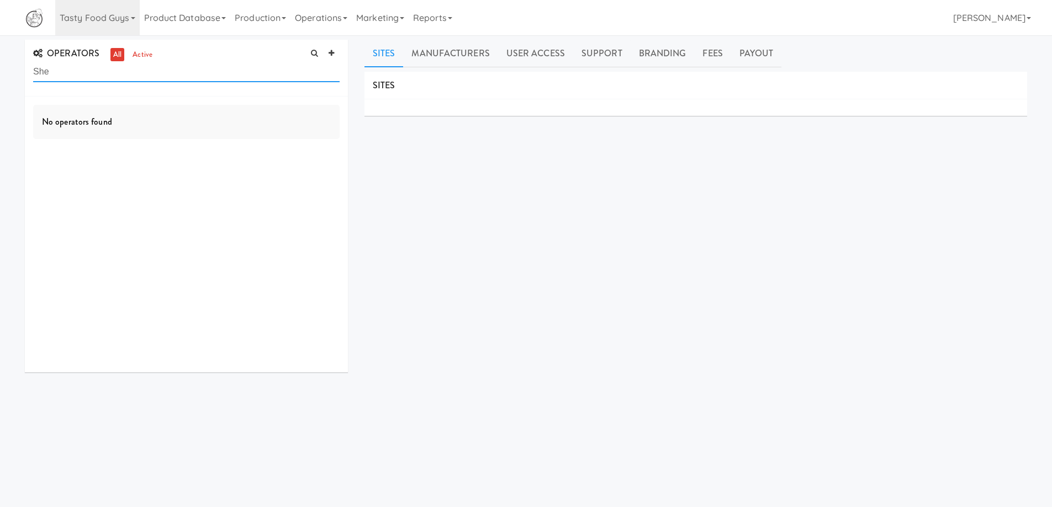
click at [89, 69] on input "She" at bounding box center [186, 72] width 306 height 20
type input "v"
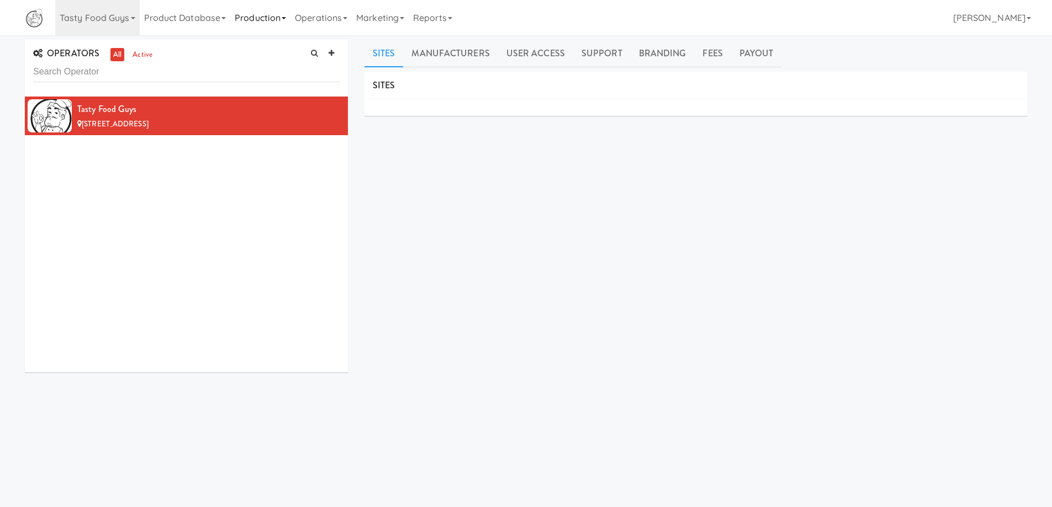
click at [283, 19] on link "Production" at bounding box center [260, 17] width 60 height 35
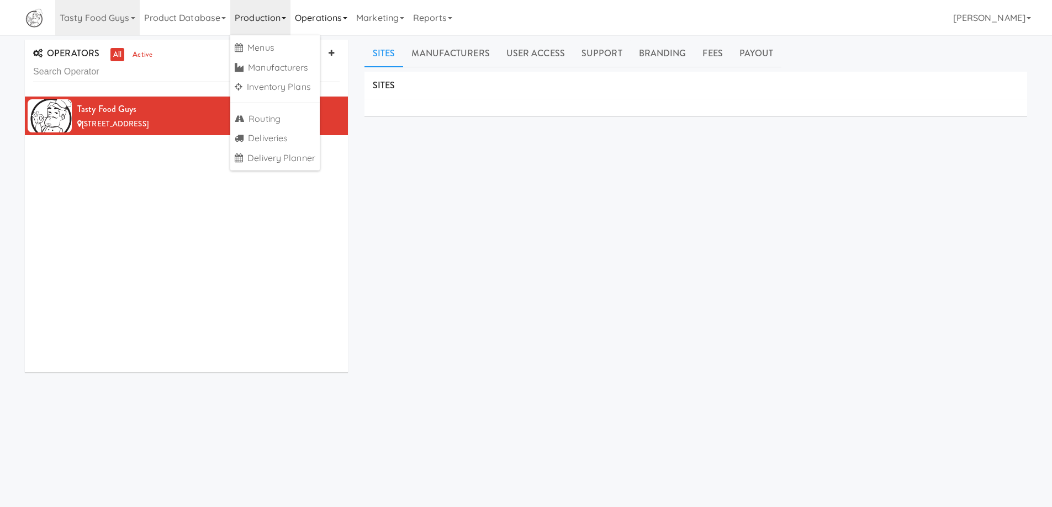
click at [352, 22] on link "Operations" at bounding box center [320, 17] width 61 height 35
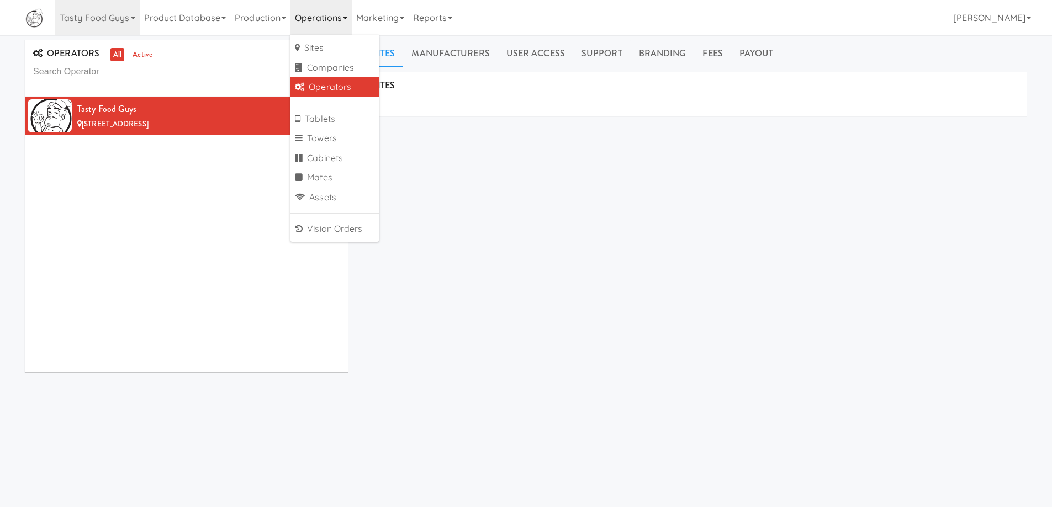
click at [340, 88] on link "Operators" at bounding box center [334, 87] width 88 height 20
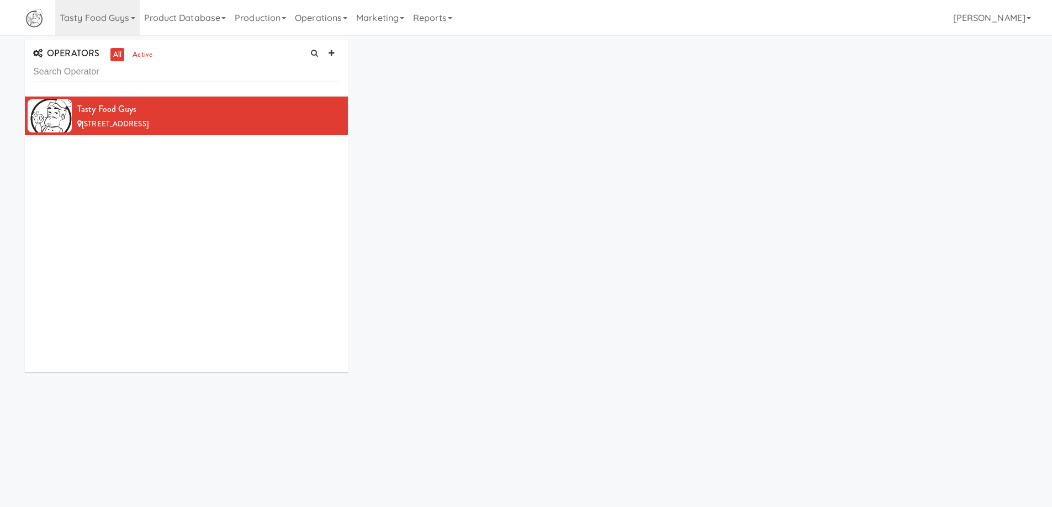
drag, startPoint x: 262, startPoint y: 2, endPoint x: 363, endPoint y: 41, distance: 108.2
click at [500, 93] on div "OPERATORS all active Tasty Food Guys [STREET_ADDRESS]" at bounding box center [526, 210] width 1019 height 341
click at [341, 23] on link "Operations" at bounding box center [320, 17] width 61 height 35
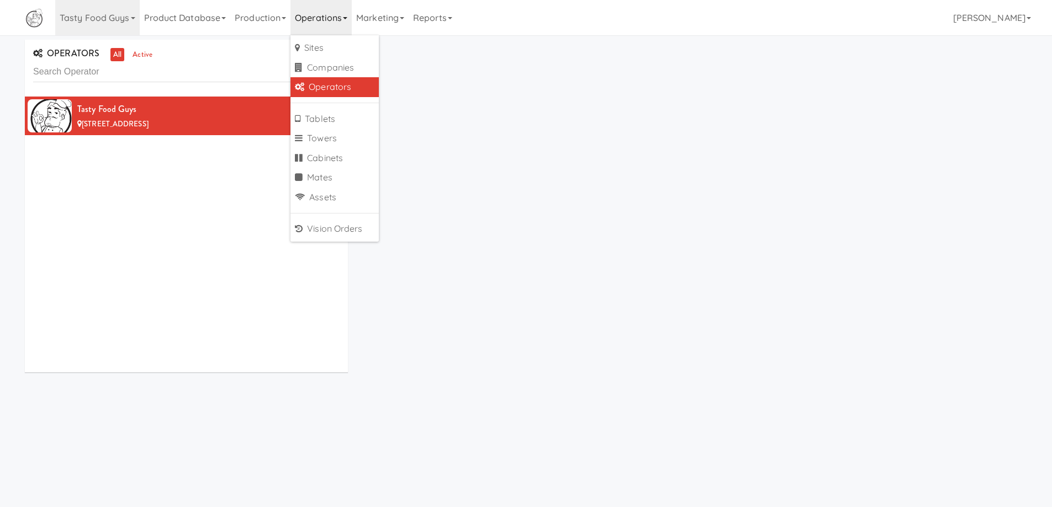
click at [337, 87] on link "Operators" at bounding box center [334, 87] width 88 height 20
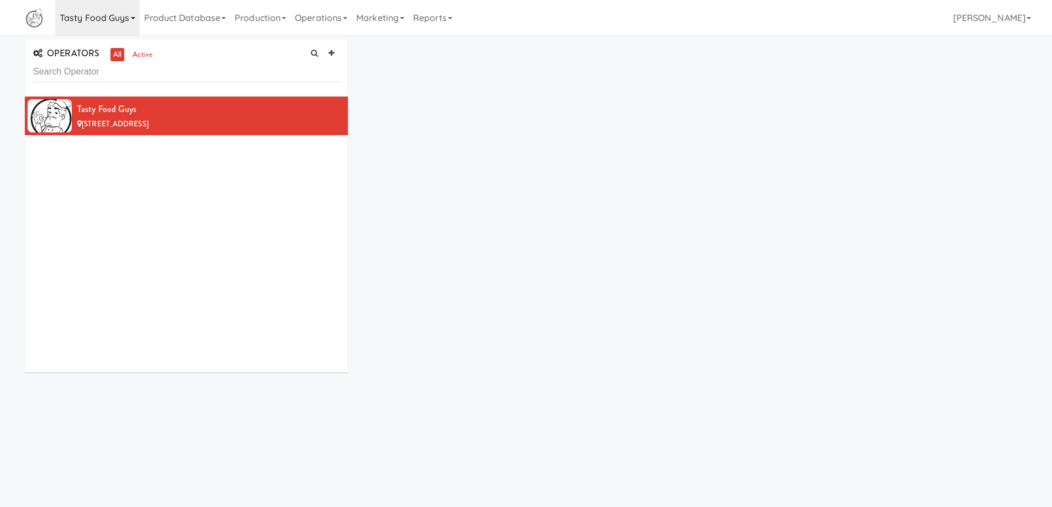
click at [133, 22] on link "Tasty Food Guys" at bounding box center [97, 17] width 84 height 35
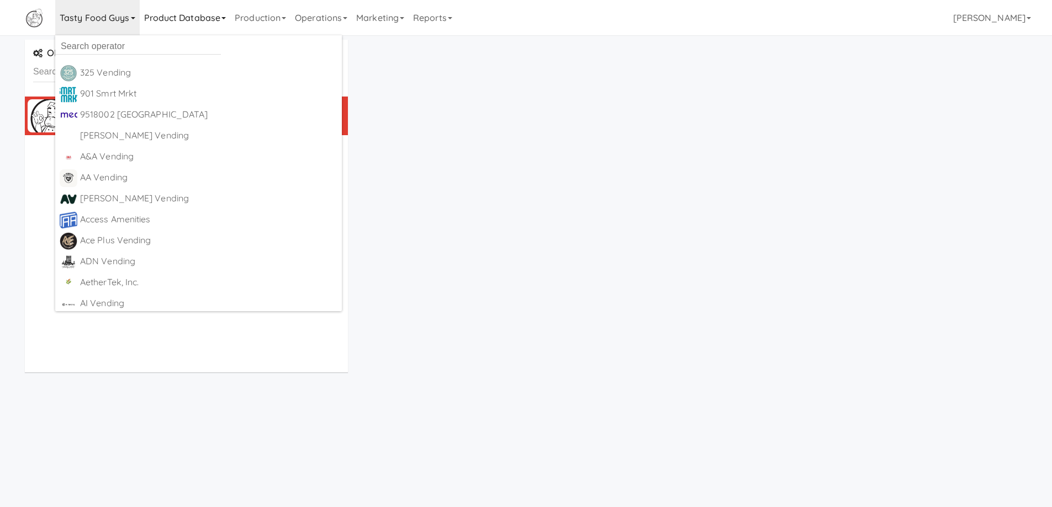
click at [220, 20] on link "Product Database" at bounding box center [185, 17] width 91 height 35
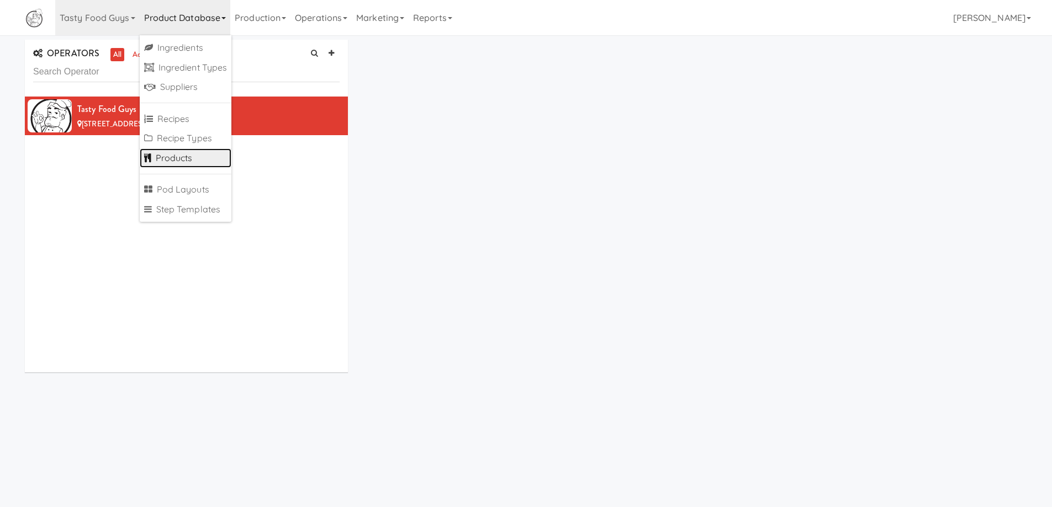
click at [197, 156] on link "Products" at bounding box center [186, 159] width 92 height 20
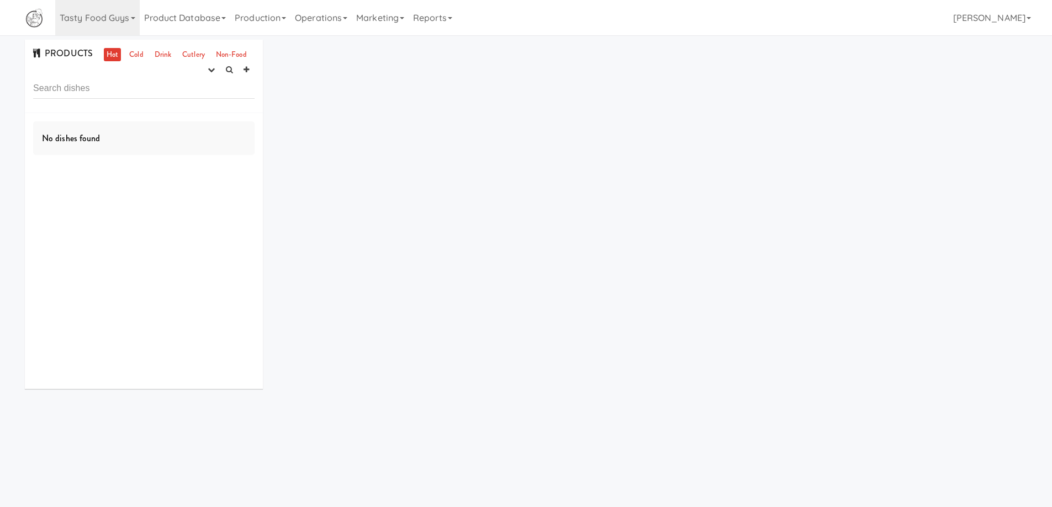
click at [89, 84] on input "text" at bounding box center [143, 88] width 221 height 20
type input "She Vends"
click at [133, 22] on link "Tasty Food Guys" at bounding box center [97, 17] width 84 height 35
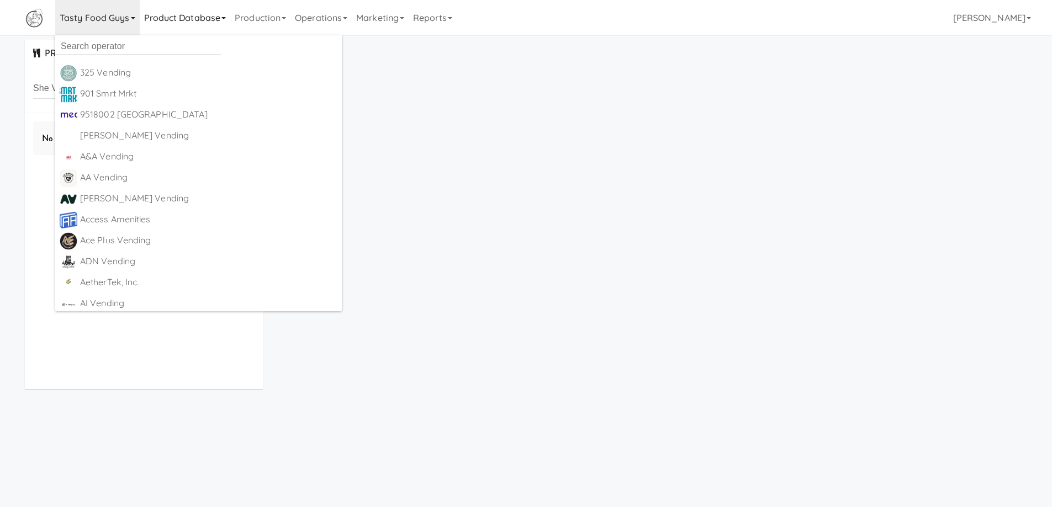
click at [224, 18] on icon at bounding box center [223, 18] width 4 height 2
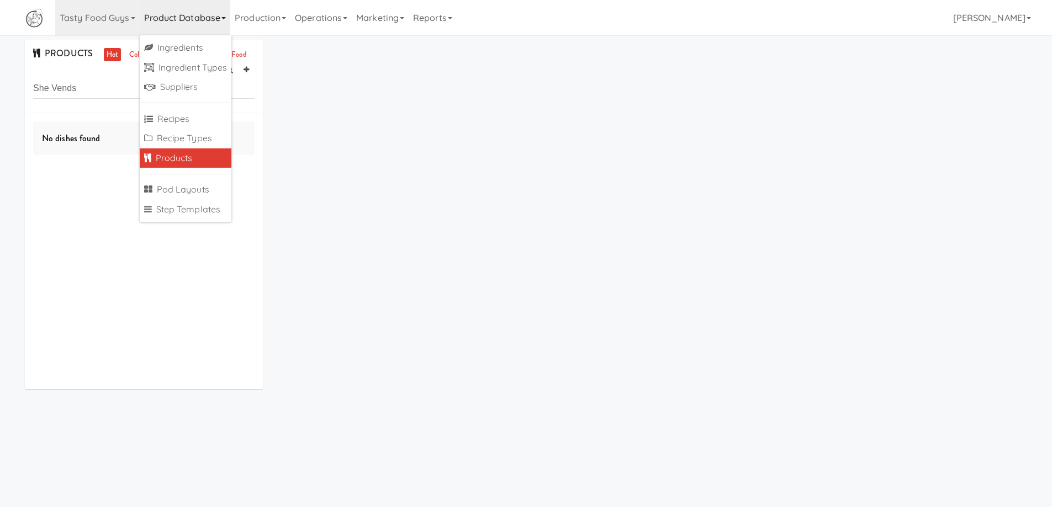
click at [433, 177] on div "PRODUCTS Hot Cold Drink Cutlery Non-Food experimenting finalized shipped discon…" at bounding box center [526, 219] width 1019 height 358
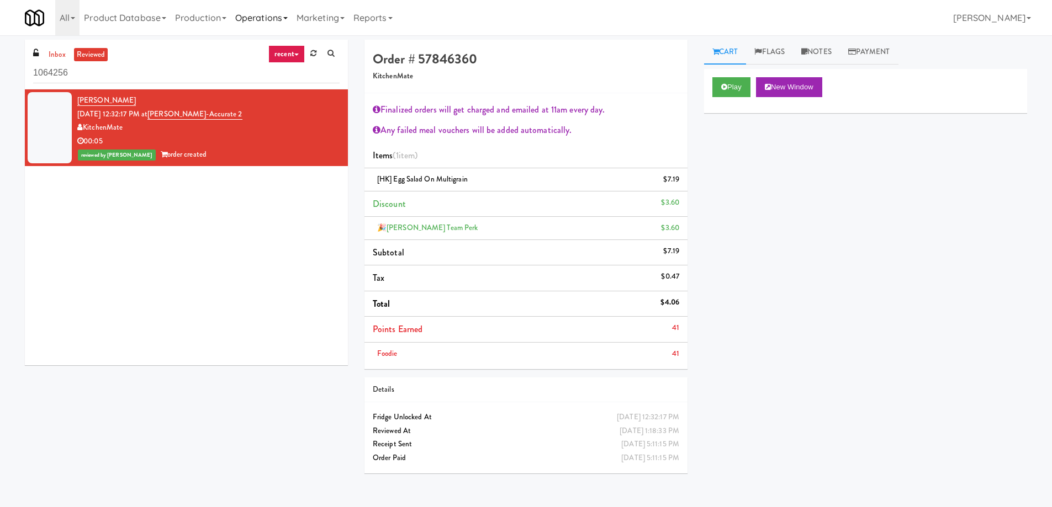
click at [289, 23] on link "Operations" at bounding box center [261, 17] width 61 height 35
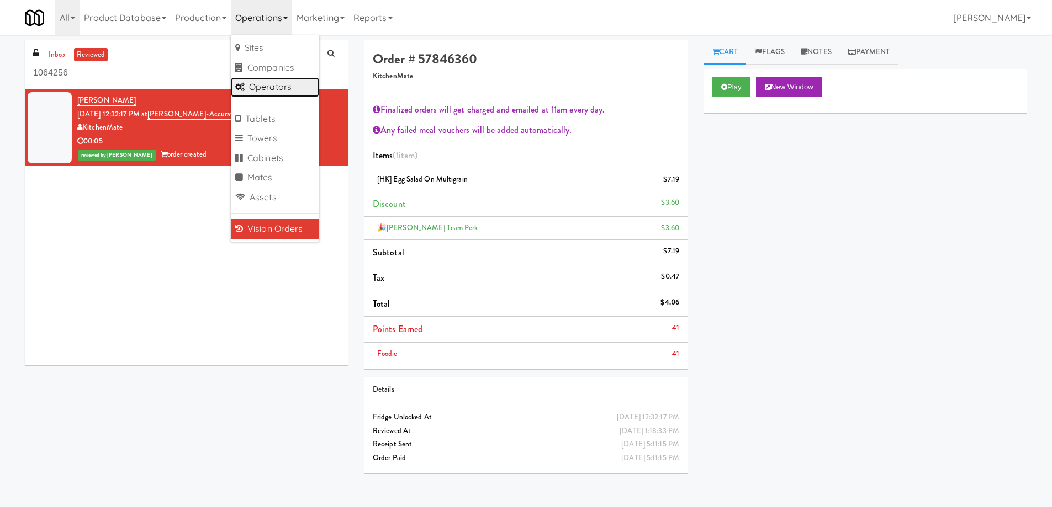
click at [283, 84] on link "Operators" at bounding box center [275, 87] width 88 height 20
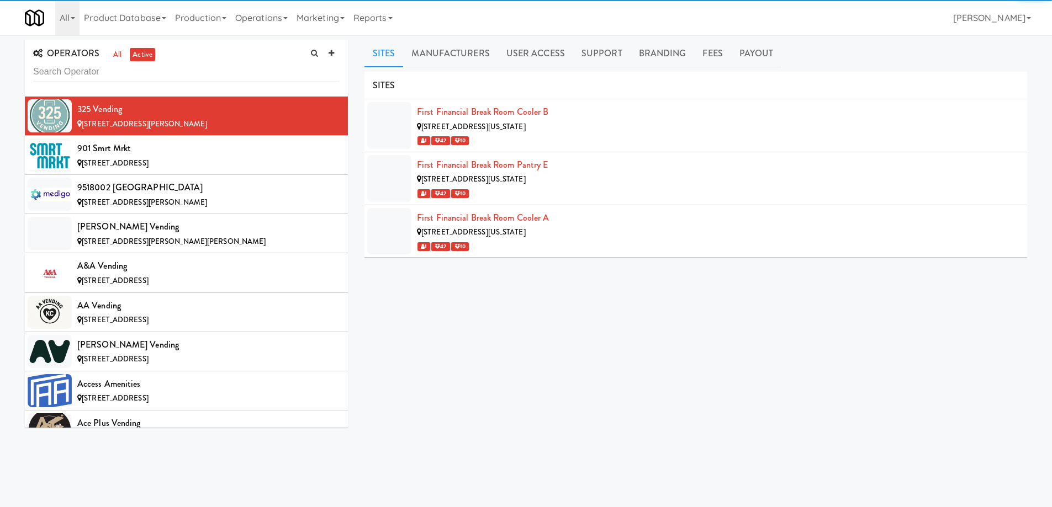
click at [136, 72] on input "text" at bounding box center [186, 72] width 306 height 20
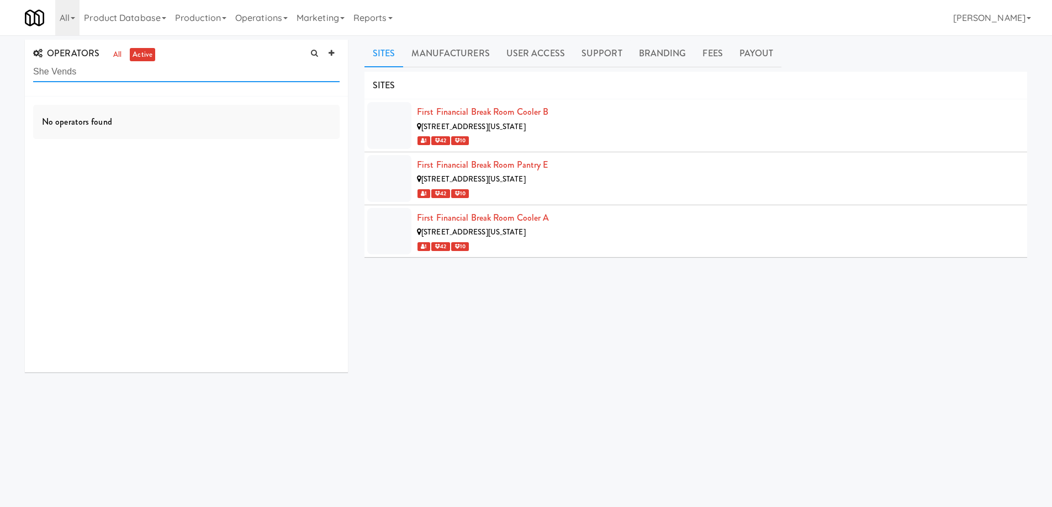
click at [37, 68] on input "She Vends" at bounding box center [186, 72] width 306 height 20
drag, startPoint x: 49, startPoint y: 71, endPoint x: 166, endPoint y: 77, distance: 116.7
click at [166, 77] on input "She Vends" at bounding box center [186, 72] width 306 height 20
click at [98, 70] on input "She Vends" at bounding box center [186, 72] width 306 height 20
click at [59, 72] on input "She Vends" at bounding box center [186, 72] width 306 height 20
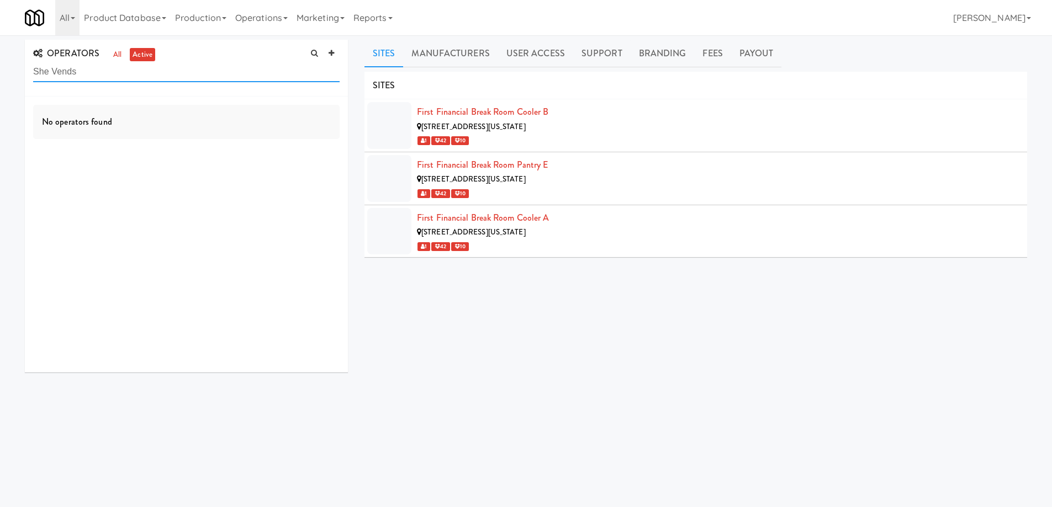
click at [103, 70] on input "She Vends" at bounding box center [186, 72] width 306 height 20
click at [292, 21] on link "Operations" at bounding box center [261, 17] width 61 height 35
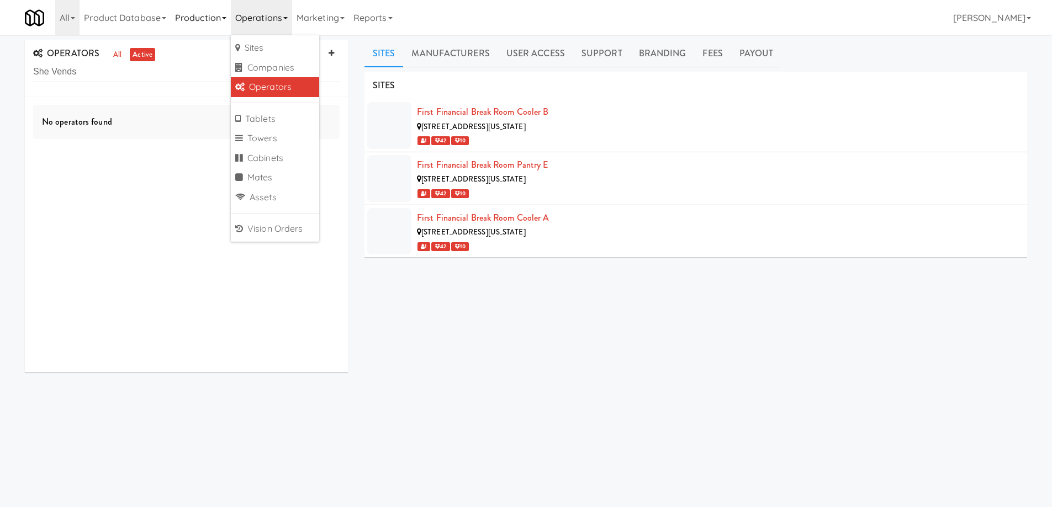
click at [225, 25] on link "Production" at bounding box center [201, 17] width 60 height 35
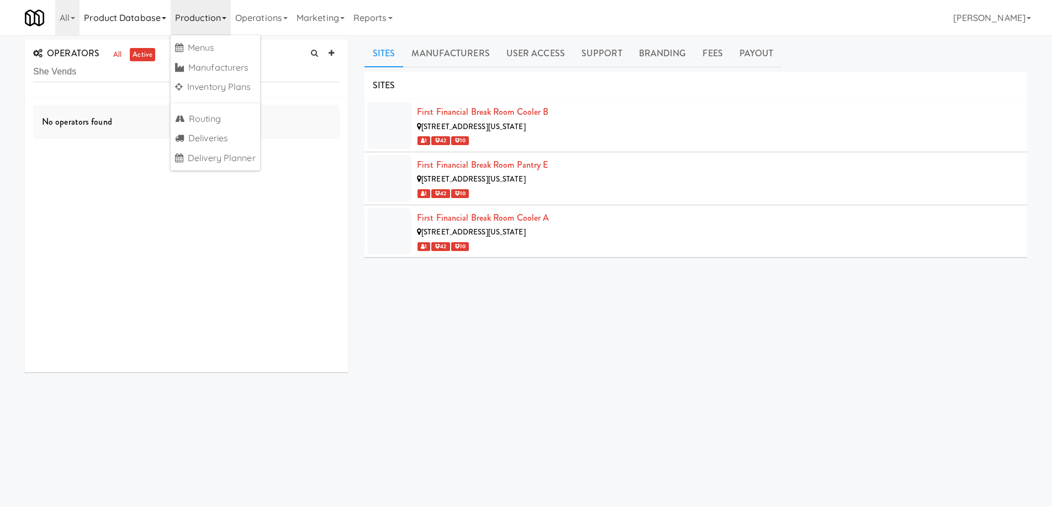
click at [163, 23] on link "Product Database" at bounding box center [125, 17] width 91 height 35
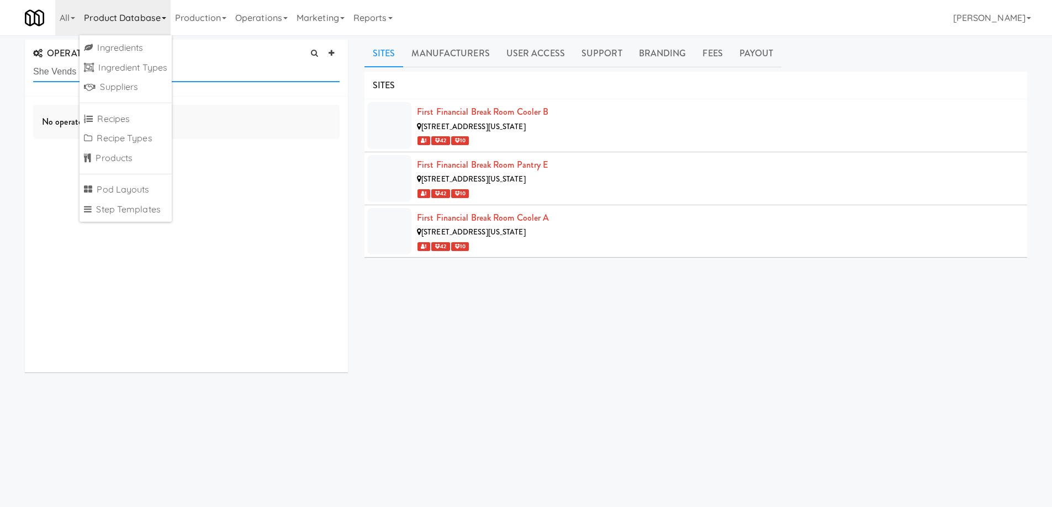
click at [216, 79] on input "She Vends" at bounding box center [186, 72] width 306 height 20
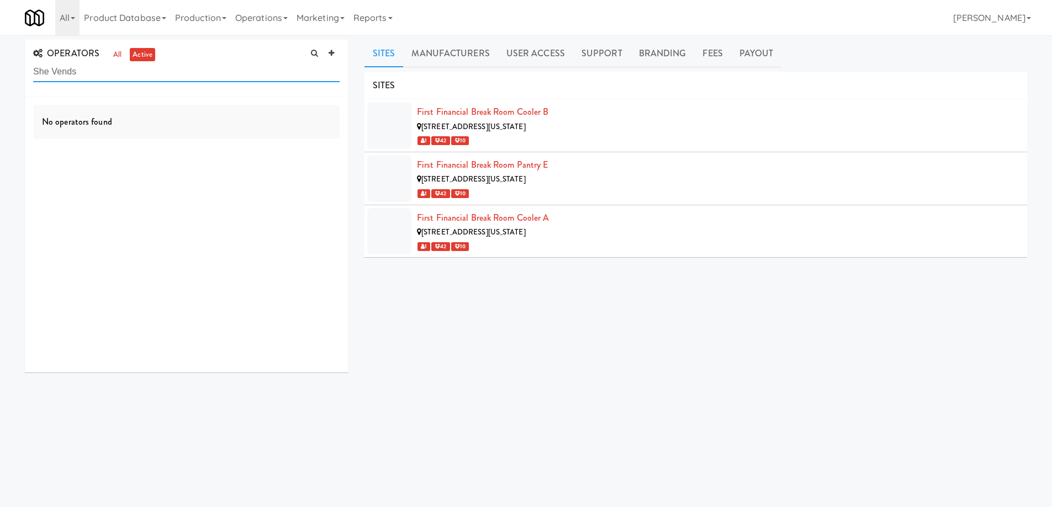
click at [216, 77] on input "She Vends" at bounding box center [186, 72] width 306 height 20
click at [228, 125] on div "[STREET_ADDRESS]" at bounding box center [208, 125] width 262 height 14
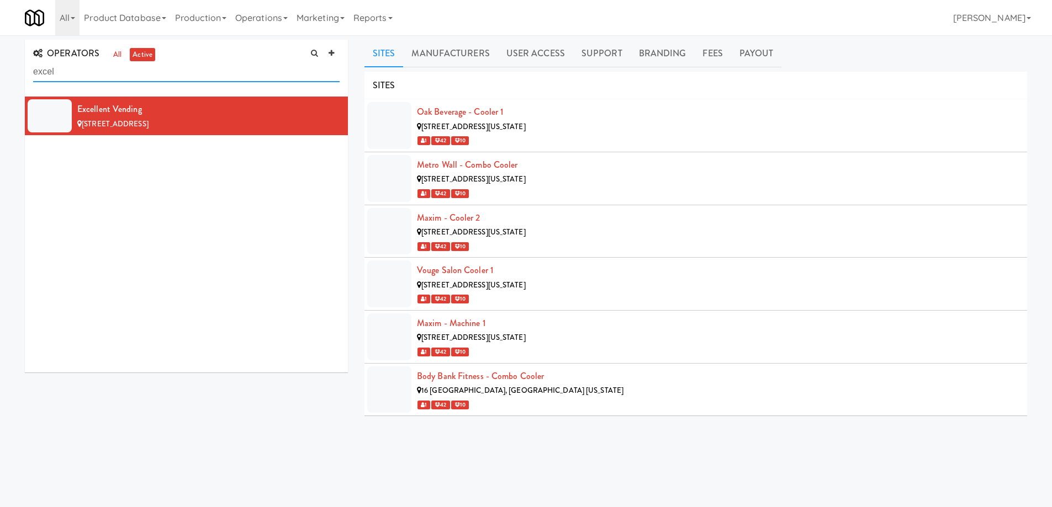
click at [101, 70] on input "excel" at bounding box center [186, 72] width 306 height 20
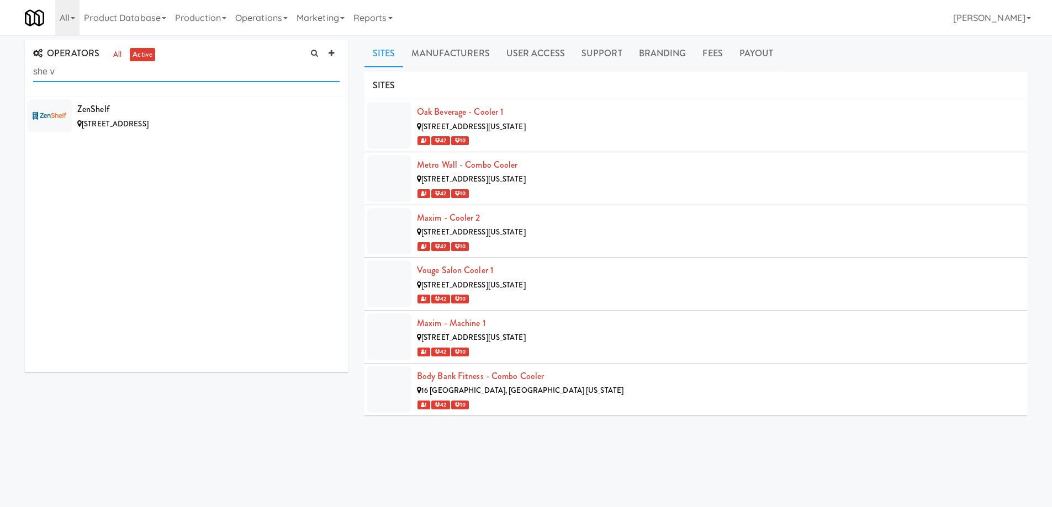
type input "she ve"
click at [99, 75] on input "she ve" at bounding box center [186, 72] width 306 height 20
click at [170, 221] on div "No operators found" at bounding box center [186, 235] width 323 height 276
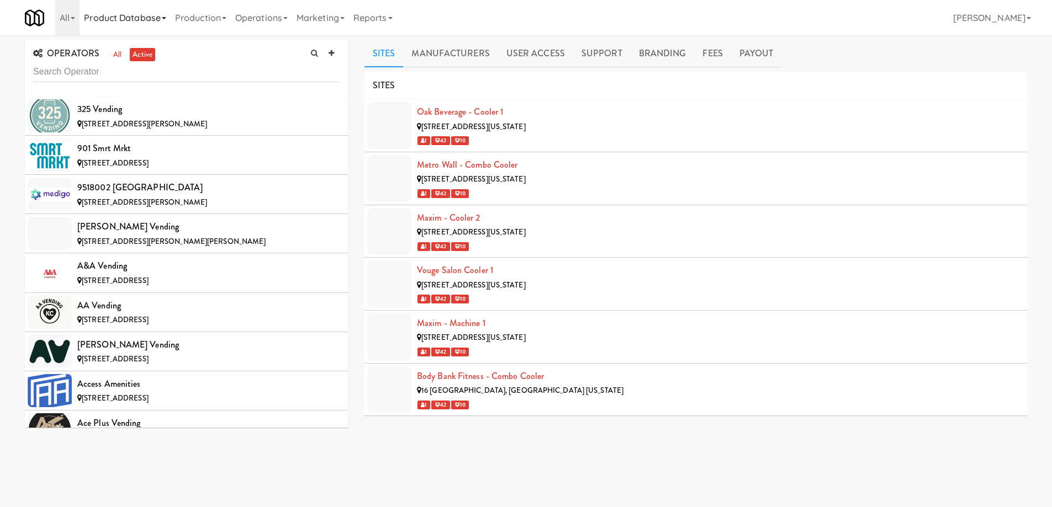
scroll to position [3216, 0]
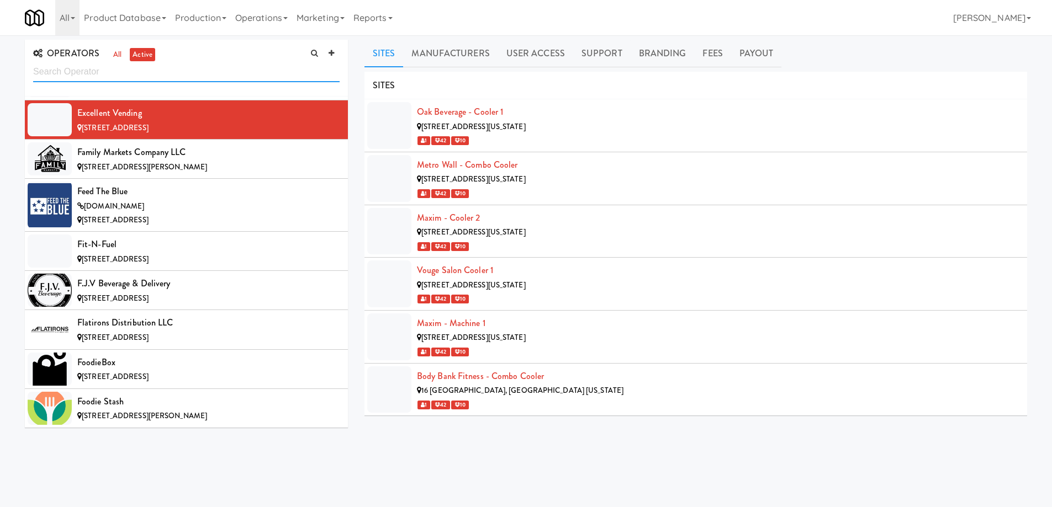
click at [137, 77] on input "text" at bounding box center [186, 72] width 306 height 20
paste input "[PERSON_NAME] Trucking"
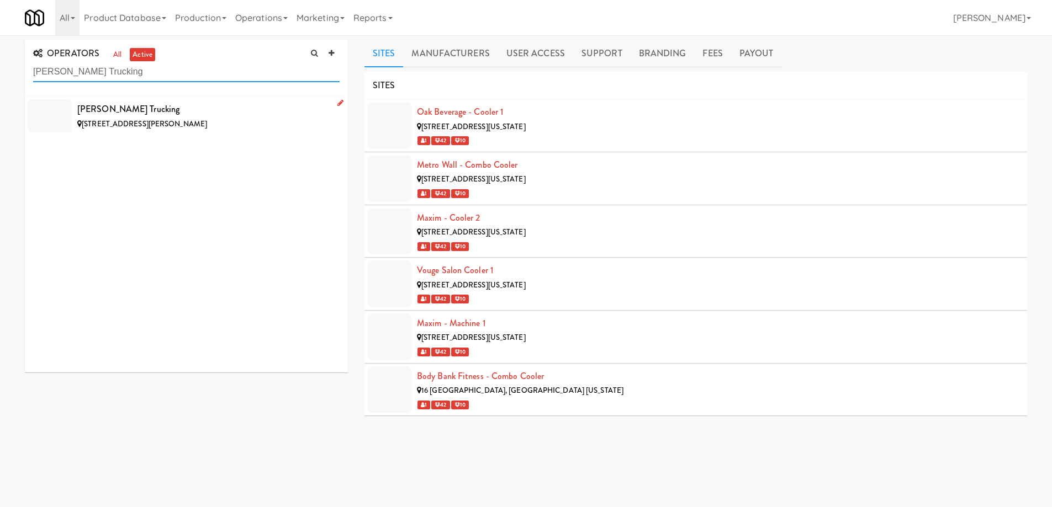
type input "[PERSON_NAME] Trucking"
click at [241, 123] on div "[STREET_ADDRESS][PERSON_NAME]" at bounding box center [208, 125] width 262 height 14
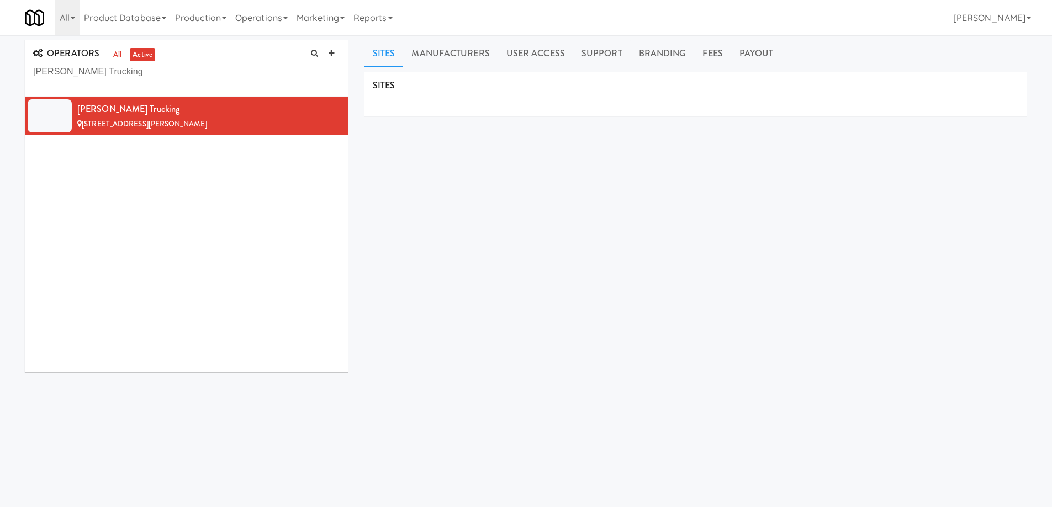
click at [389, 150] on div "SITES MANUFACTURERS [PERSON_NAME] Trucking USERS Name Company Registered [PERSO…" at bounding box center [695, 279] width 663 height 414
click at [476, 225] on div "SITES MANUFACTURERS [PERSON_NAME] Trucking USERS Name Company Registered [PERSO…" at bounding box center [695, 279] width 663 height 414
click at [492, 301] on div "SITES MANUFACTURERS [PERSON_NAME] Trucking USERS Name Company Registered [PERSO…" at bounding box center [695, 279] width 663 height 414
